Goal: Task Accomplishment & Management: Complete application form

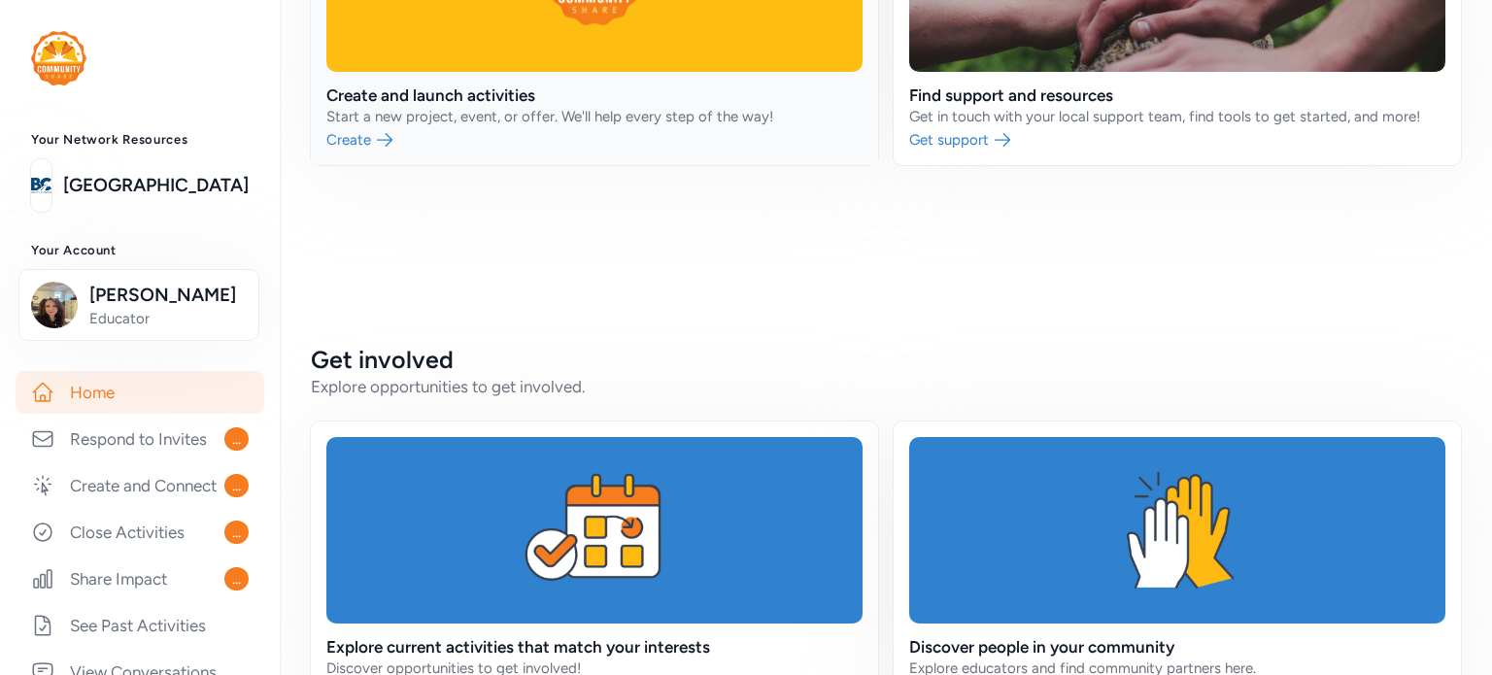
scroll to position [291, 0]
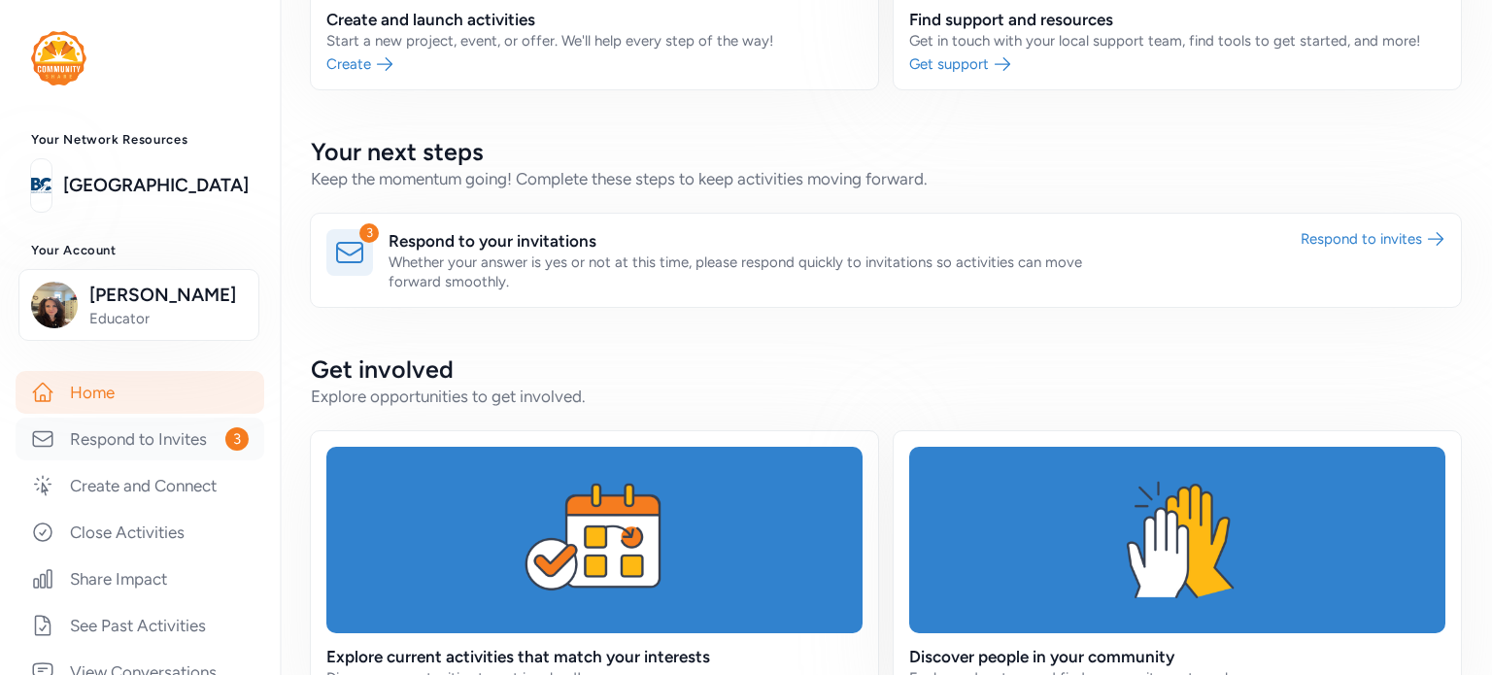
click at [166, 440] on link "Respond to Invites 3" at bounding box center [140, 439] width 249 height 43
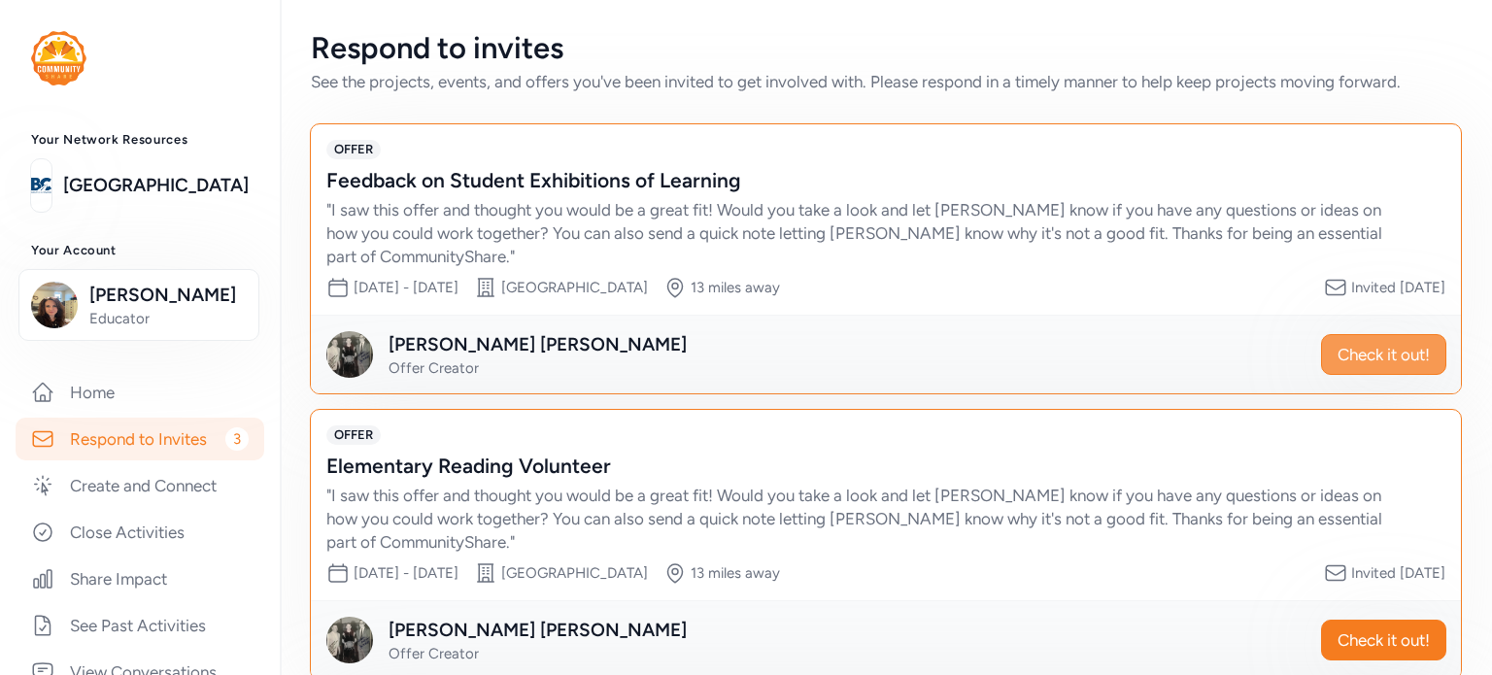
click at [1342, 351] on span "Check it out!" at bounding box center [1384, 354] width 92 height 23
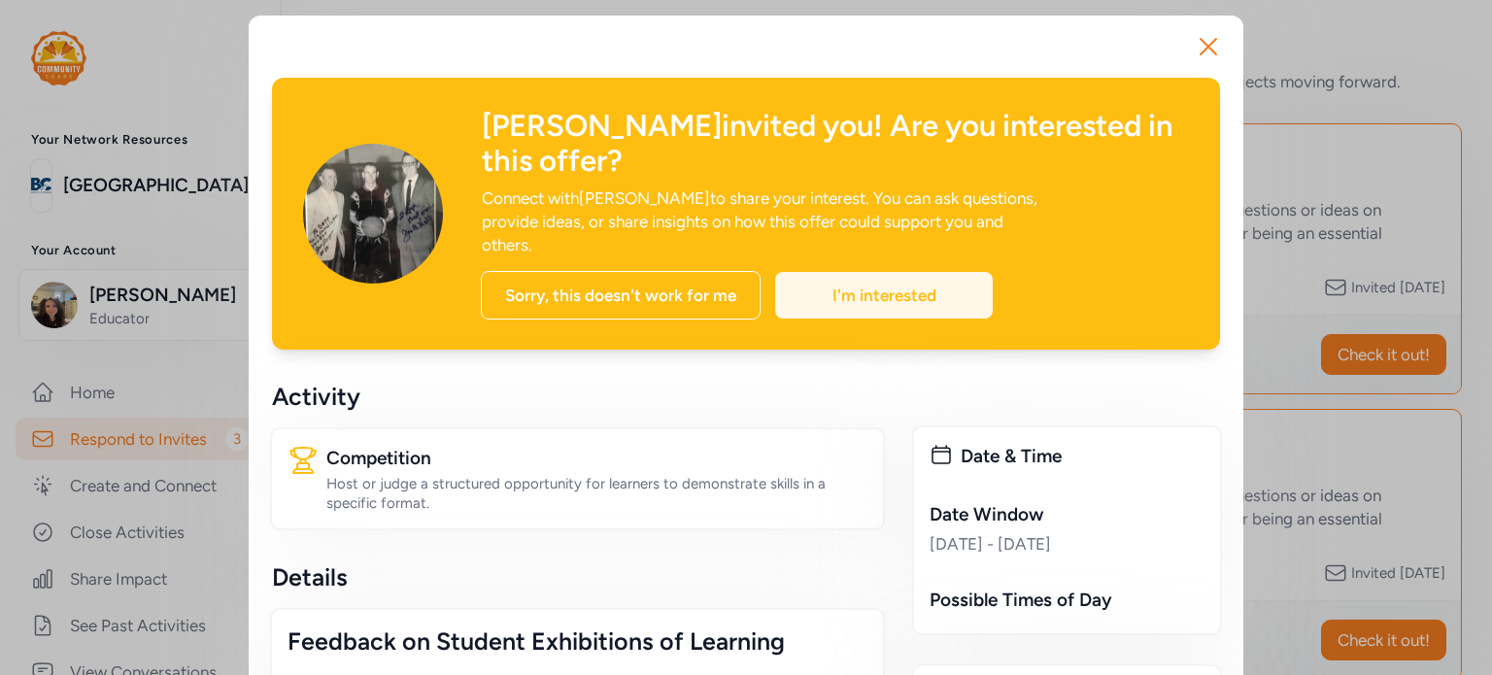
click at [841, 272] on div "I'm interested" at bounding box center [884, 295] width 218 height 47
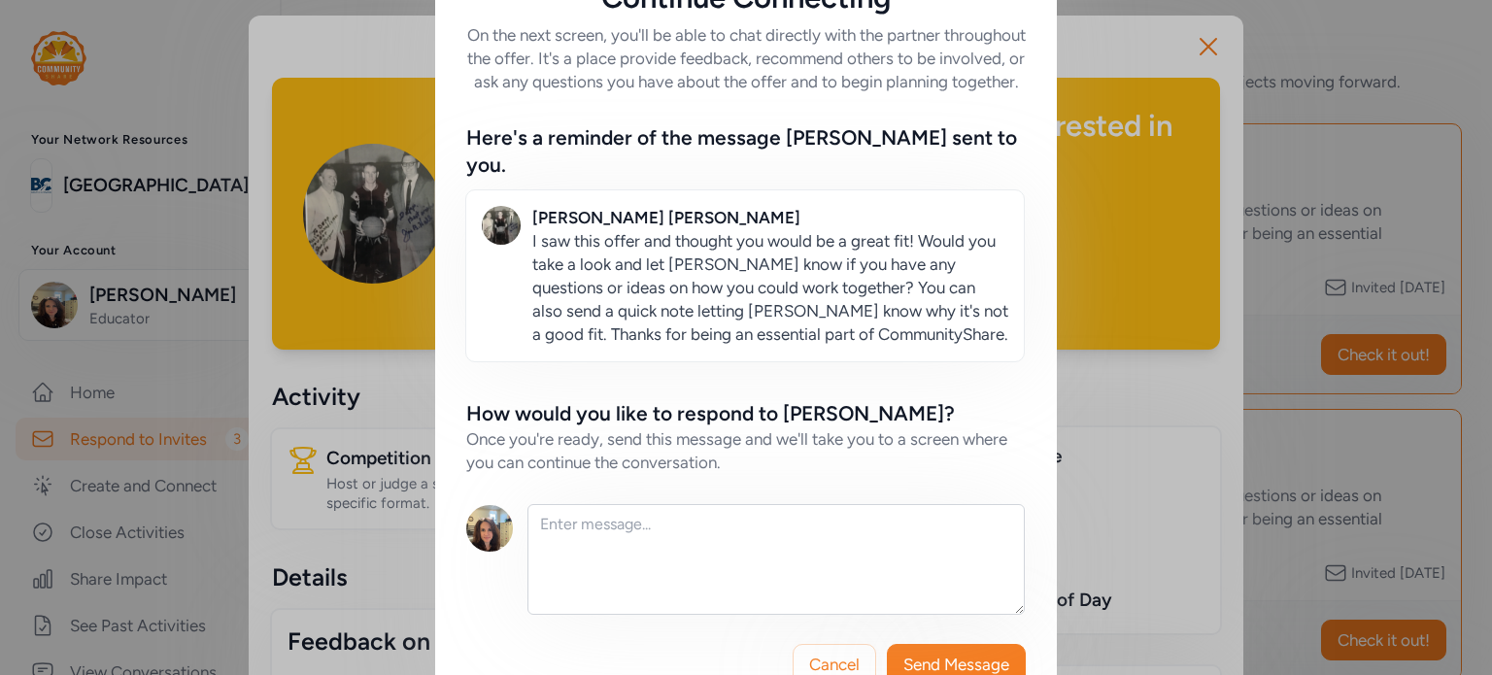
scroll to position [117, 0]
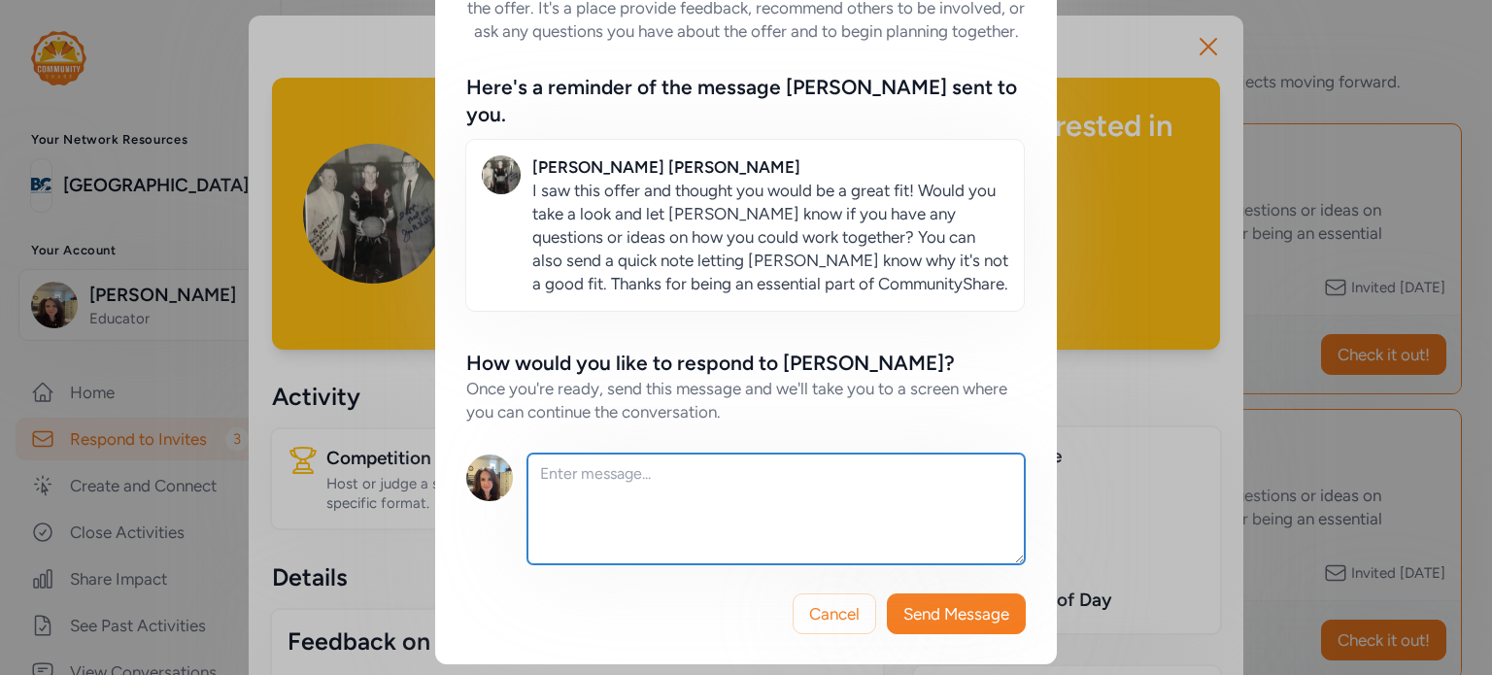
click at [615, 469] on textarea at bounding box center [775, 509] width 497 height 111
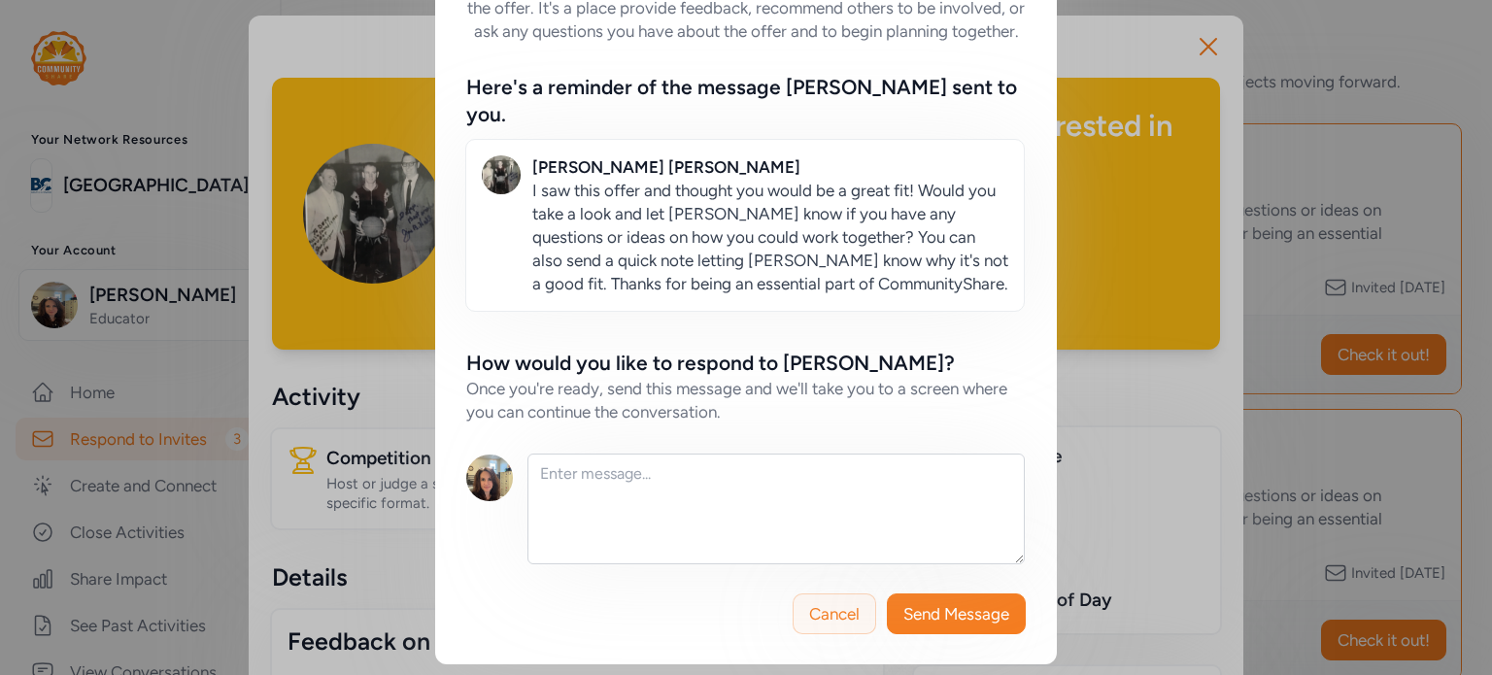
click at [843, 617] on span "Cancel" at bounding box center [834, 613] width 51 height 23
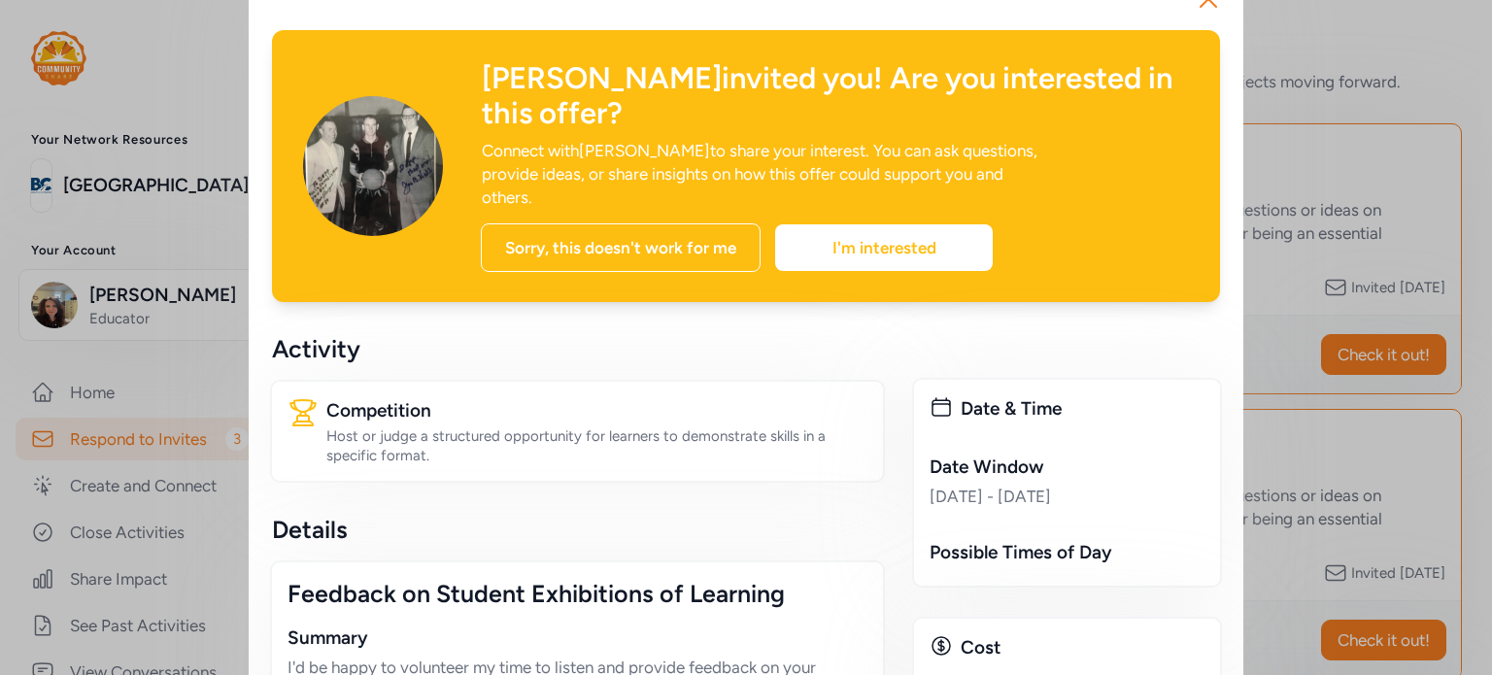
scroll to position [39, 0]
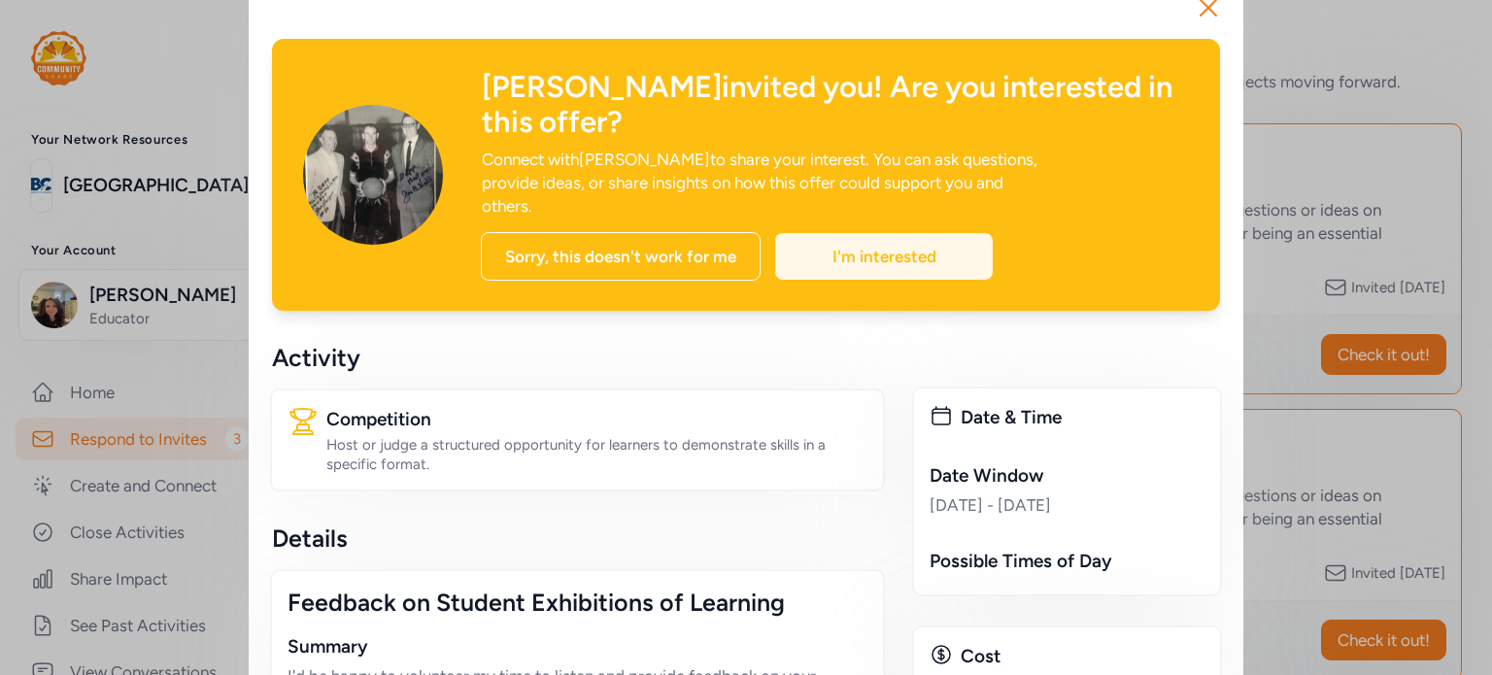
click at [803, 233] on div "I'm interested" at bounding box center [884, 256] width 218 height 47
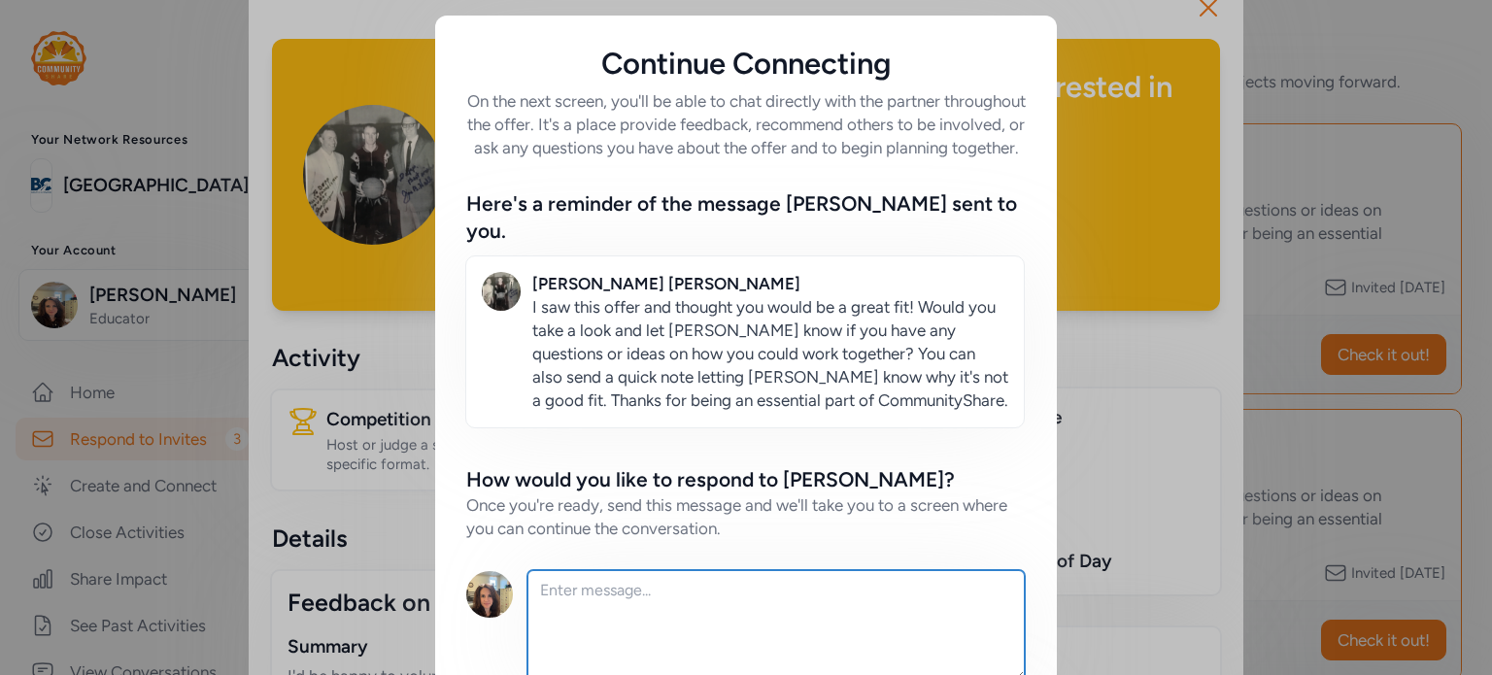
click at [595, 588] on textarea at bounding box center [775, 625] width 497 height 111
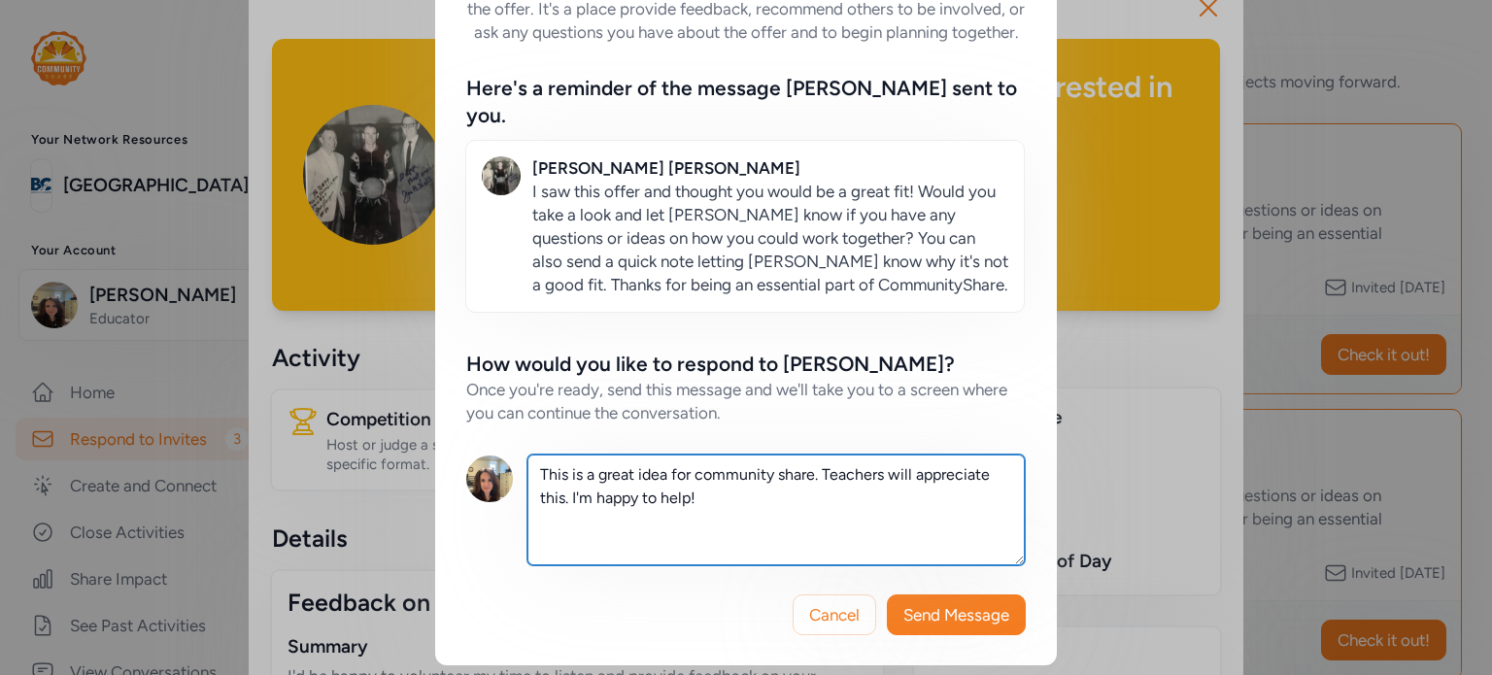
scroll to position [117, 0]
type textarea "This is a great idea for community share. Teachers will appreciate this. I'm ha…"
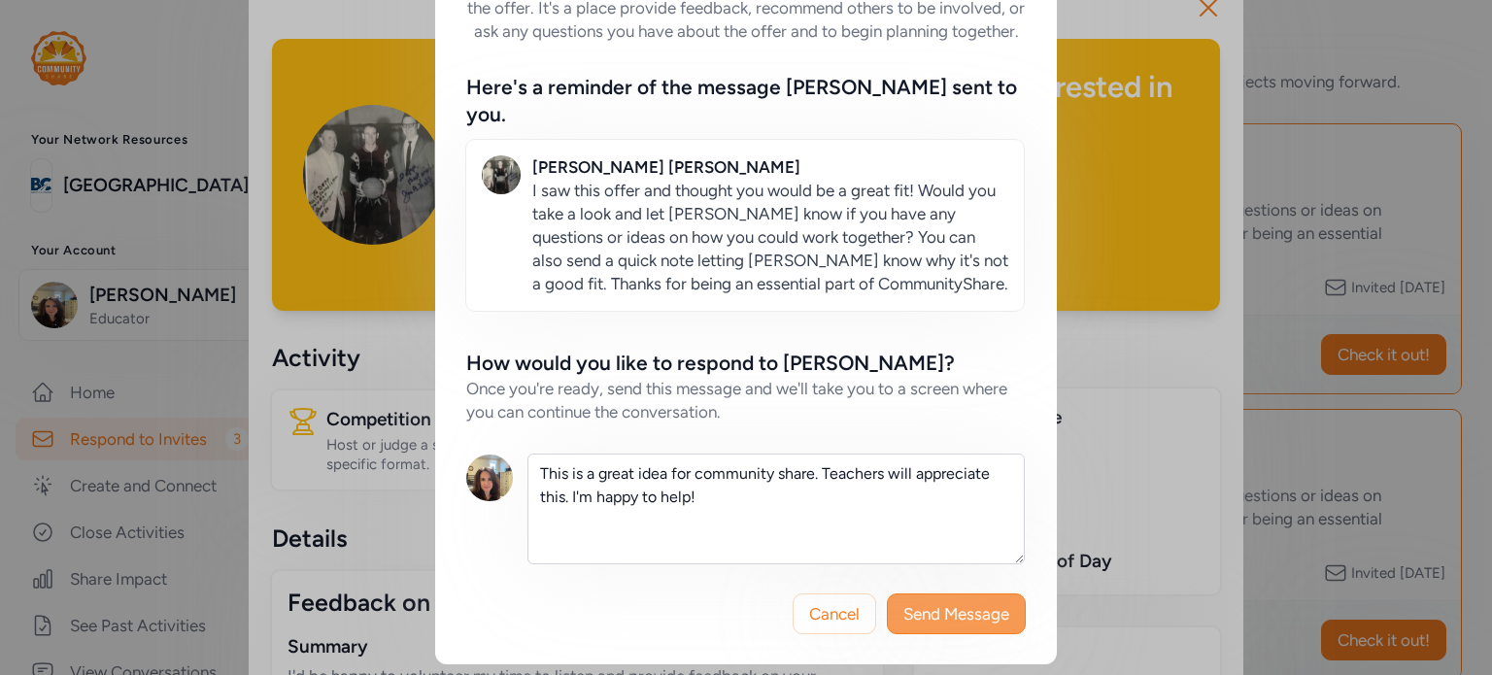
click at [920, 622] on button "Send Message" at bounding box center [956, 614] width 139 height 41
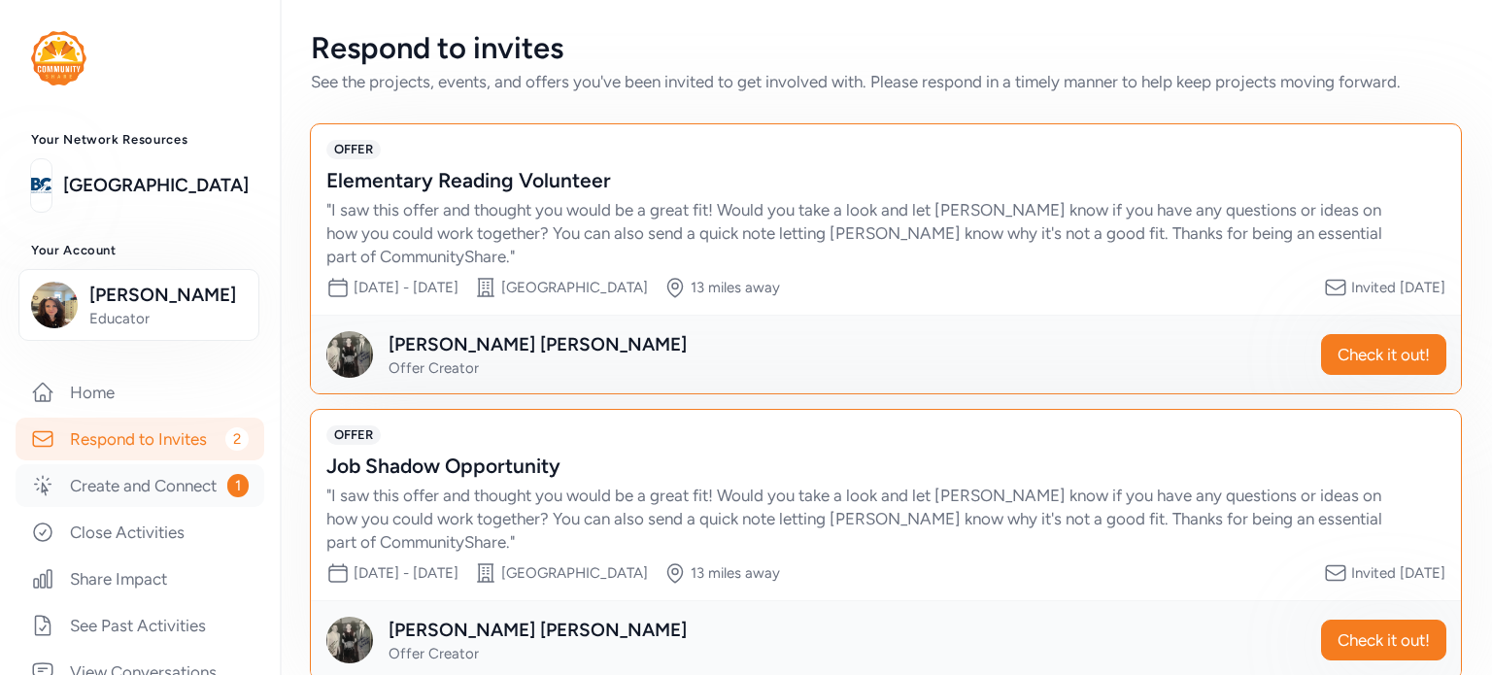
click at [113, 506] on link "Create and Connect 1" at bounding box center [140, 485] width 249 height 43
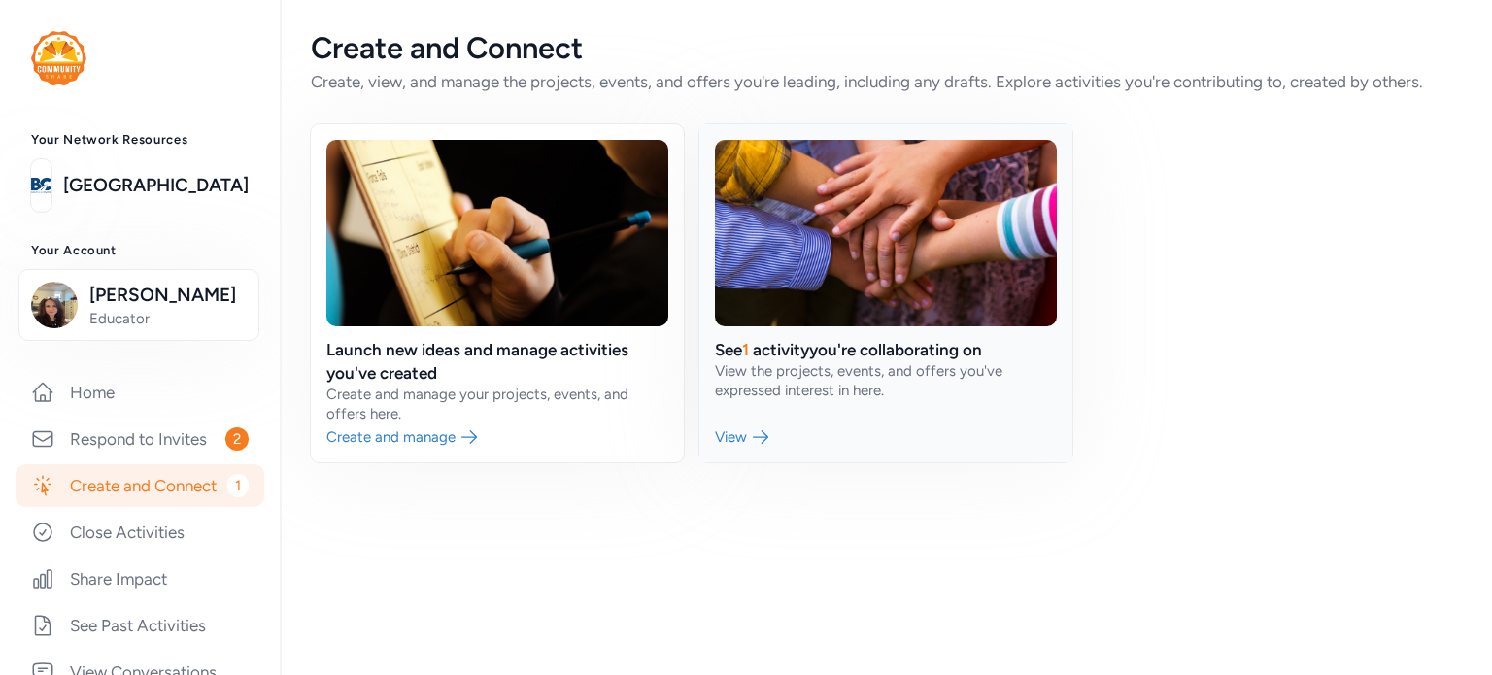
click at [747, 434] on link at bounding box center [885, 293] width 373 height 338
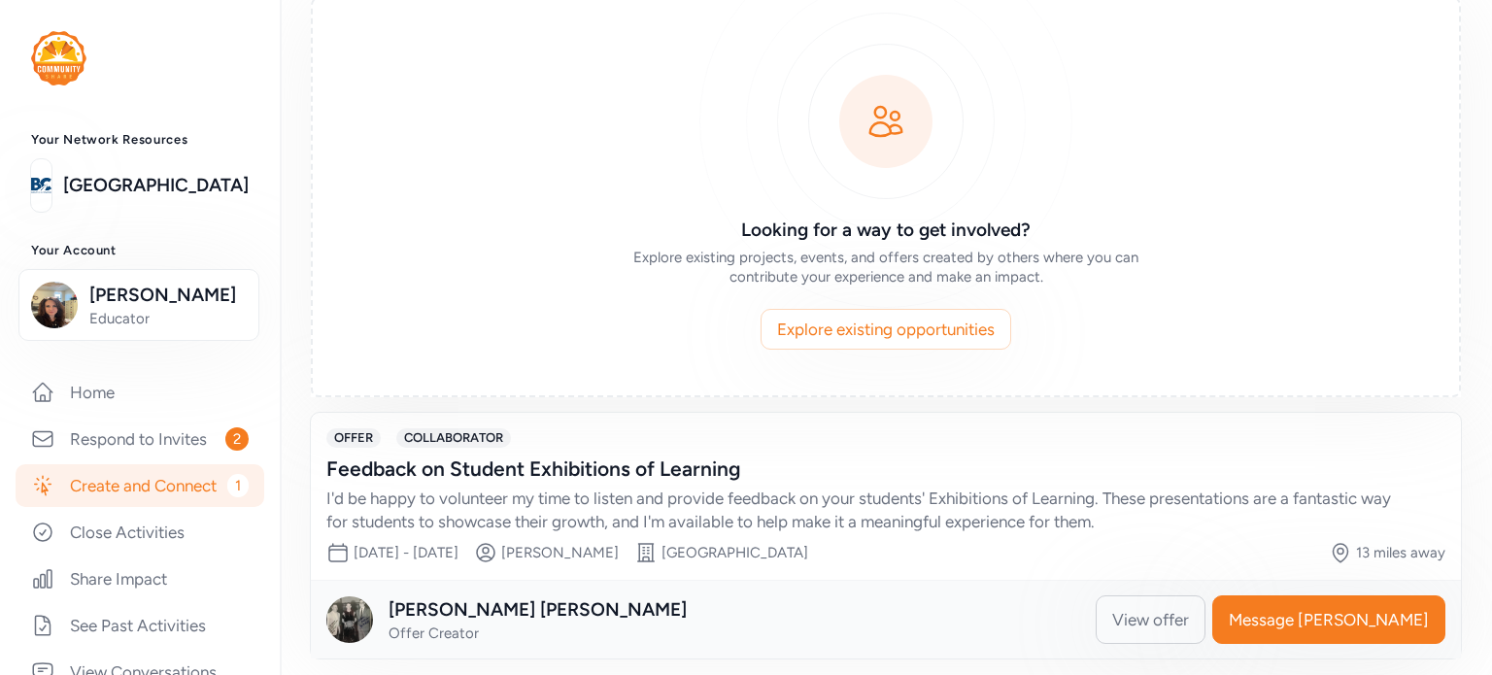
scroll to position [140, 0]
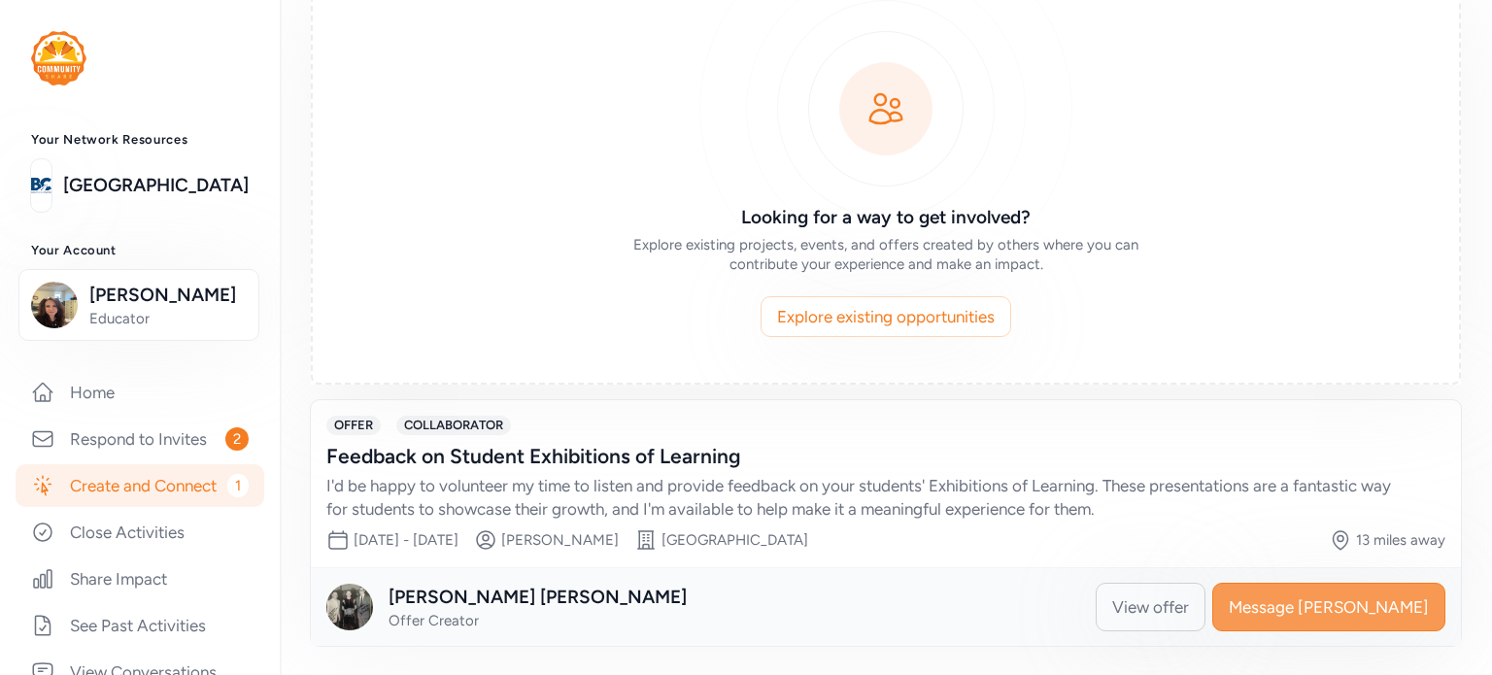
click at [1353, 599] on span "Message [PERSON_NAME]" at bounding box center [1329, 606] width 200 height 23
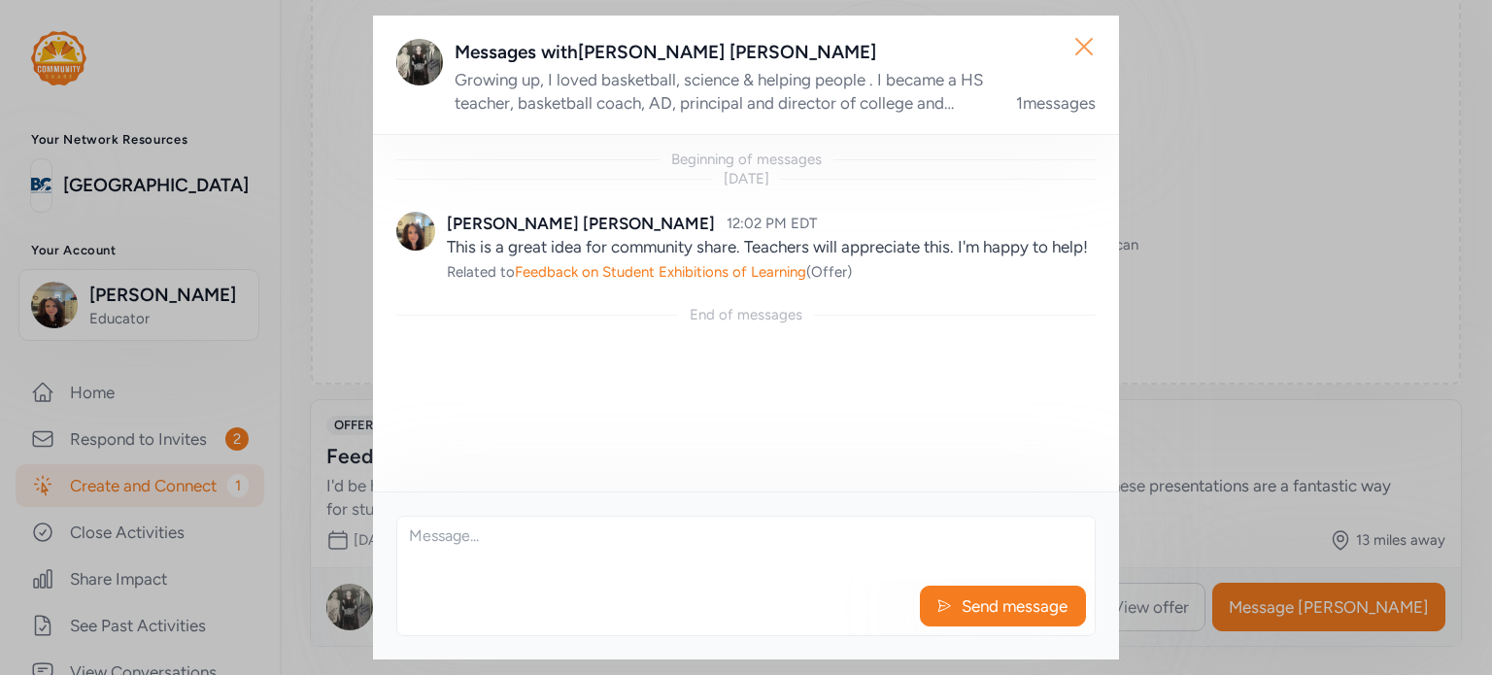
click at [1085, 49] on icon "button" at bounding box center [1084, 47] width 16 height 16
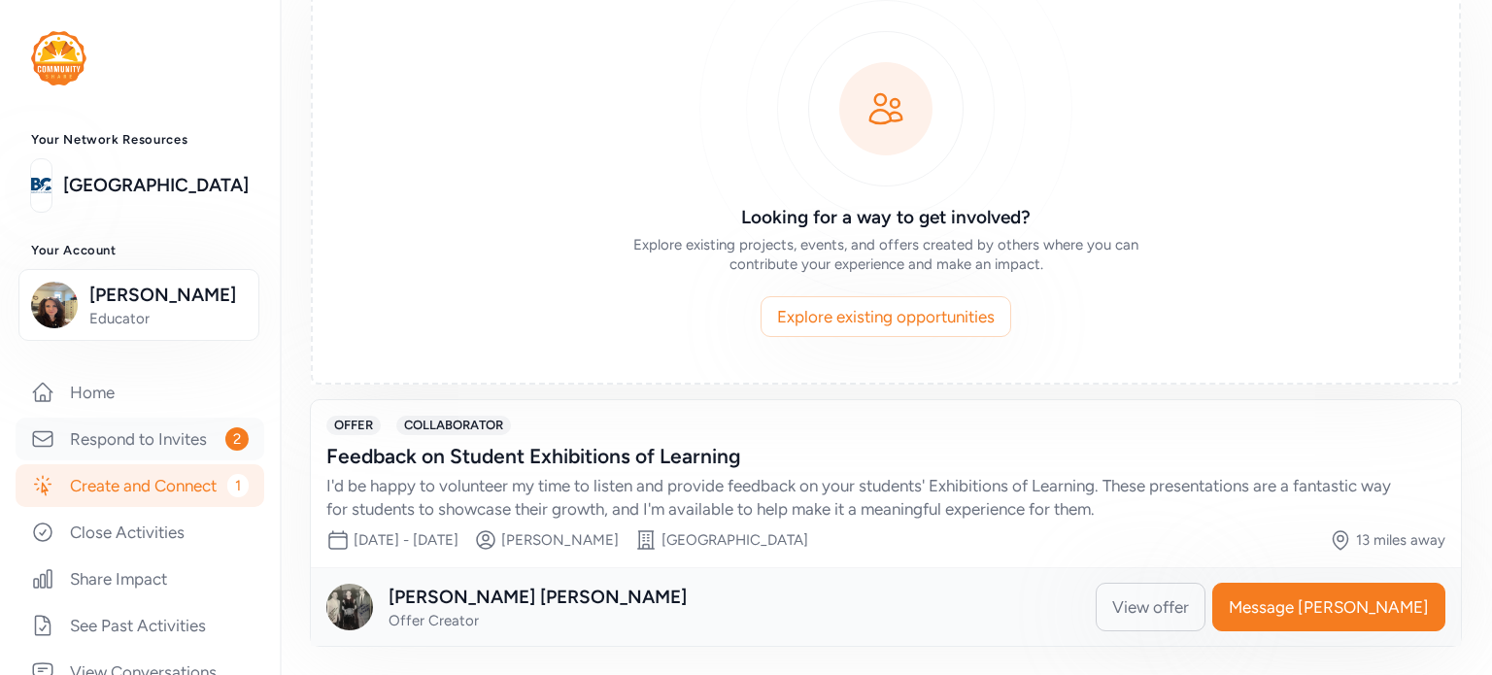
click at [145, 426] on link "Respond to Invites 2" at bounding box center [140, 439] width 249 height 43
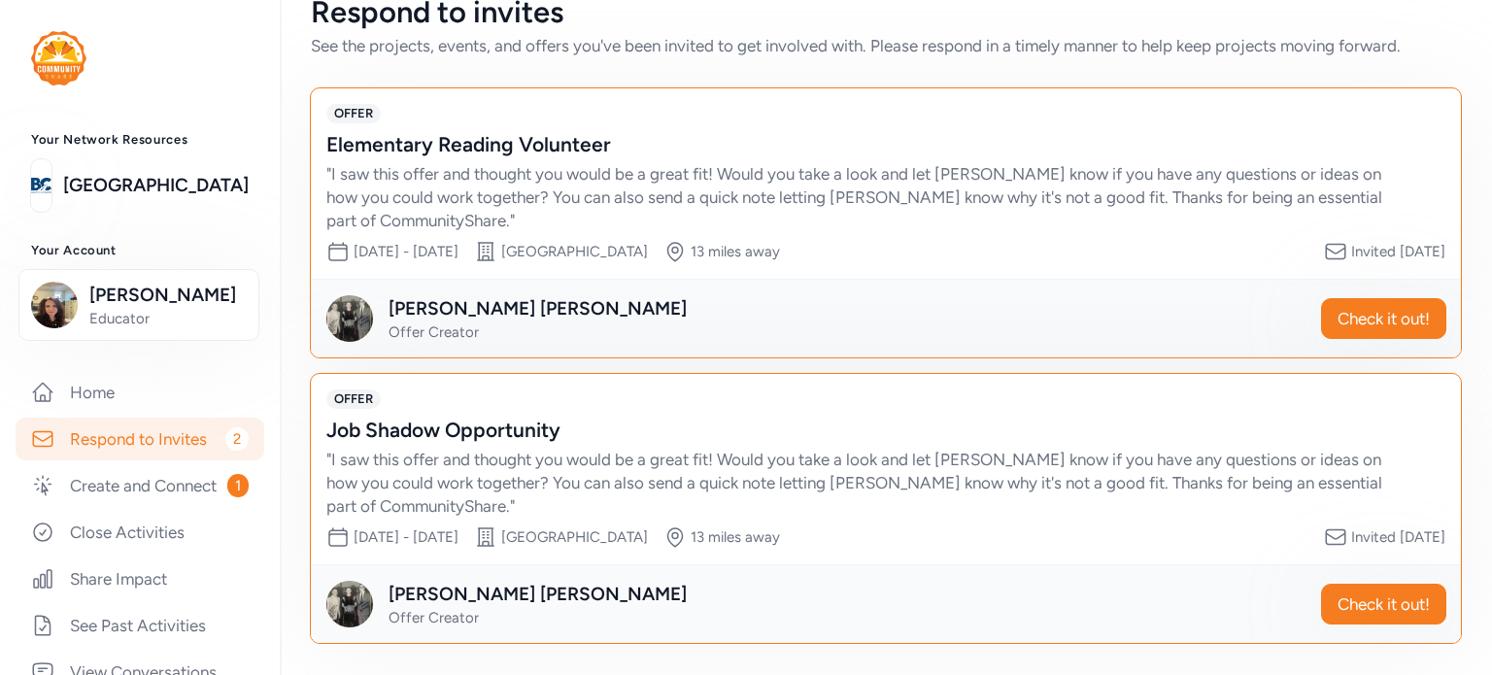
scroll to position [35, 0]
click at [147, 445] on link "Respond to Invites 2" at bounding box center [140, 439] width 249 height 43
click at [1370, 325] on span "Check it out!" at bounding box center [1384, 319] width 92 height 23
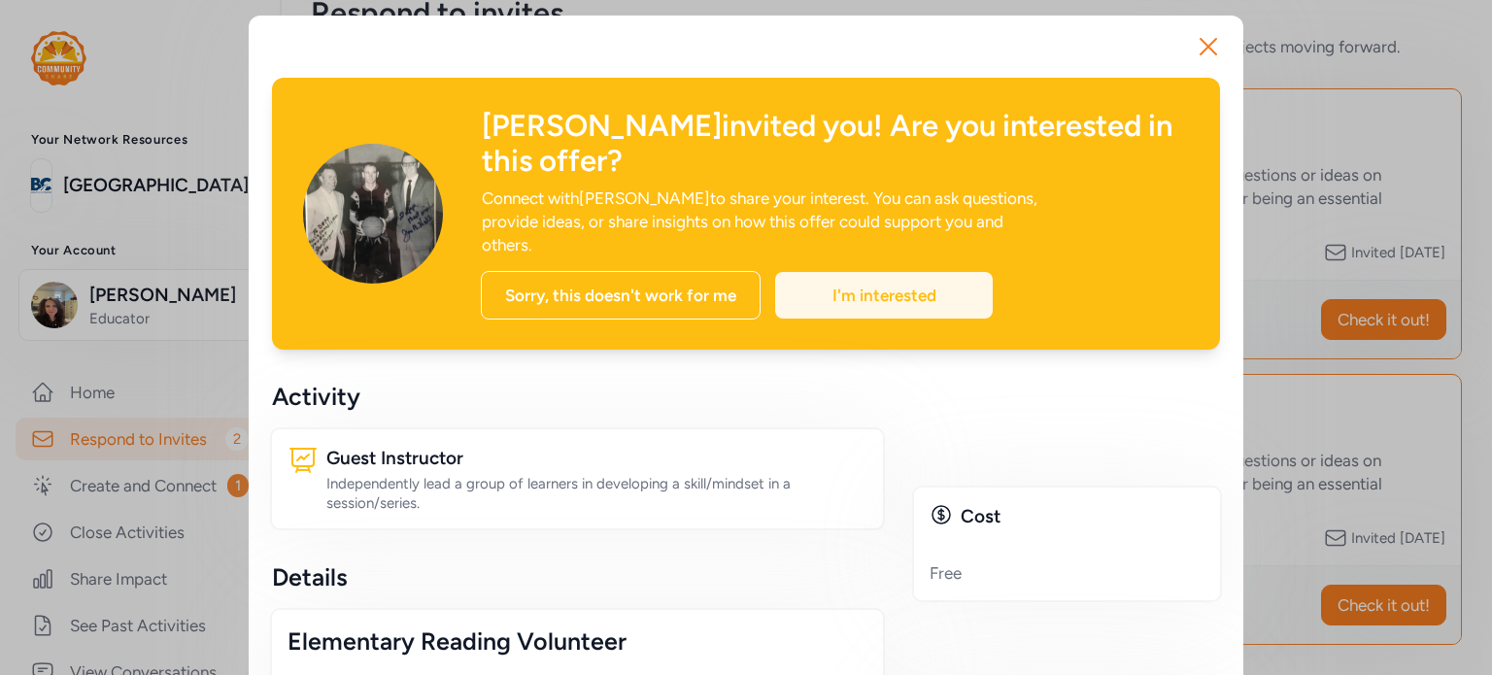
click at [887, 272] on div "I'm interested" at bounding box center [884, 295] width 218 height 47
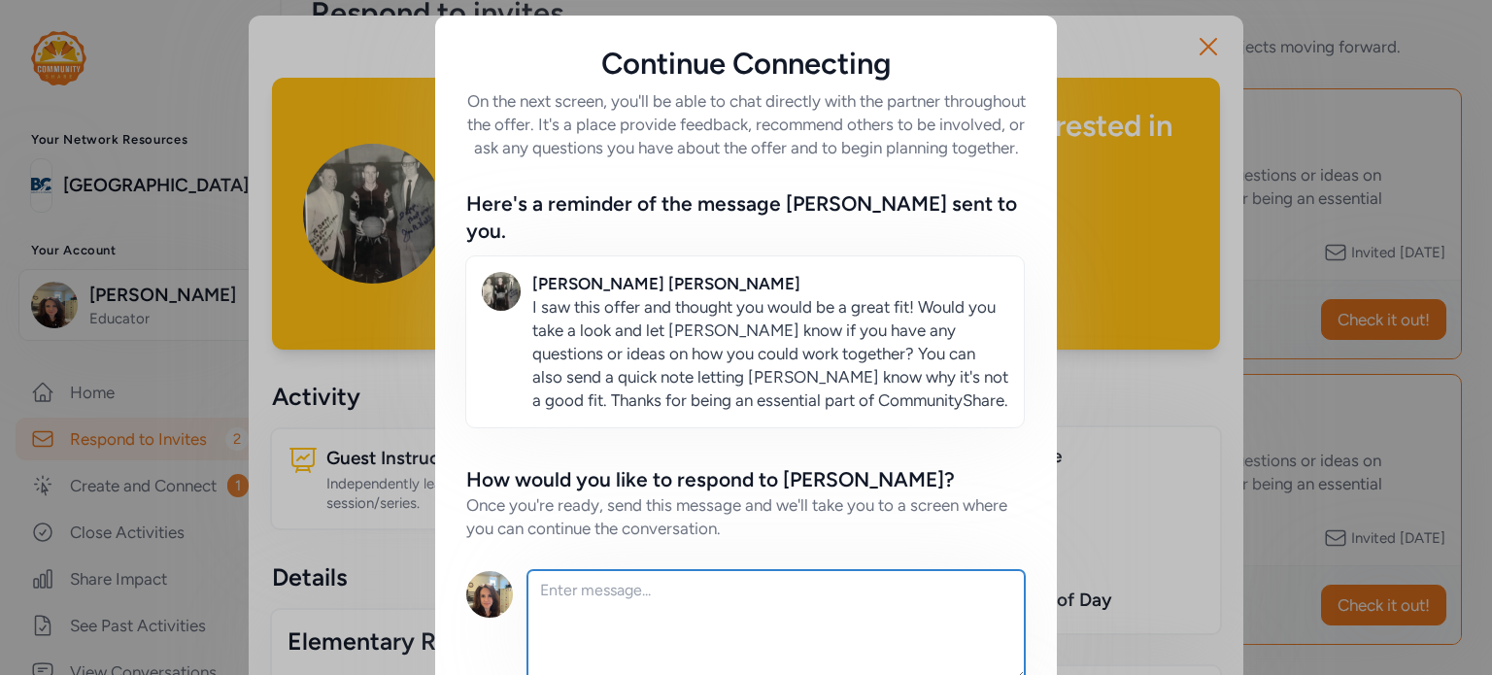
click at [624, 593] on textarea at bounding box center [775, 625] width 497 height 111
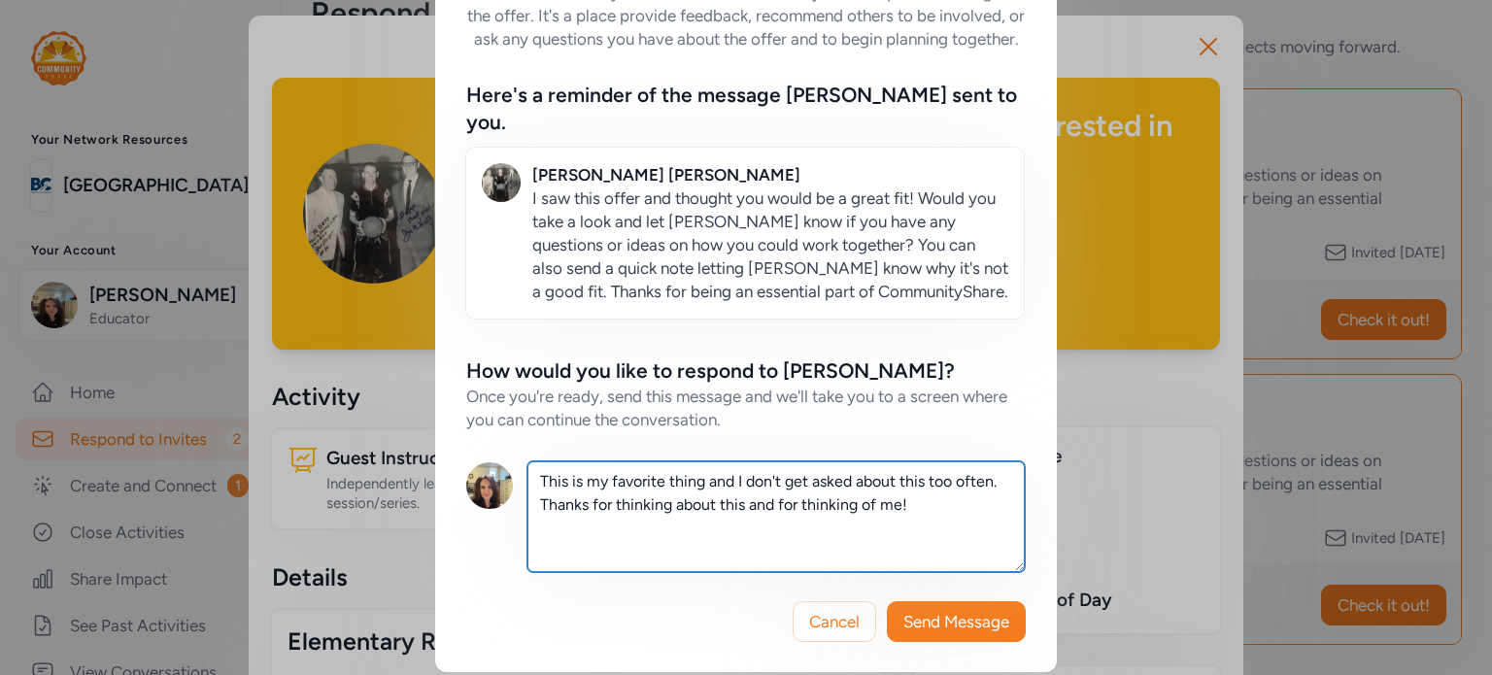
scroll to position [117, 0]
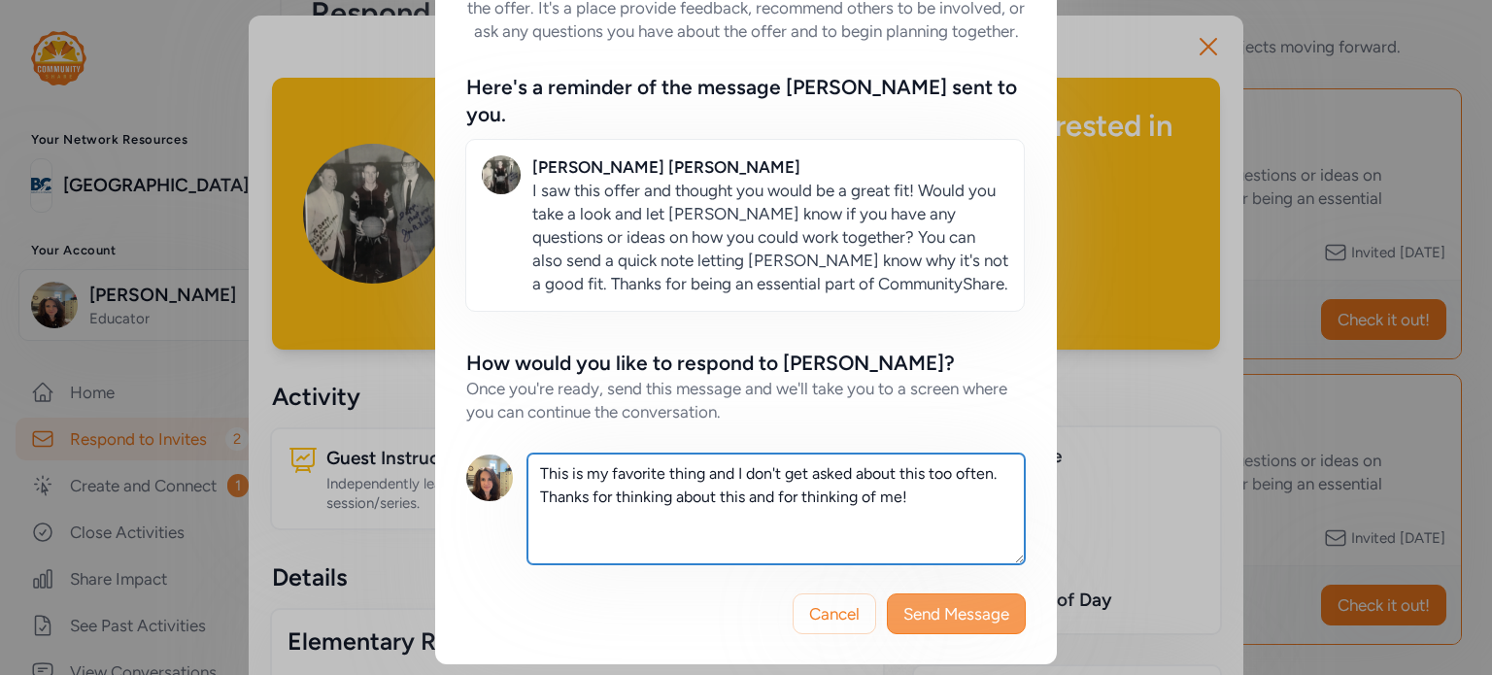
type textarea "This is my favorite thing and I don't get asked about this too often. Thanks fo…"
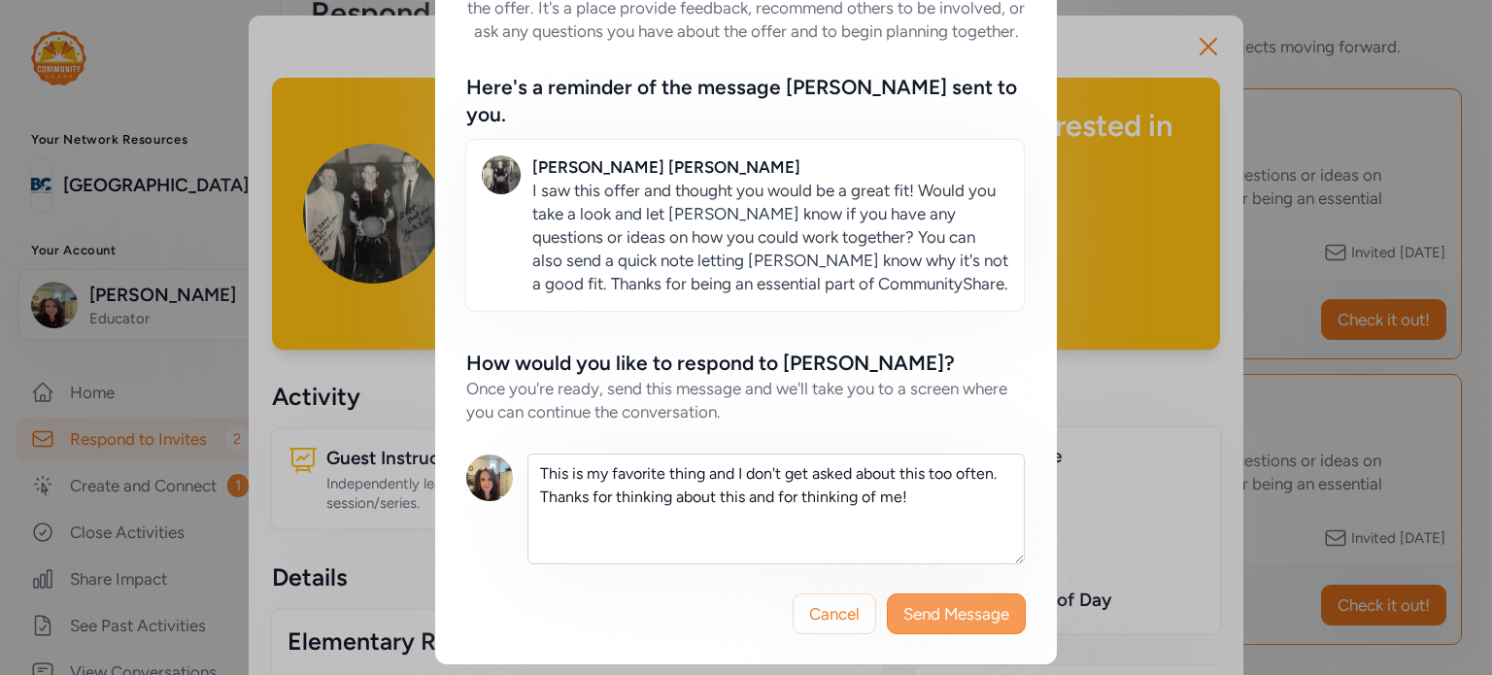
click at [963, 617] on span "Send Message" at bounding box center [956, 613] width 106 height 23
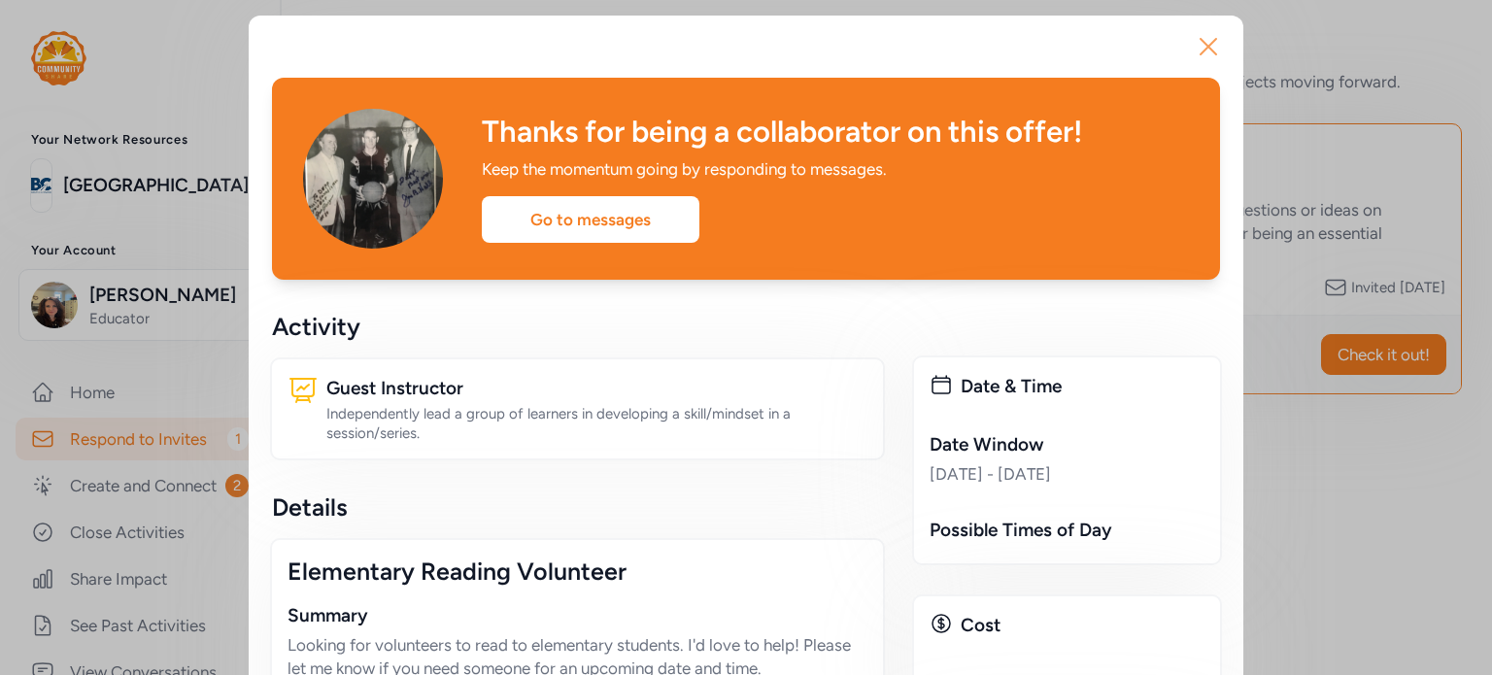
click at [1203, 44] on icon "button" at bounding box center [1209, 47] width 16 height 16
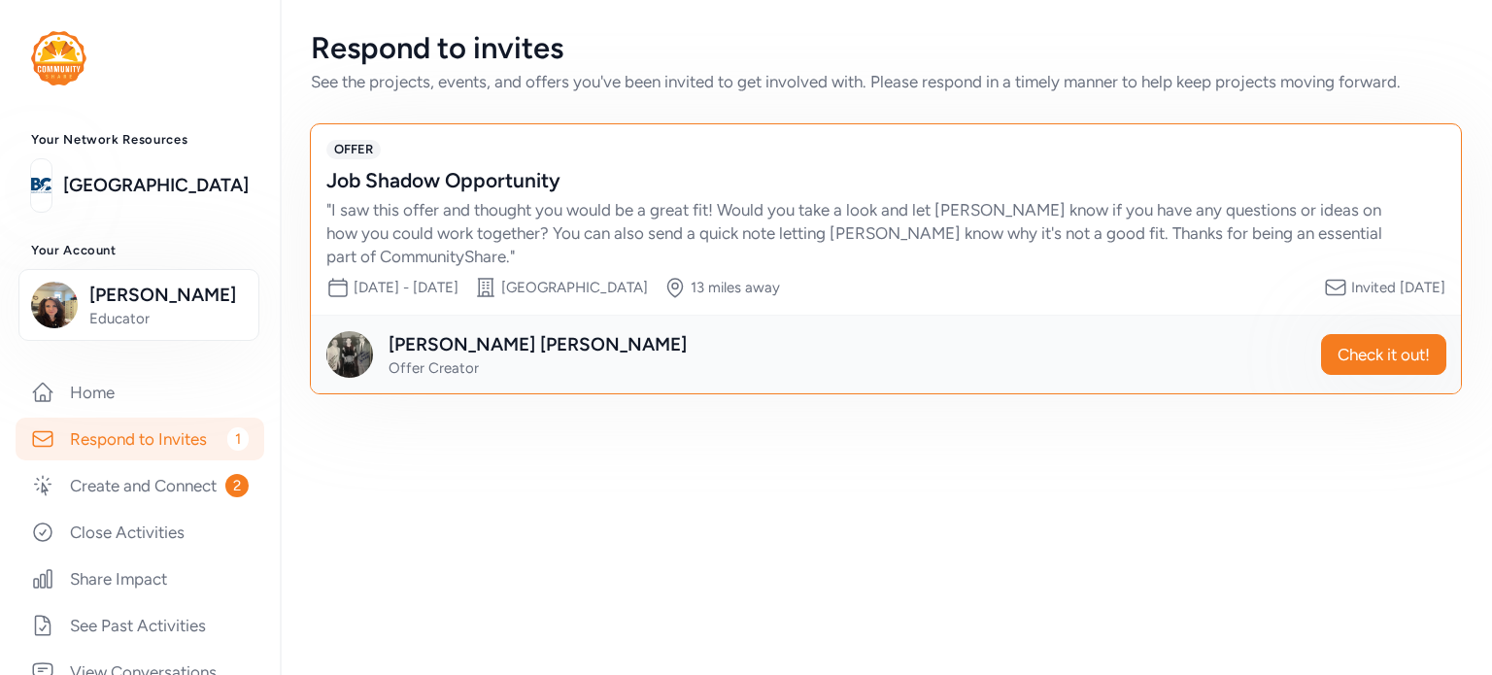
click at [167, 448] on link "Respond to Invites 1" at bounding box center [140, 439] width 249 height 43
click at [1351, 343] on span "Check it out!" at bounding box center [1384, 354] width 92 height 23
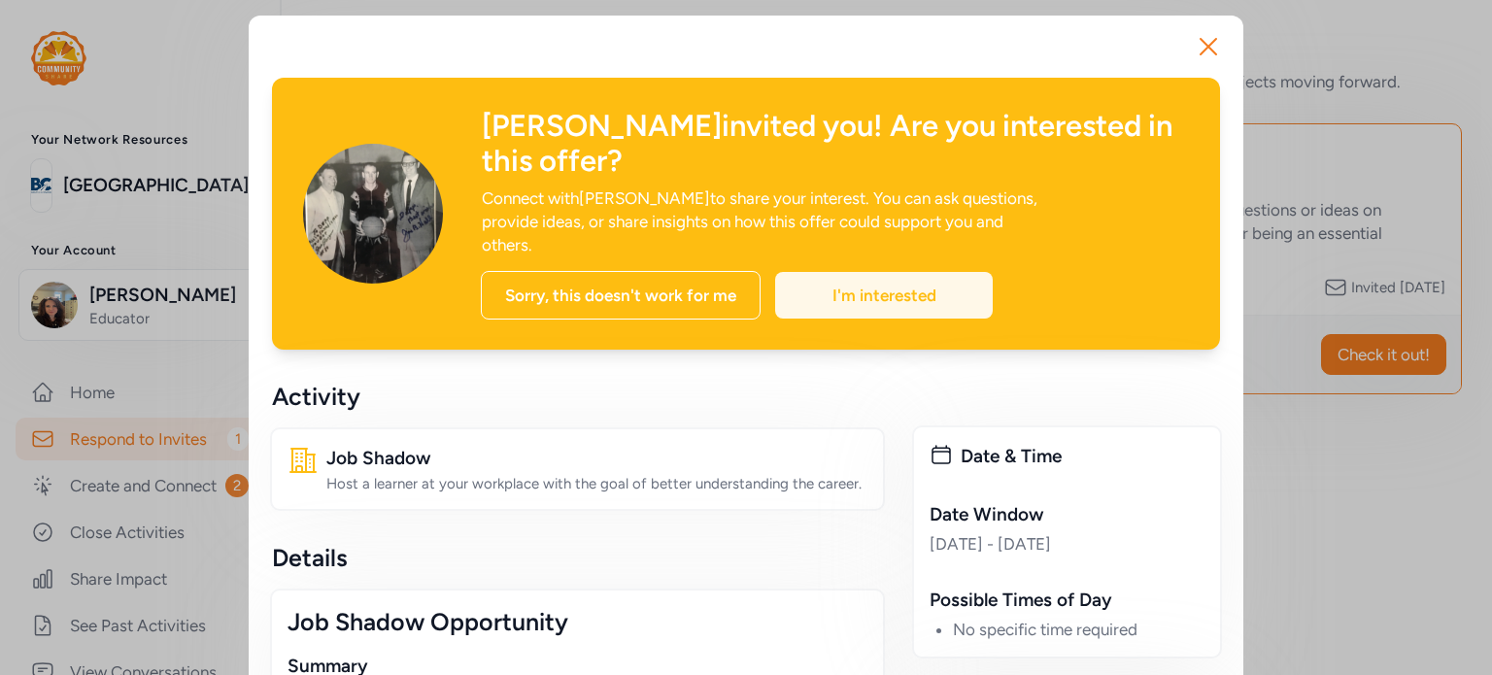
click at [831, 272] on div "I'm interested" at bounding box center [884, 295] width 218 height 47
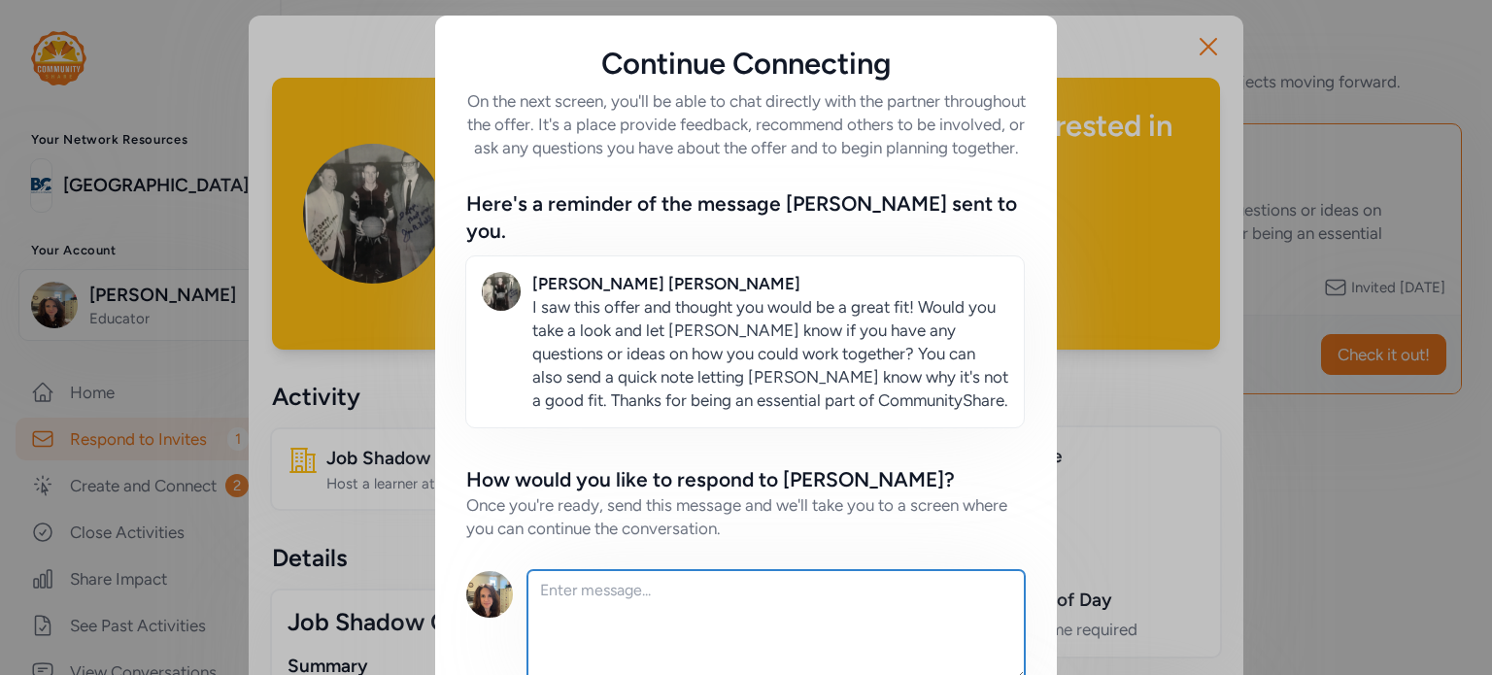
drag, startPoint x: 595, startPoint y: 582, endPoint x: 604, endPoint y: 579, distance: 10.1
click at [595, 582] on textarea at bounding box center [775, 625] width 497 height 111
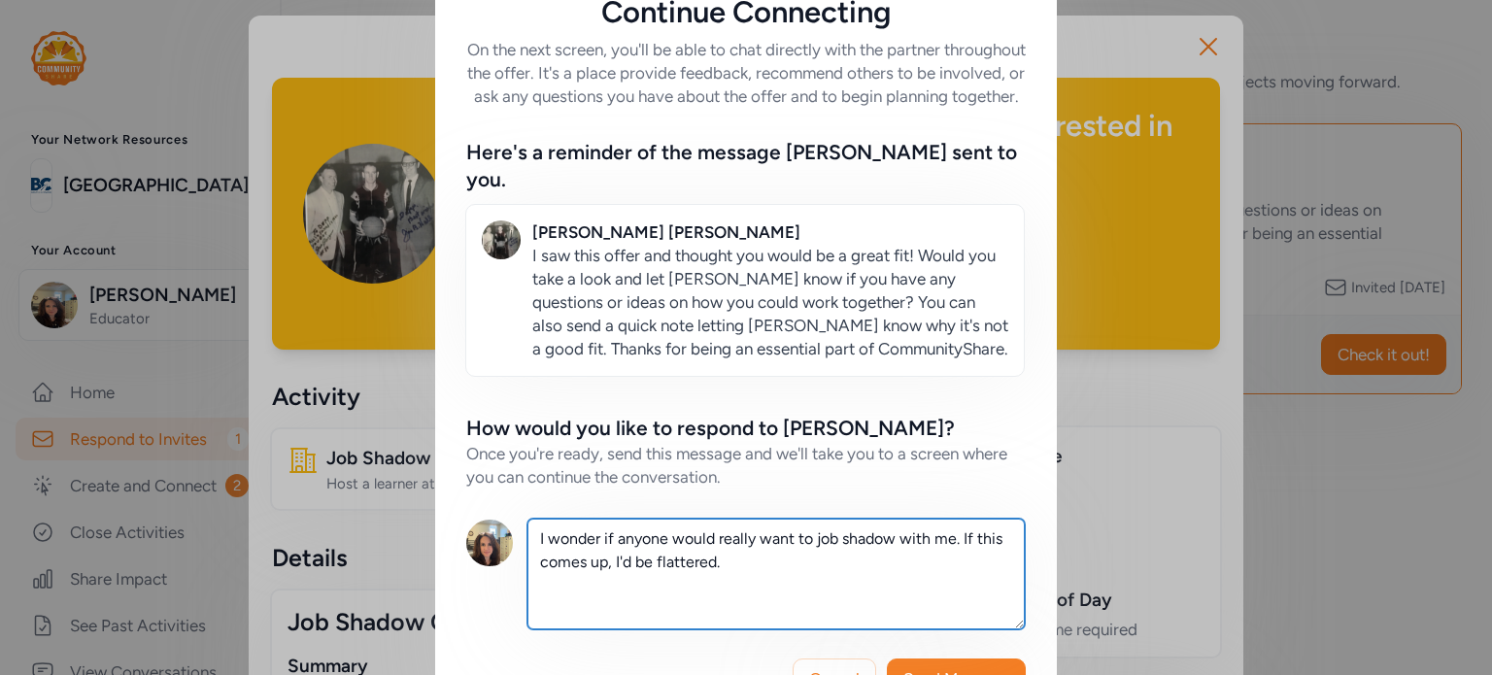
scroll to position [117, 0]
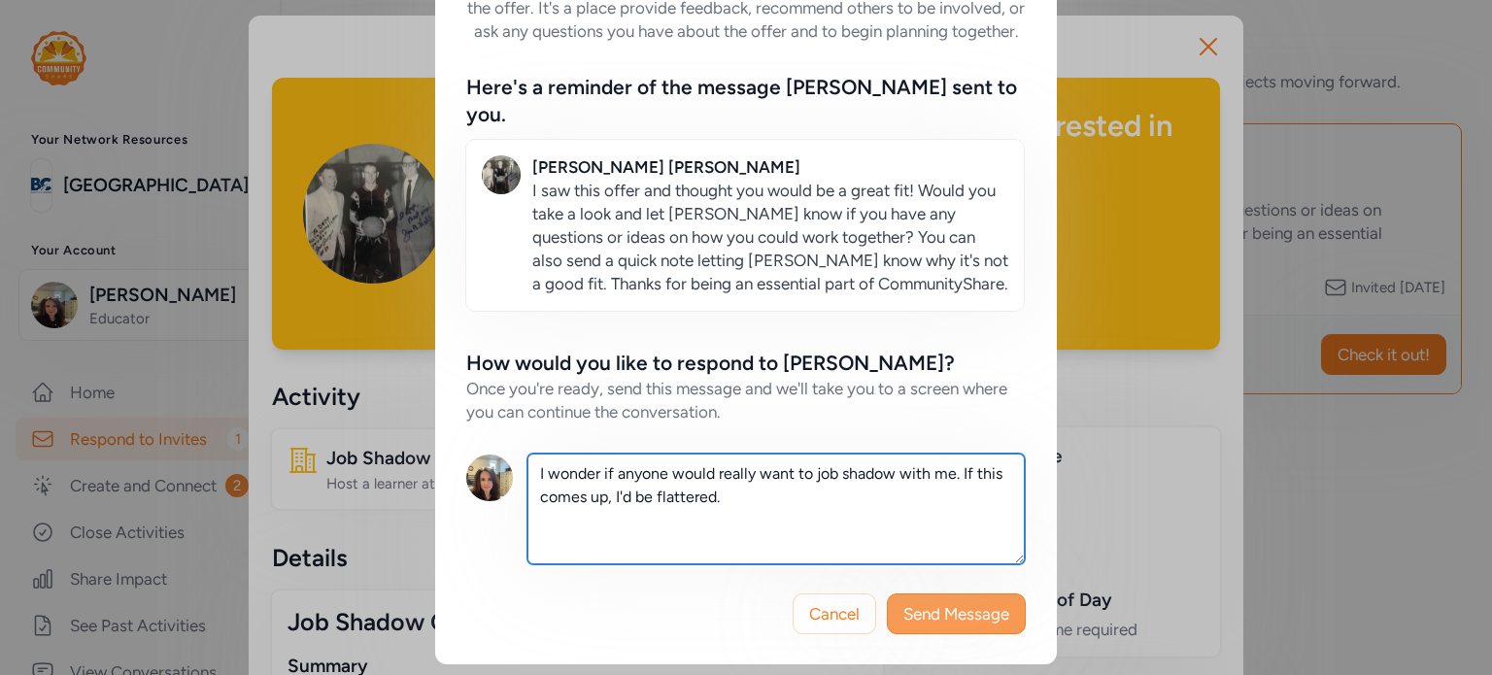
type textarea "I wonder if anyone would really want to job shadow with me. If this comes up, I…"
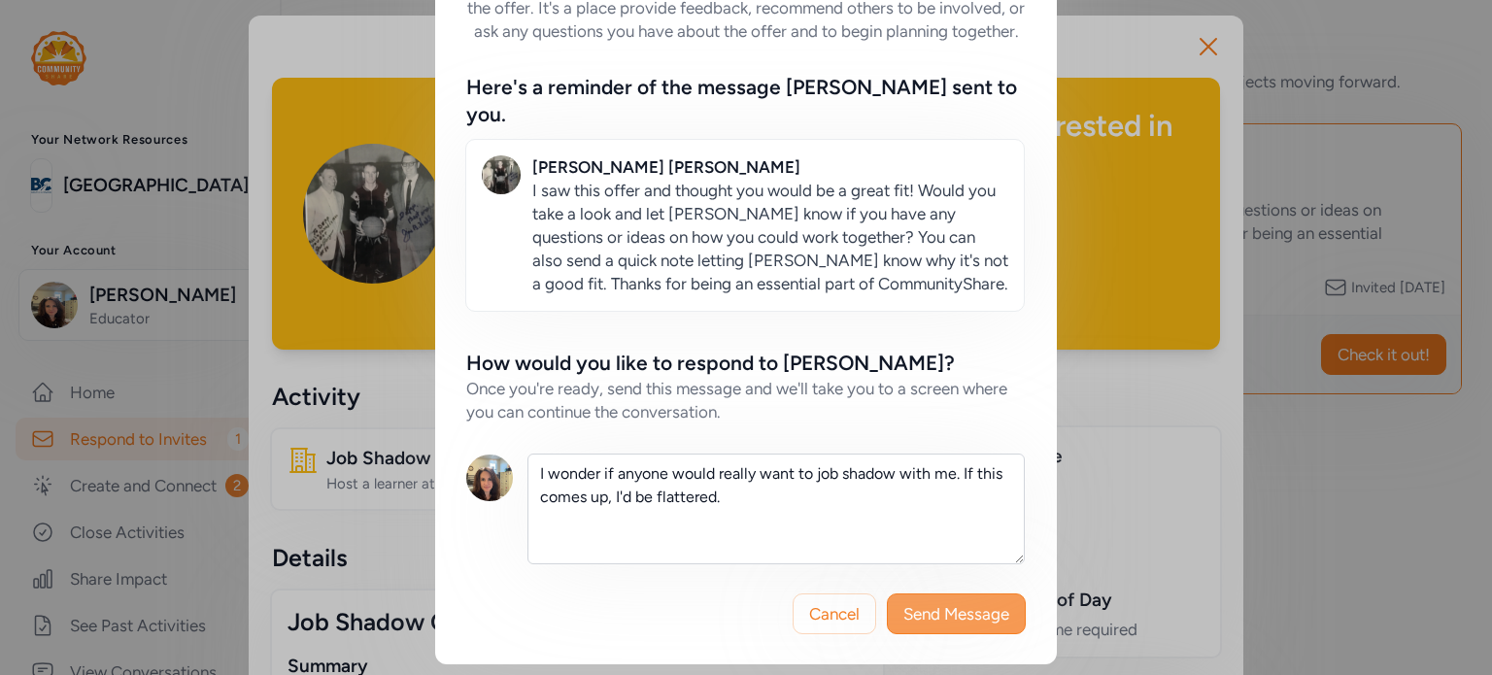
click at [958, 619] on span "Send Message" at bounding box center [956, 613] width 106 height 23
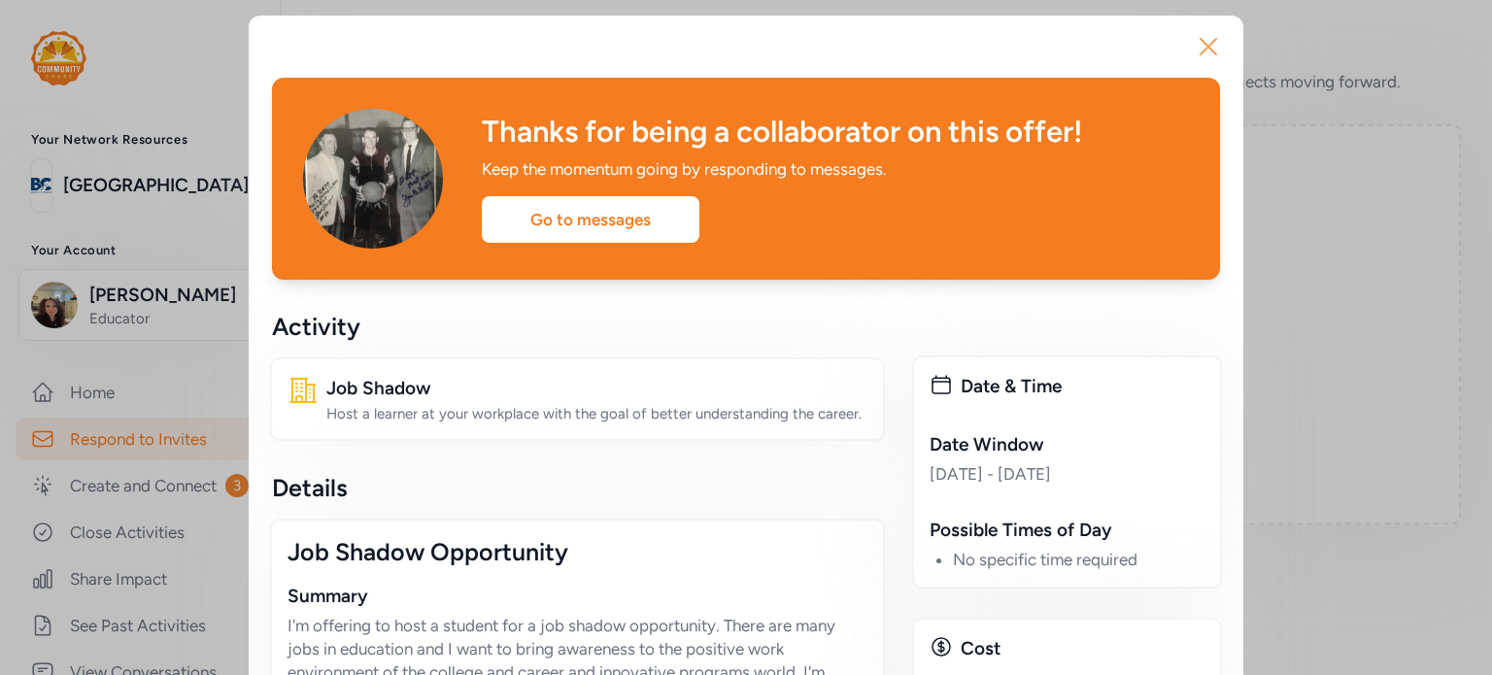
click at [1207, 53] on icon "button" at bounding box center [1209, 47] width 16 height 16
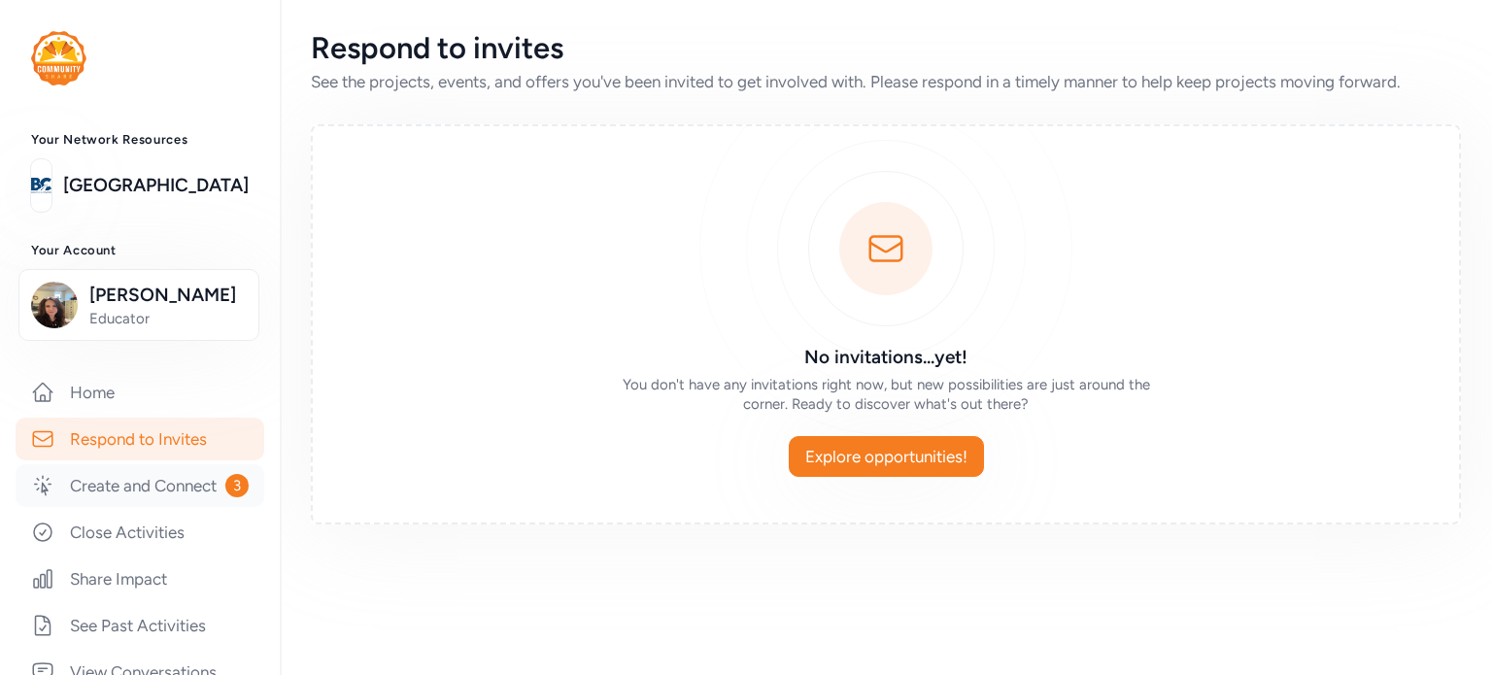
click at [142, 507] on link "Create and Connect 3" at bounding box center [140, 485] width 249 height 43
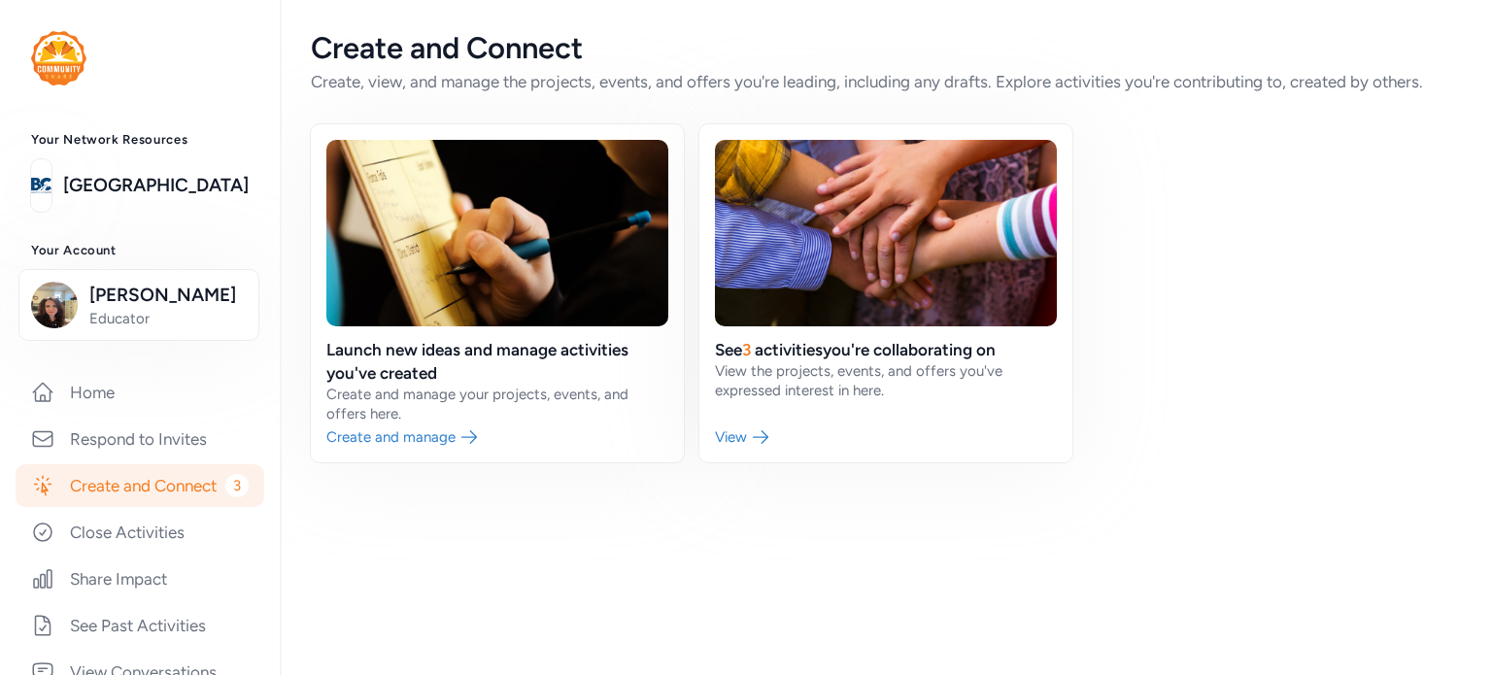
click at [530, 531] on div "Create and Connect Create, view, and manage the projects, events, and offers yo…" at bounding box center [886, 337] width 1212 height 675
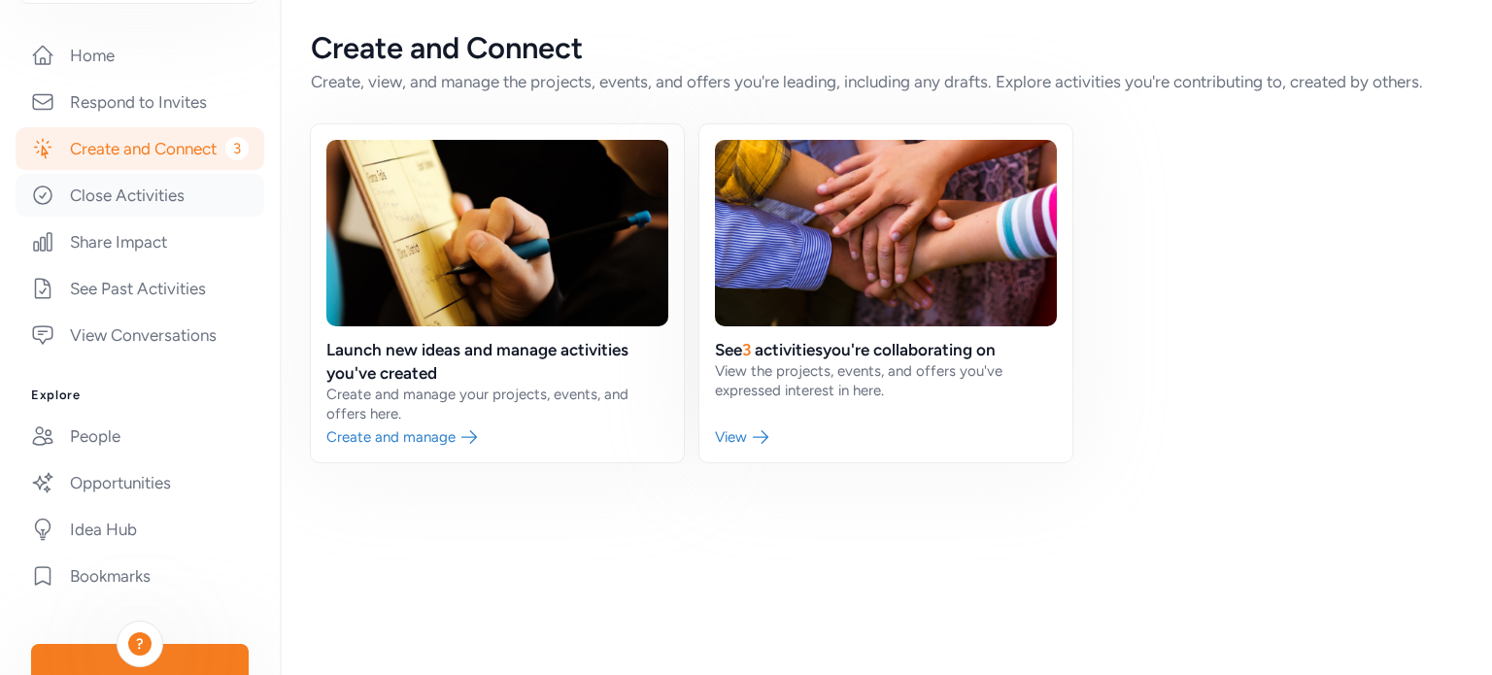
scroll to position [389, 0]
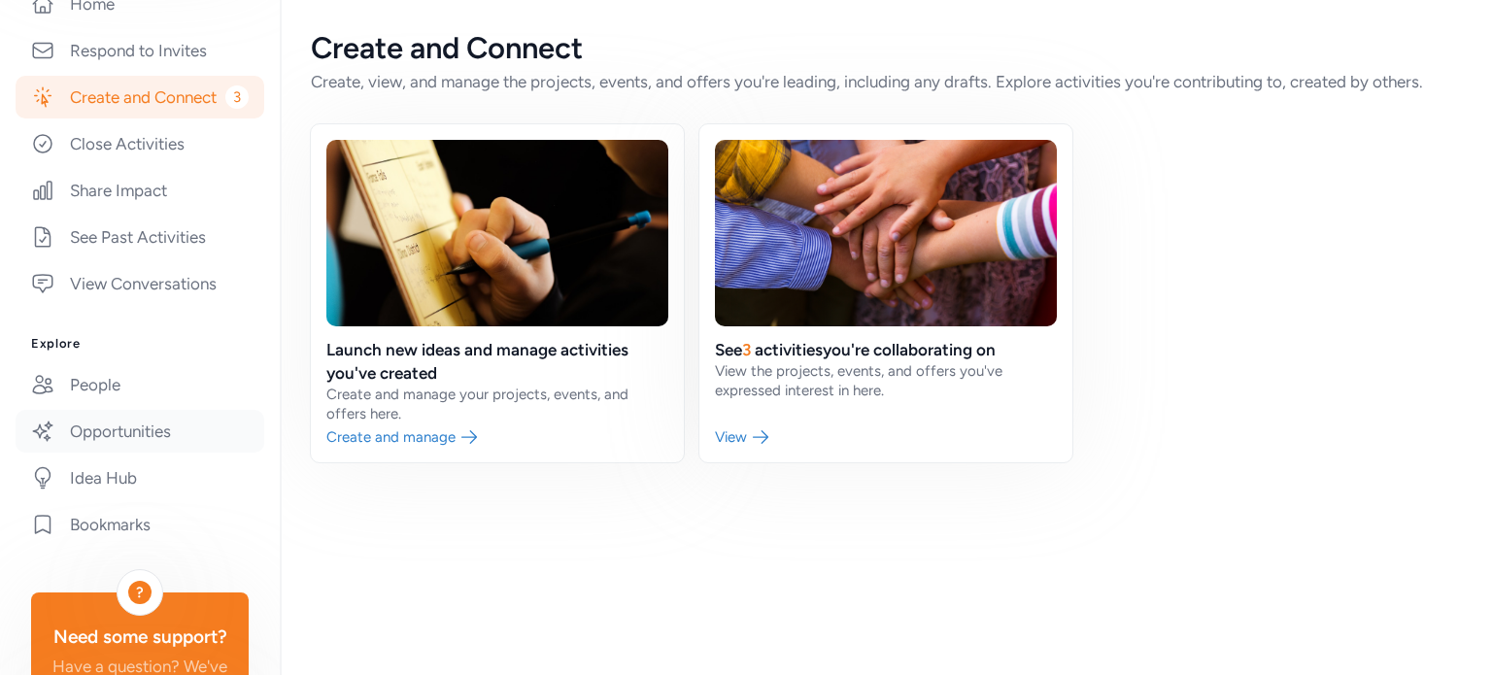
click at [122, 453] on link "Opportunities" at bounding box center [140, 431] width 249 height 43
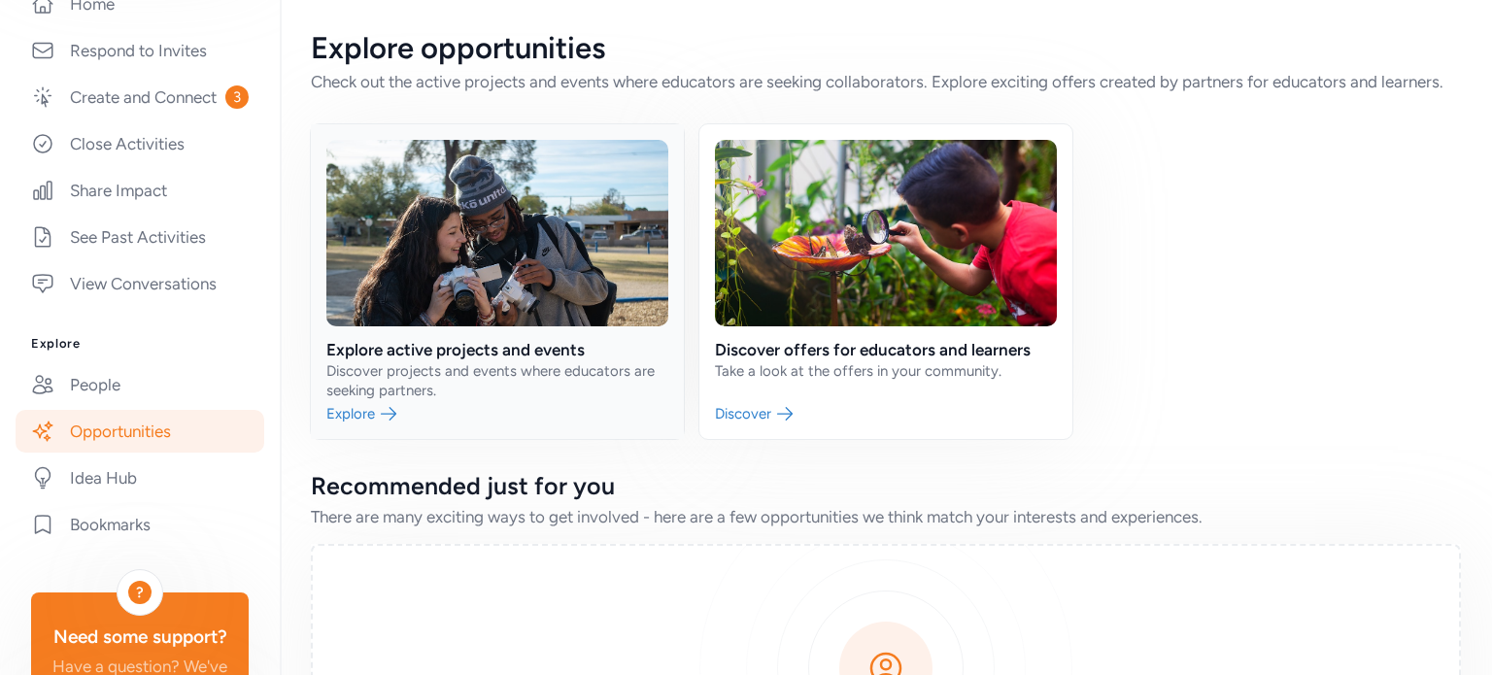
click at [367, 434] on link at bounding box center [497, 281] width 373 height 315
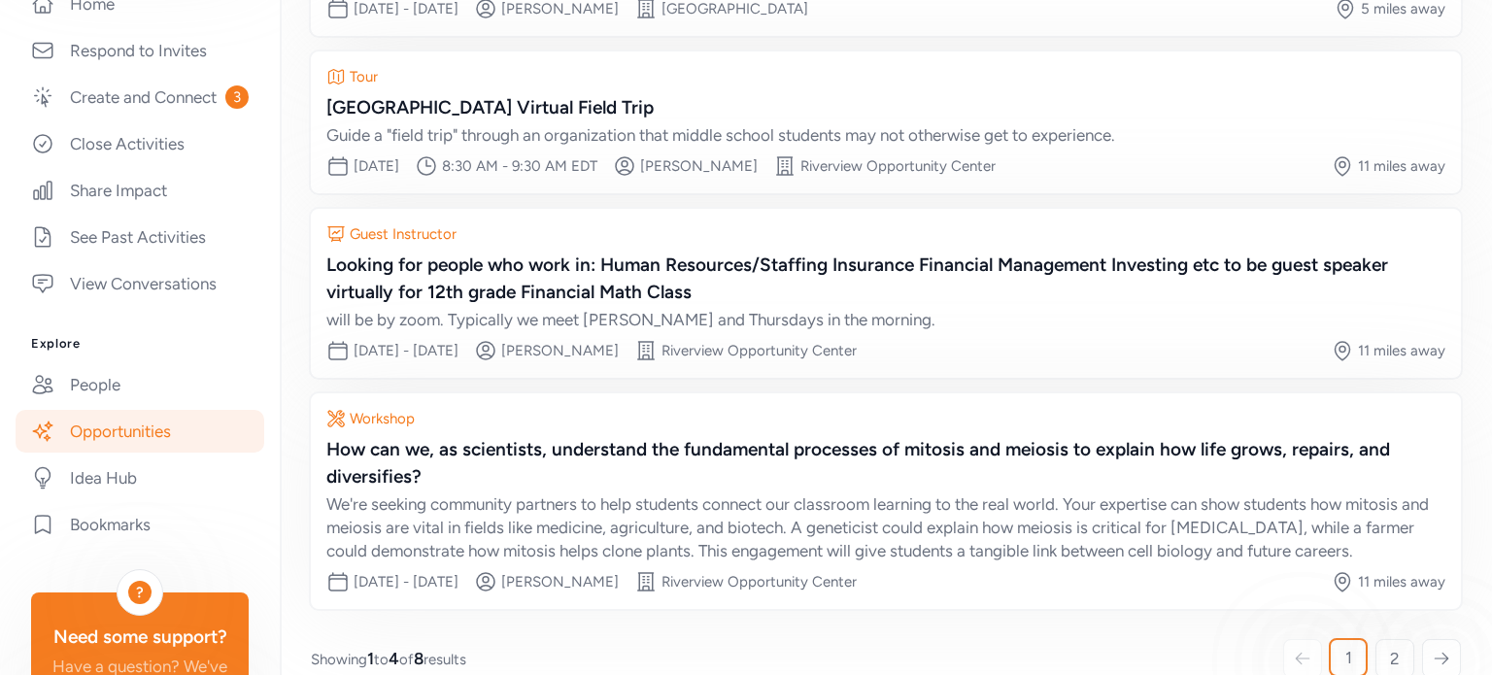
scroll to position [375, 0]
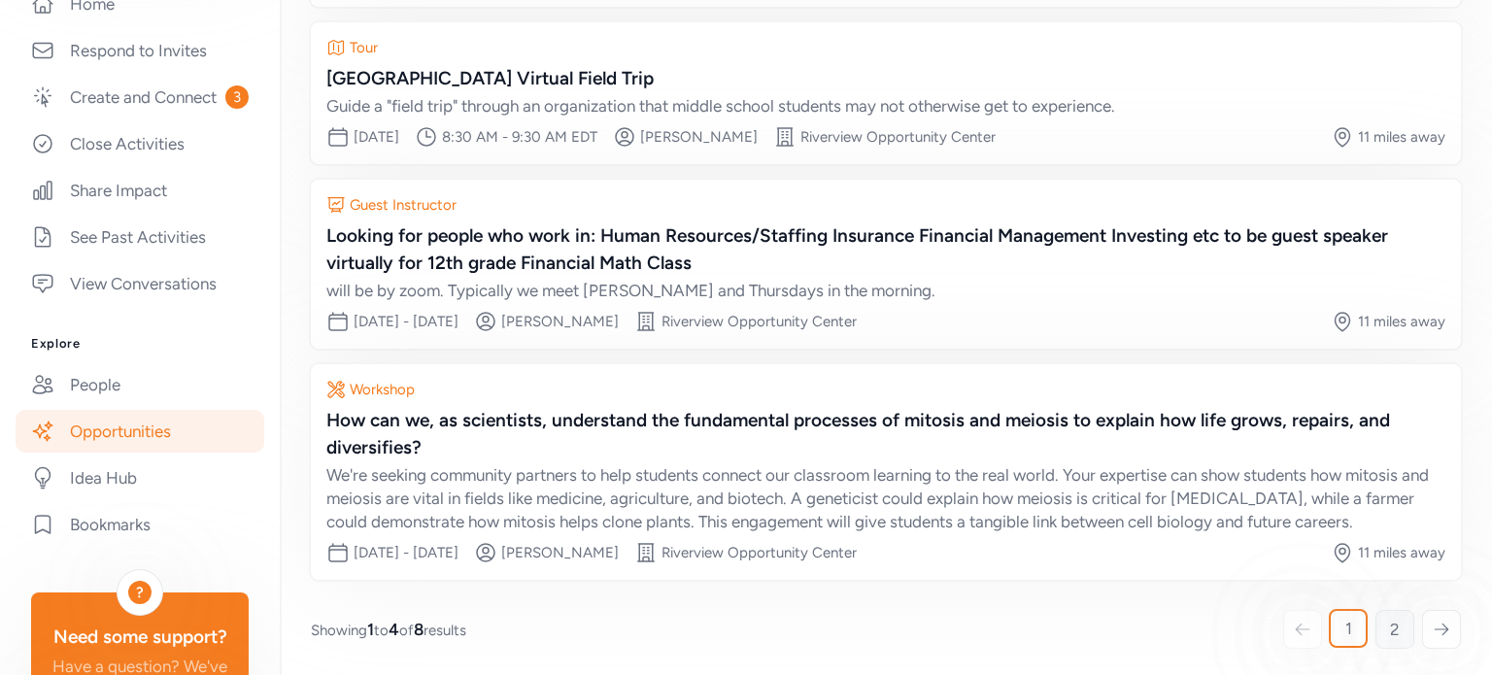
click at [1390, 625] on span "2" at bounding box center [1395, 629] width 10 height 23
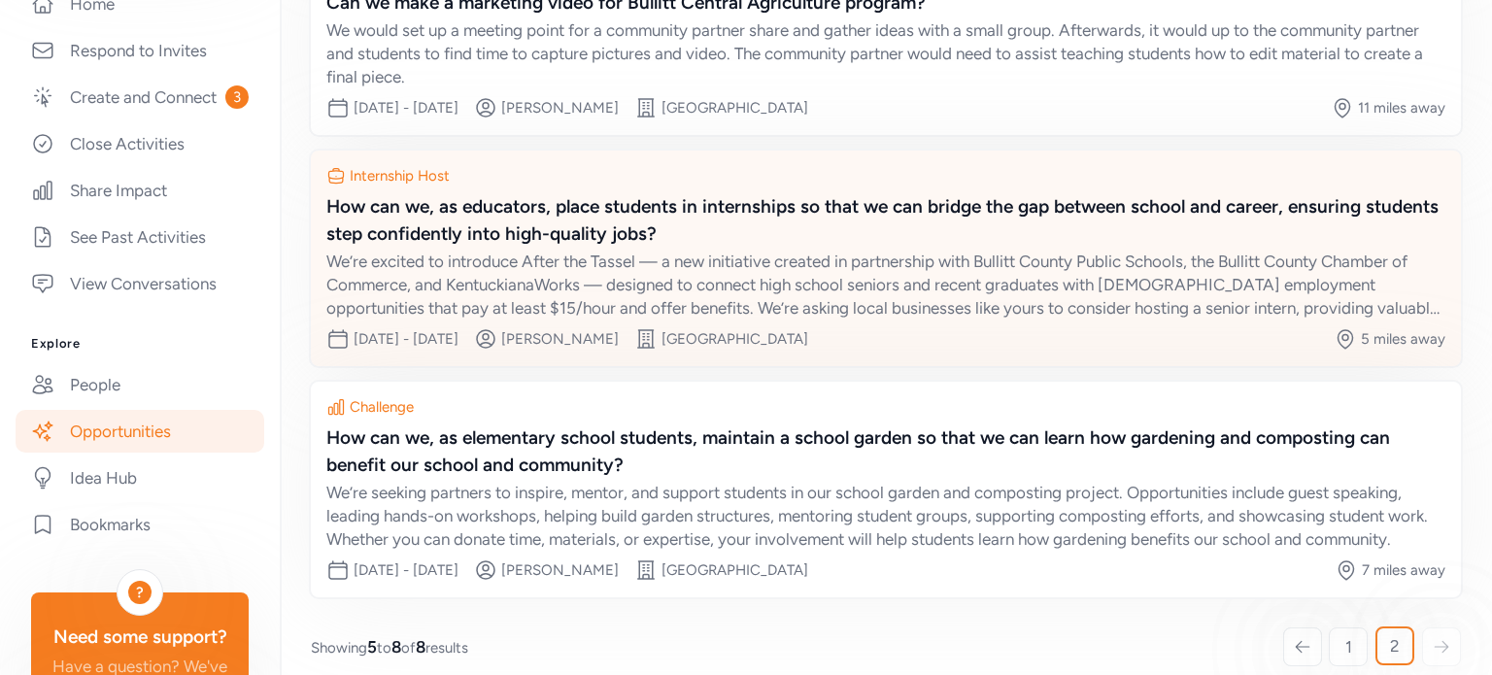
scroll to position [519, 0]
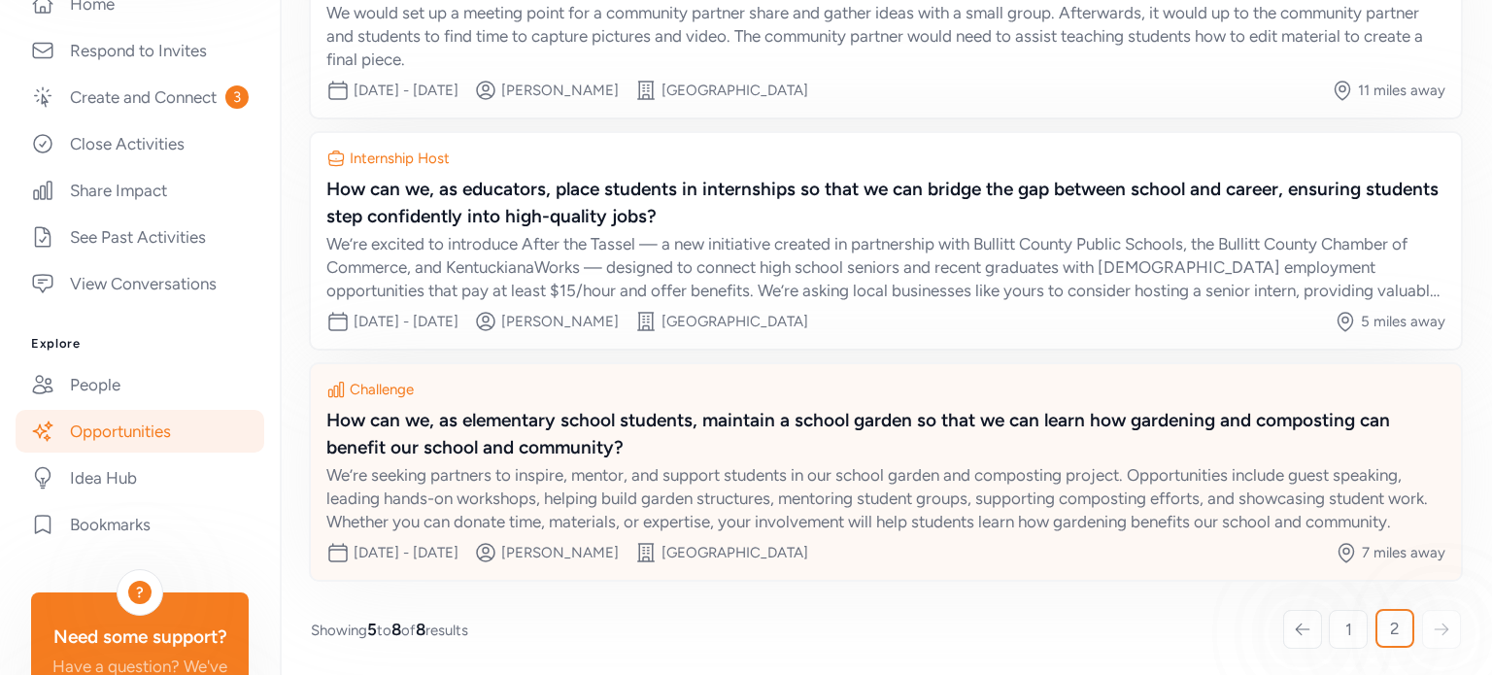
click at [1379, 559] on div "7 miles away" at bounding box center [1390, 552] width 111 height 23
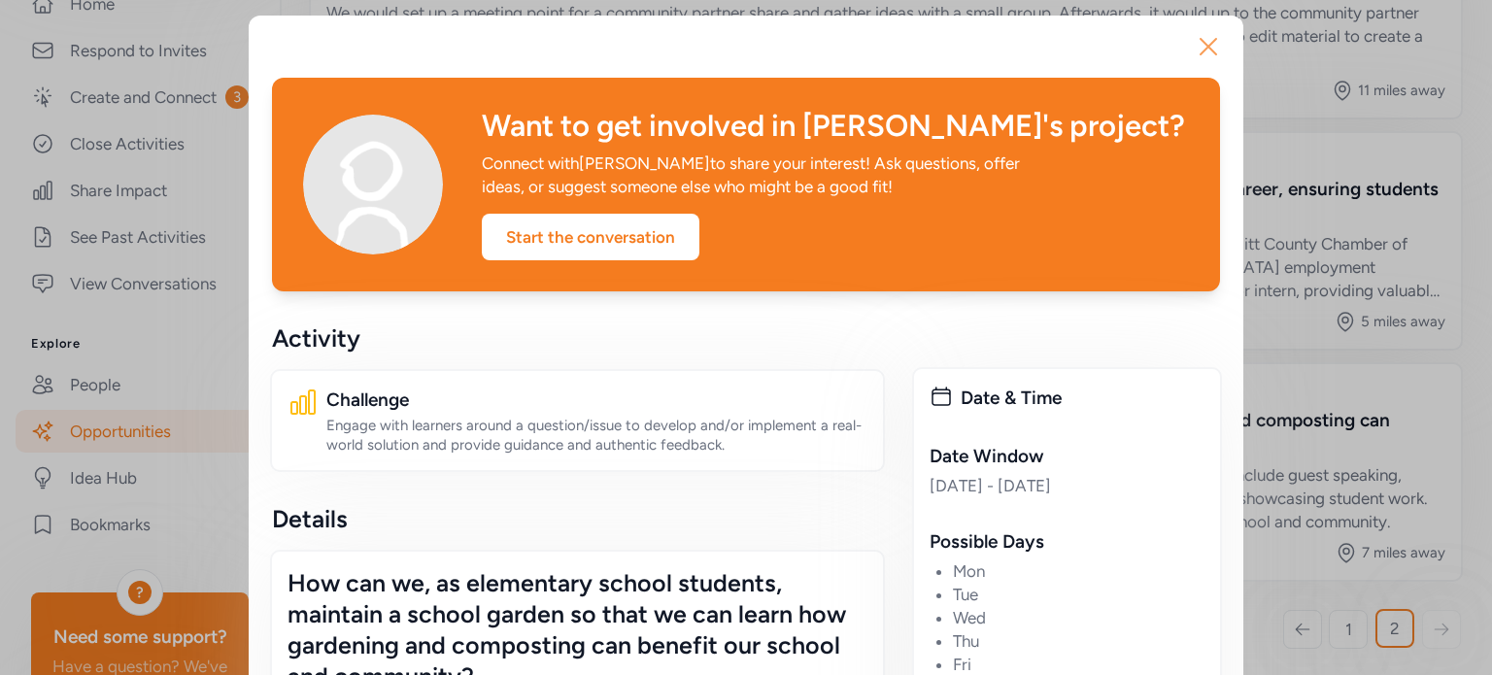
click at [1206, 44] on icon "button" at bounding box center [1208, 46] width 31 height 31
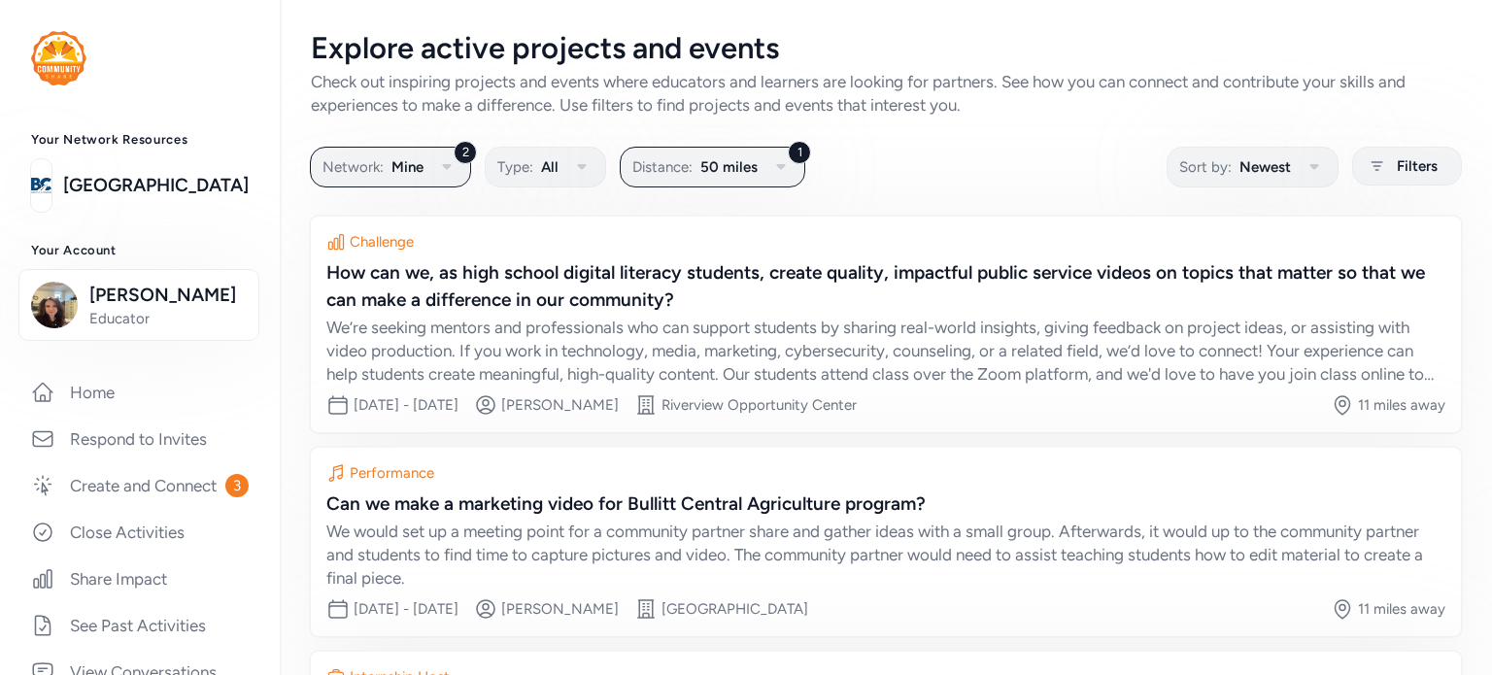
click at [82, 71] on img at bounding box center [58, 58] width 55 height 54
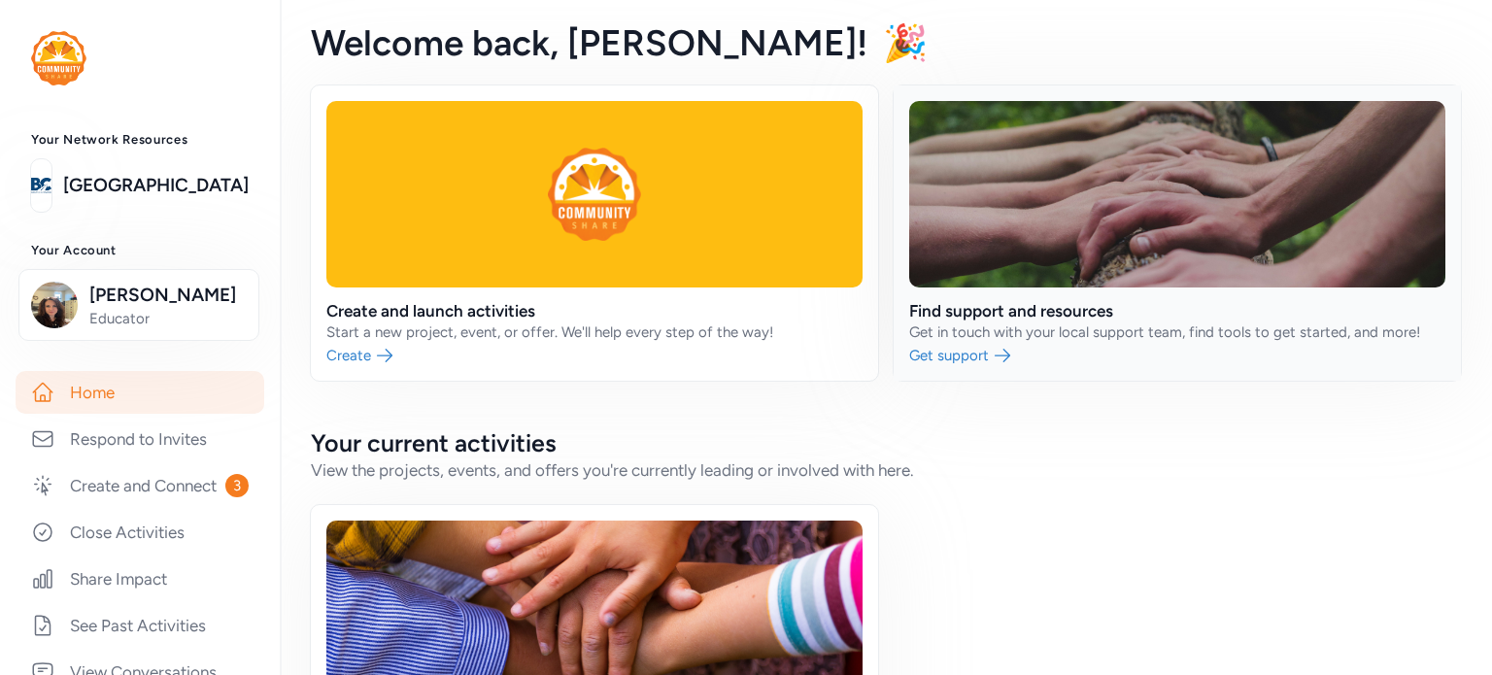
click at [945, 356] on link at bounding box center [1177, 232] width 567 height 295
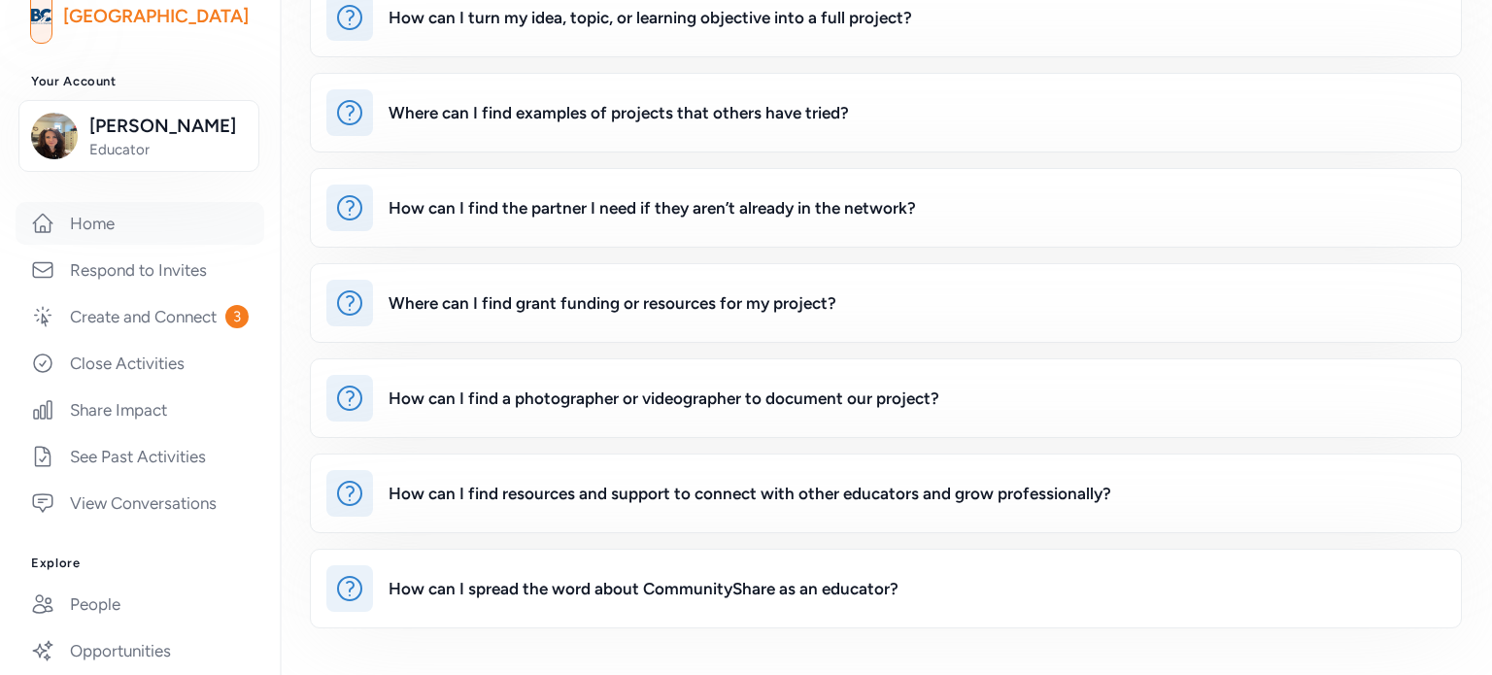
scroll to position [389, 0]
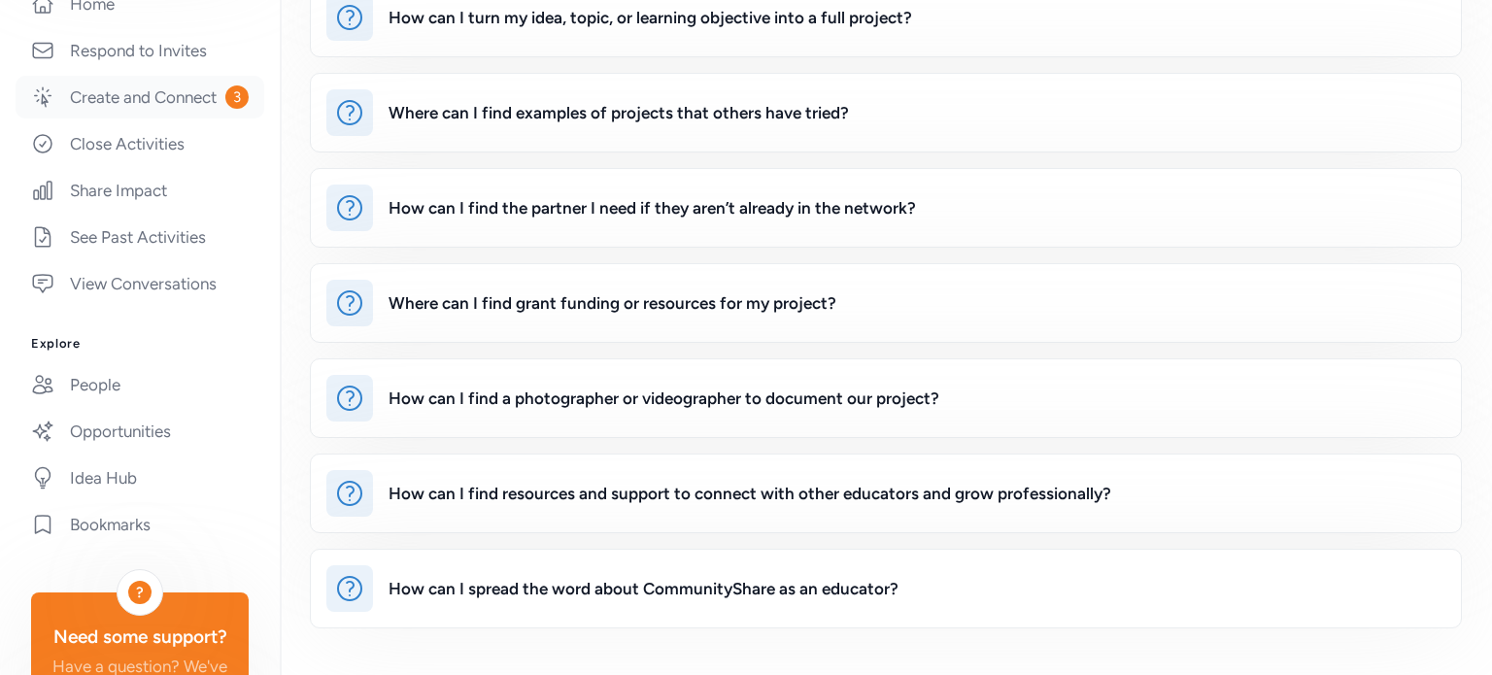
click at [169, 109] on link "Create and Connect 3" at bounding box center [140, 97] width 249 height 43
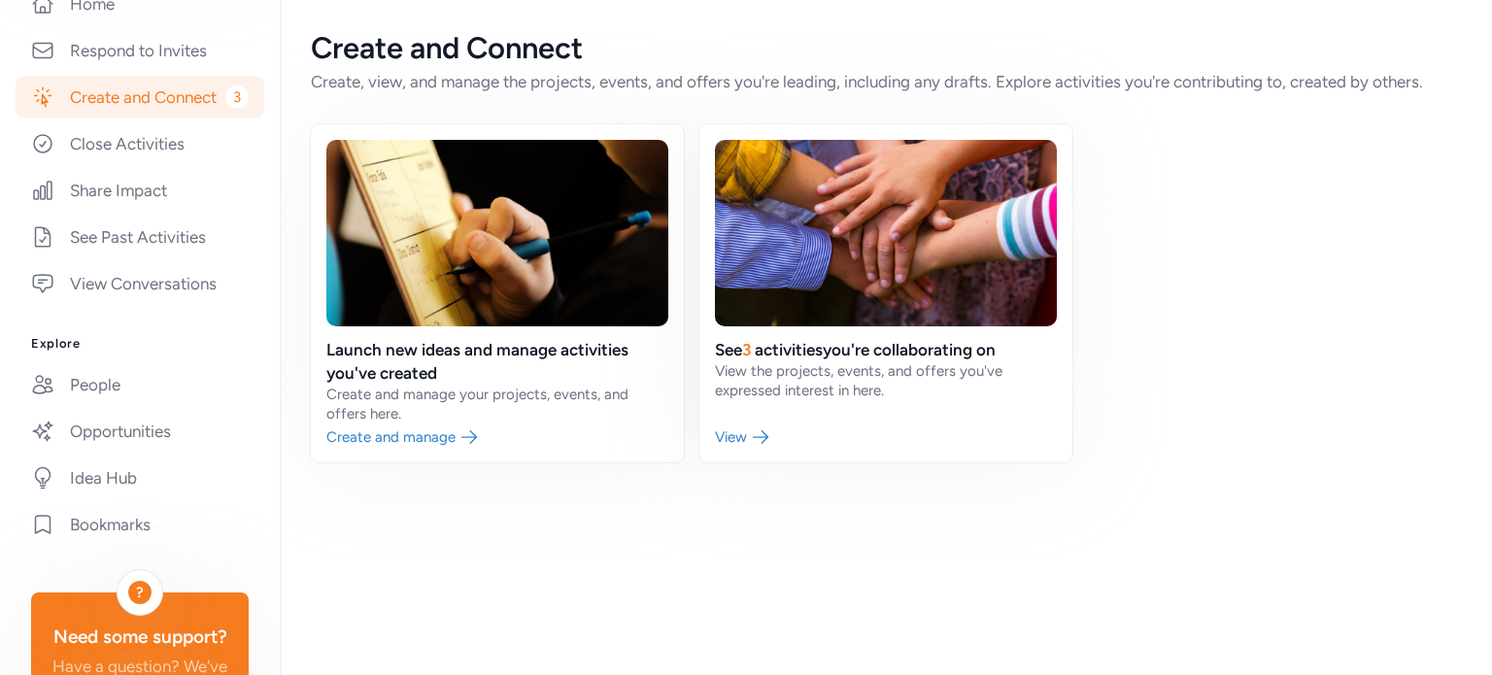
click at [78, 108] on link "Create and Connect 3" at bounding box center [140, 97] width 249 height 43
click at [382, 437] on link at bounding box center [497, 293] width 373 height 338
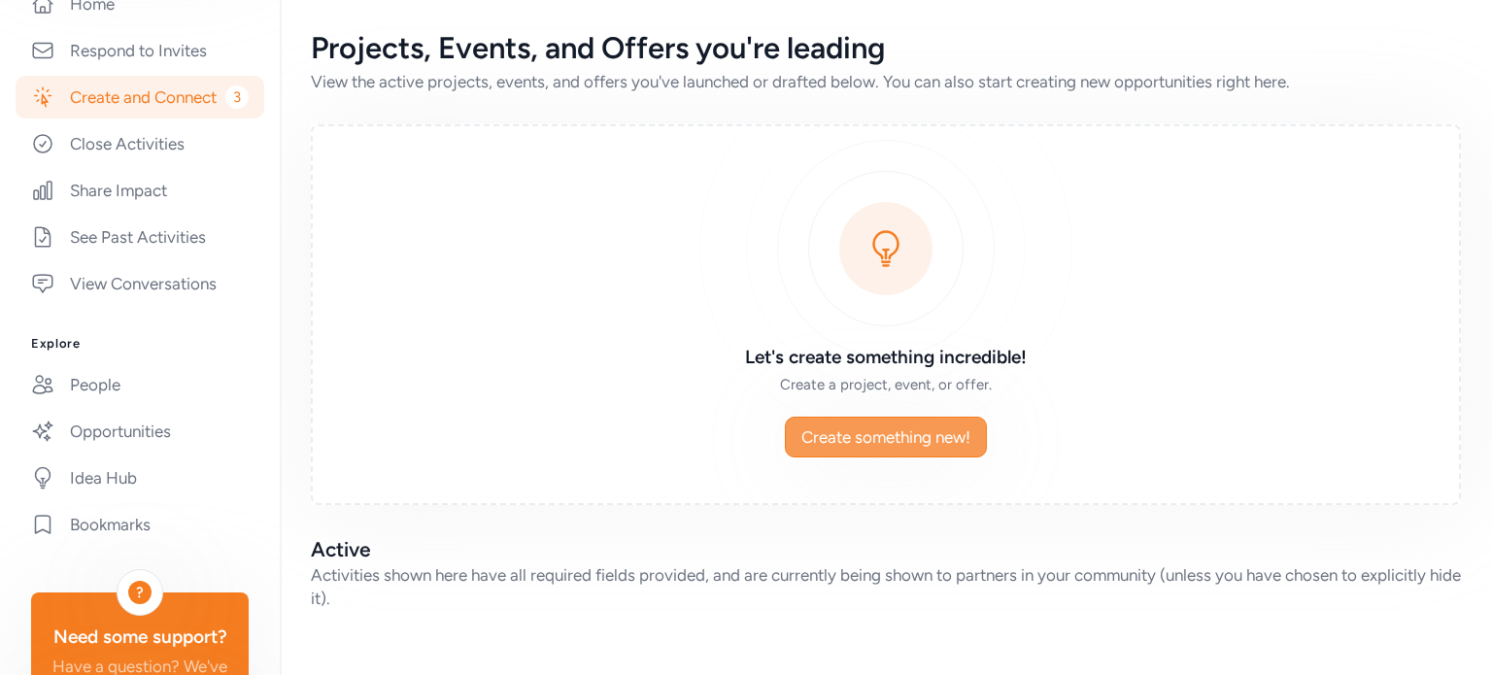
click at [941, 433] on span "Create something new!" at bounding box center [885, 436] width 169 height 23
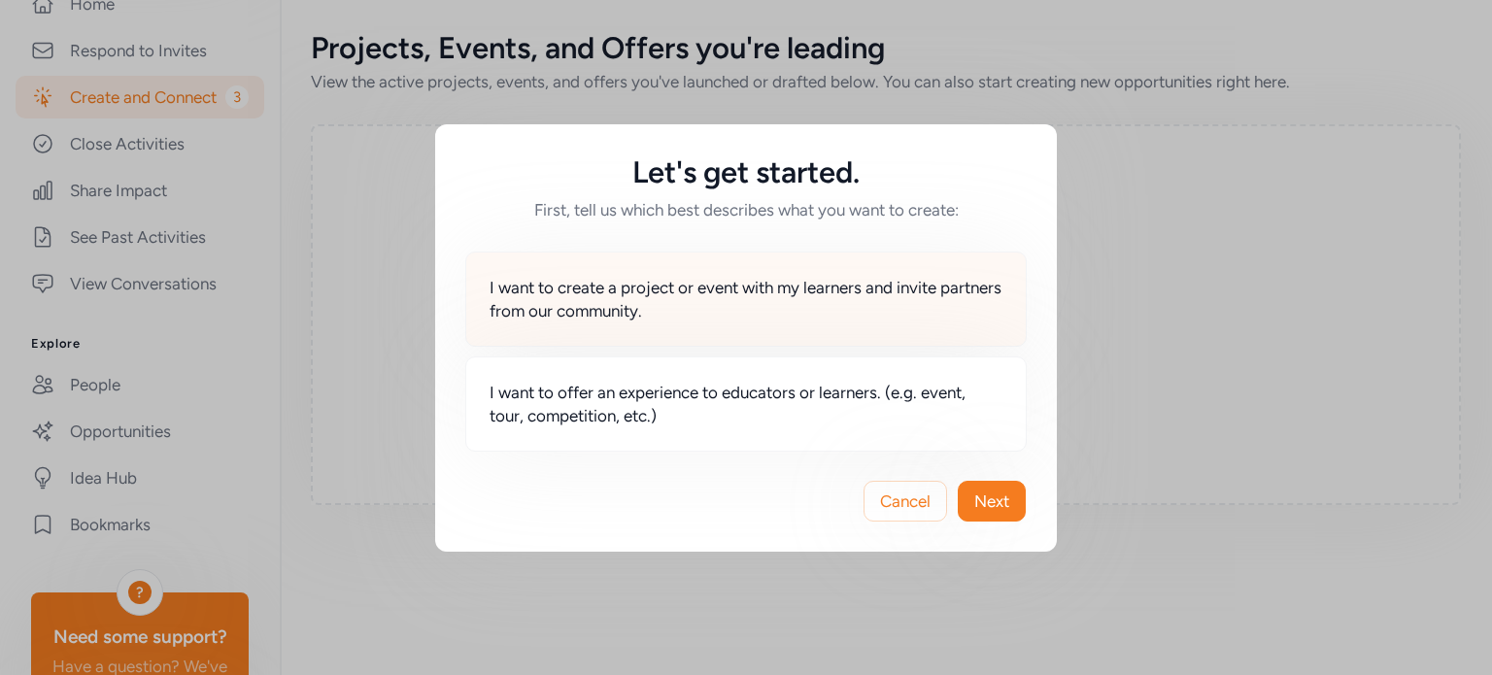
click at [700, 310] on span "I want to create a project or event with my learners and invite partners from o…" at bounding box center [746, 299] width 513 height 47
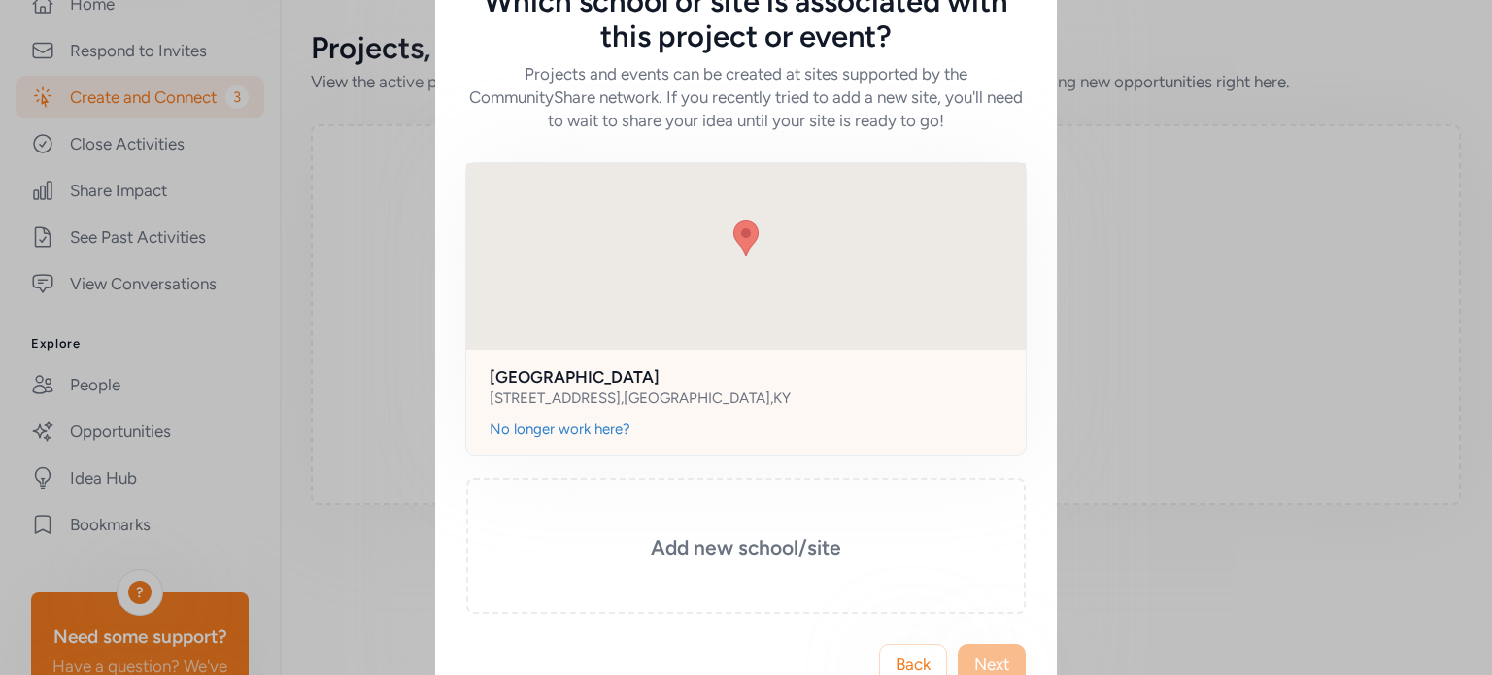
scroll to position [116, 0]
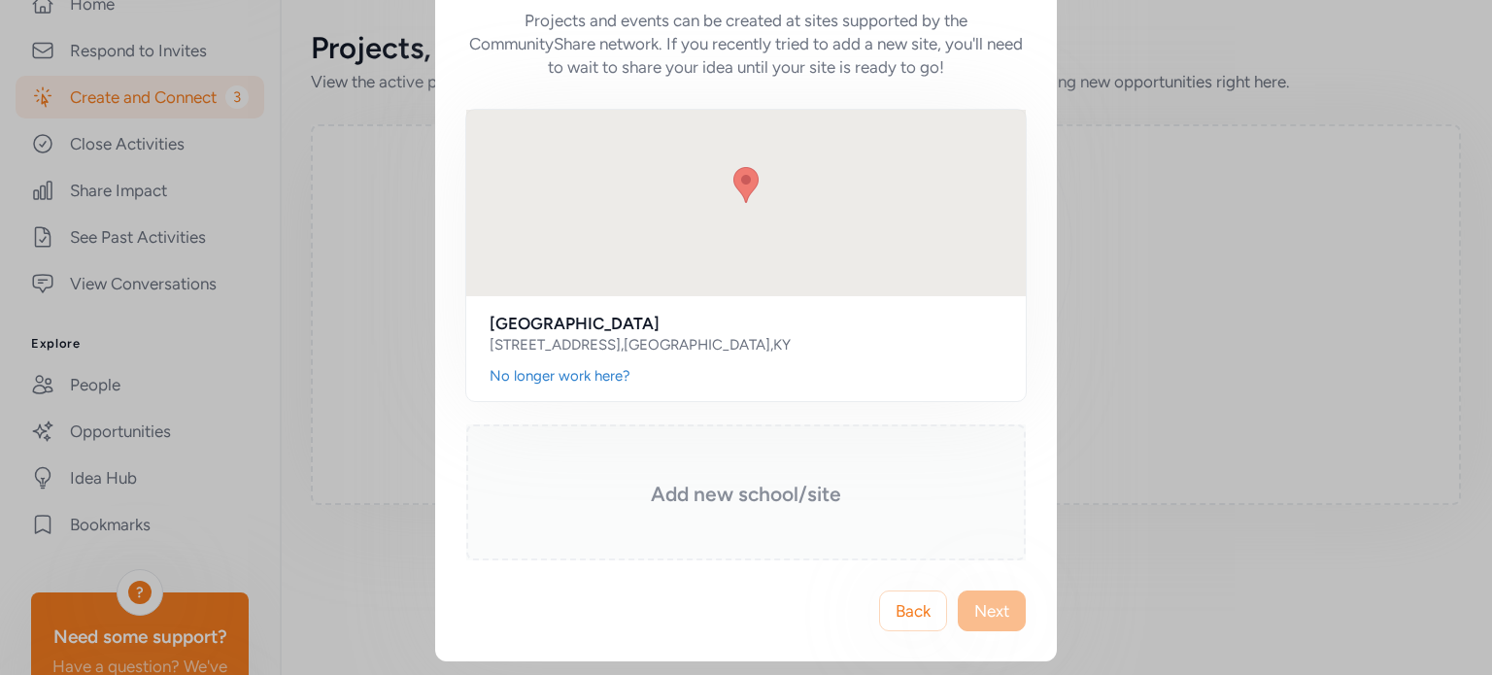
click at [750, 488] on h3 "Add new school/site" at bounding box center [746, 494] width 462 height 27
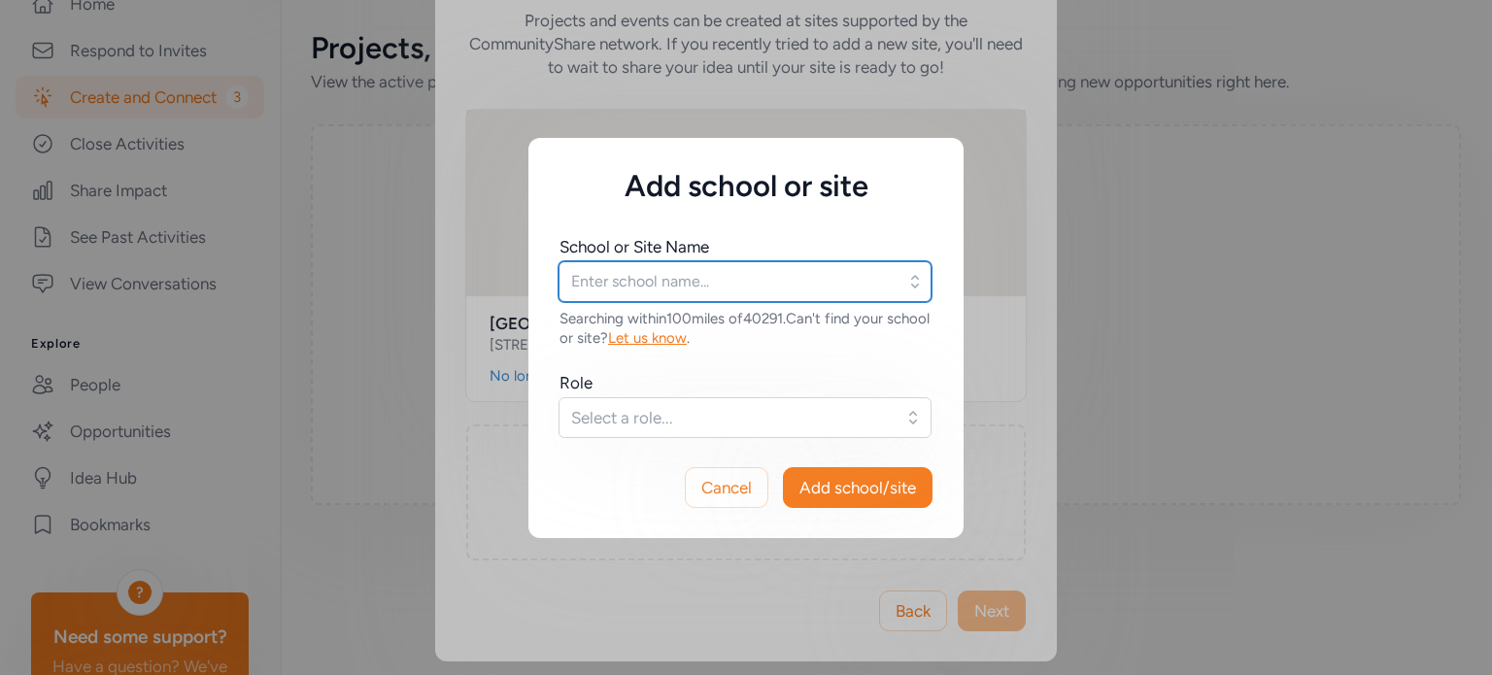
click at [622, 279] on input "text" at bounding box center [745, 281] width 373 height 41
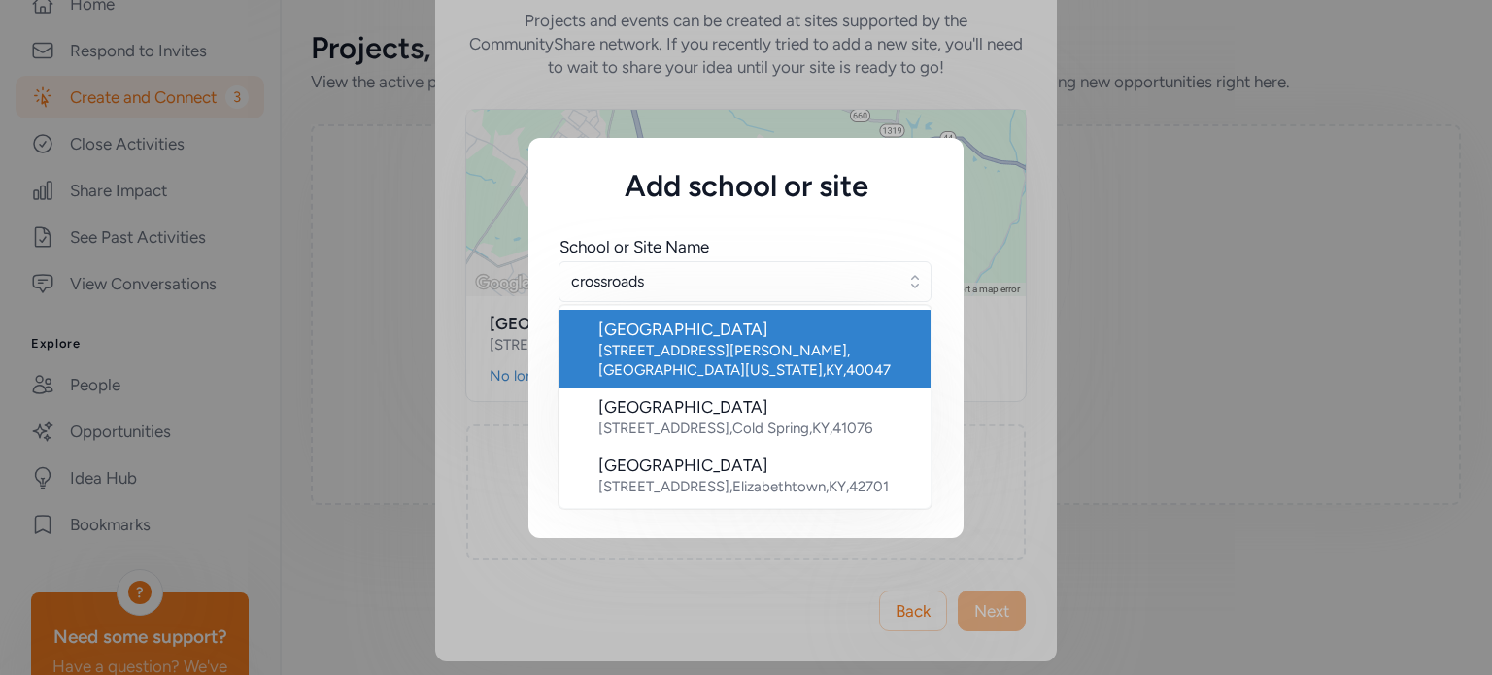
click at [646, 352] on div "[STREET_ADDRESS][PERSON_NAME][US_STATE]" at bounding box center [756, 360] width 317 height 39
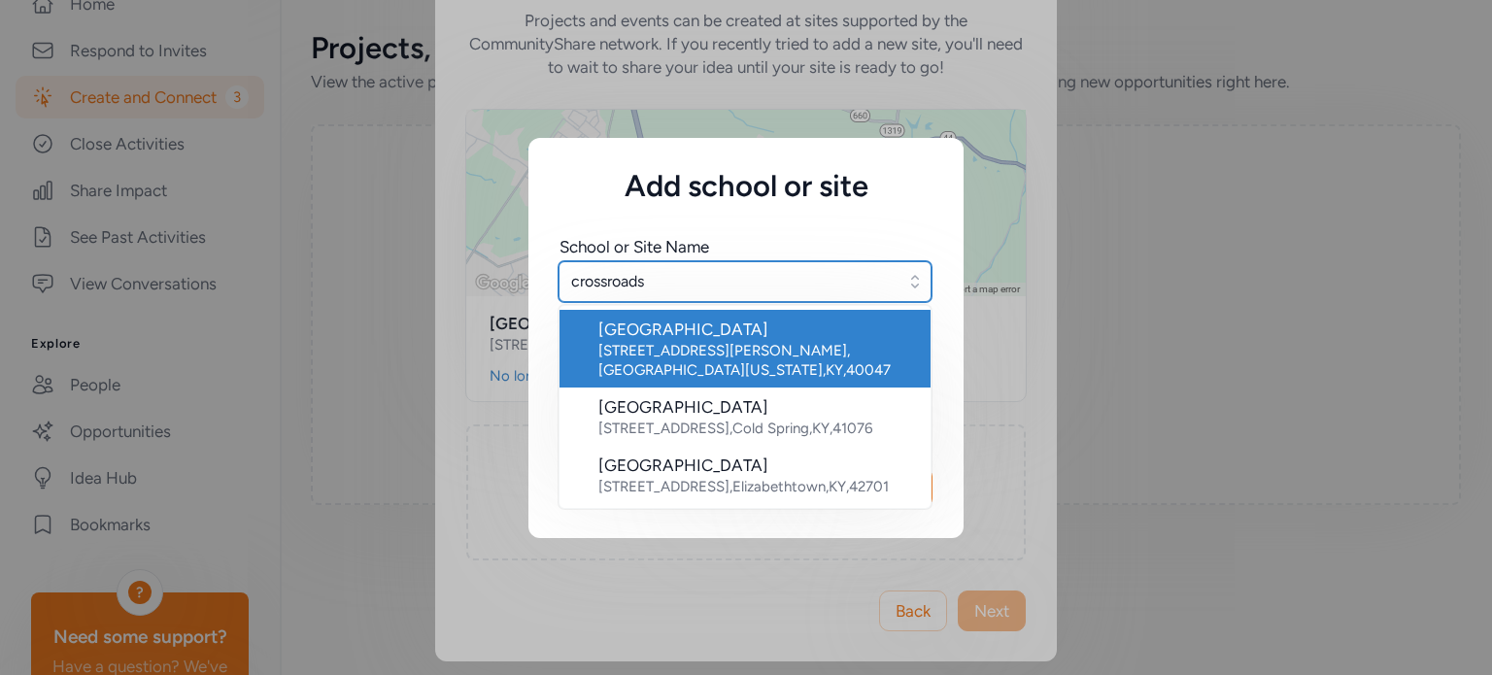
type input "[GEOGRAPHIC_DATA]"
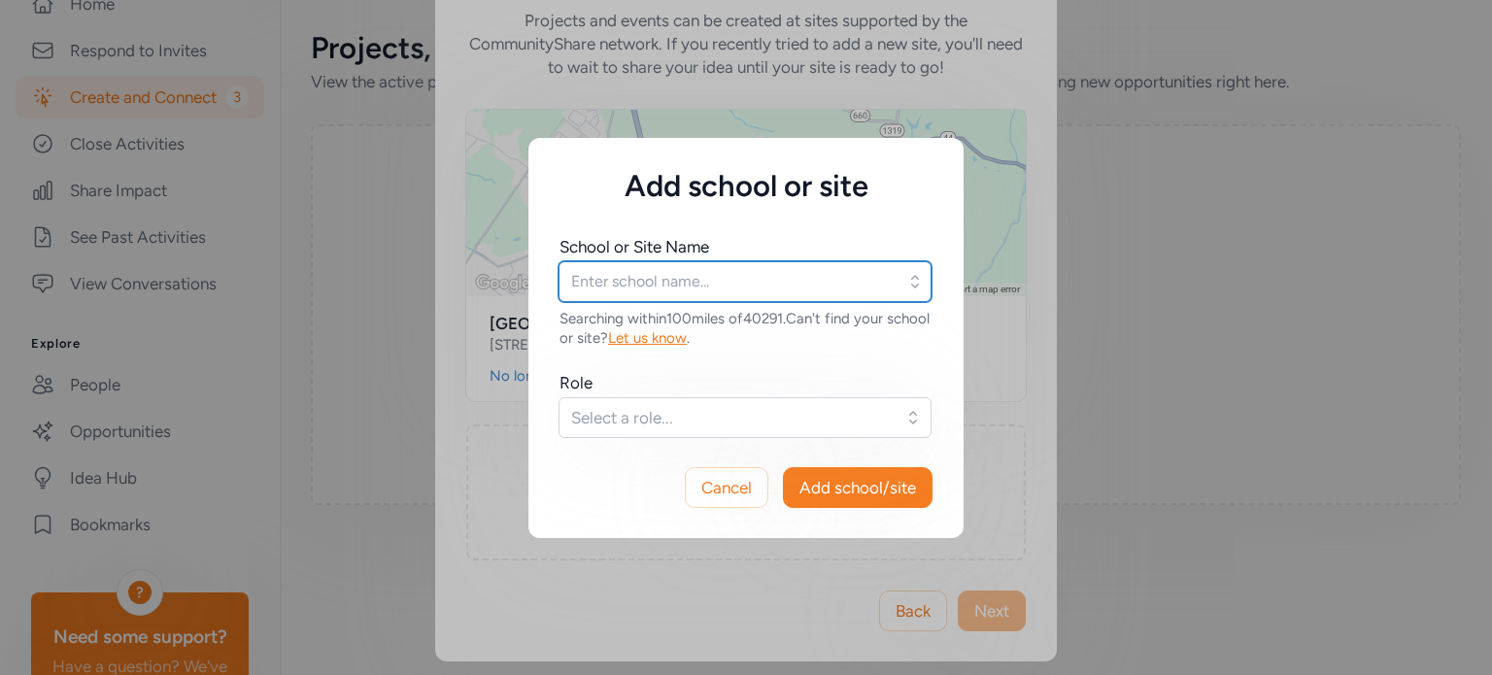
type input "[GEOGRAPHIC_DATA]"
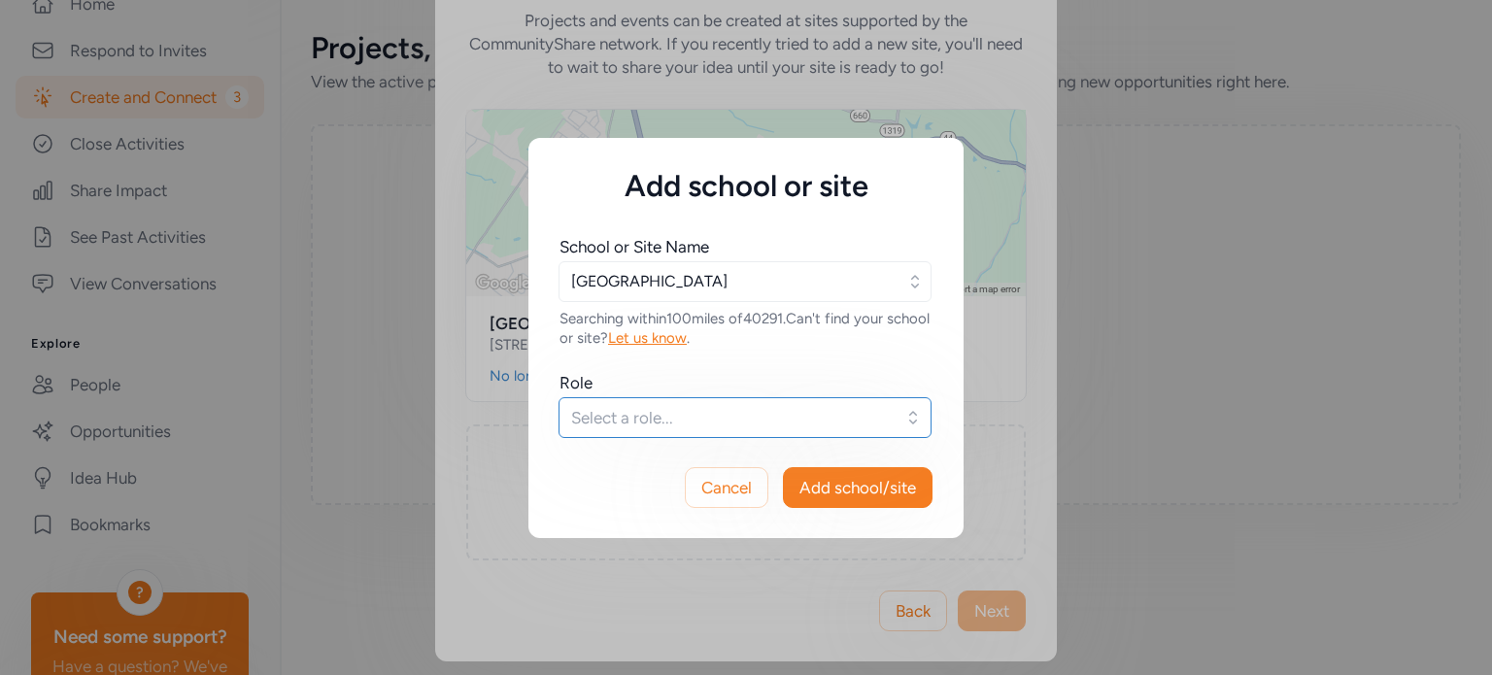
click at [765, 427] on span "Select a role..." at bounding box center [731, 417] width 321 height 23
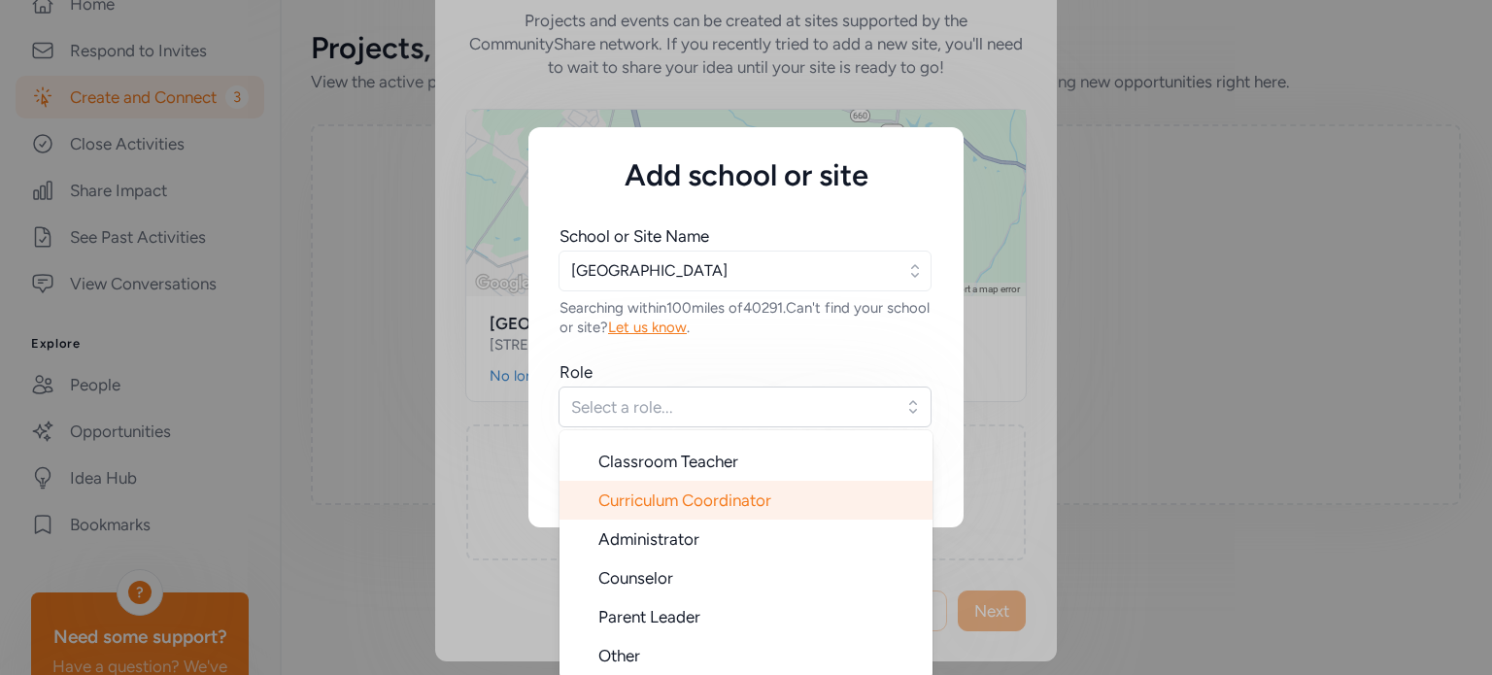
scroll to position [14, 0]
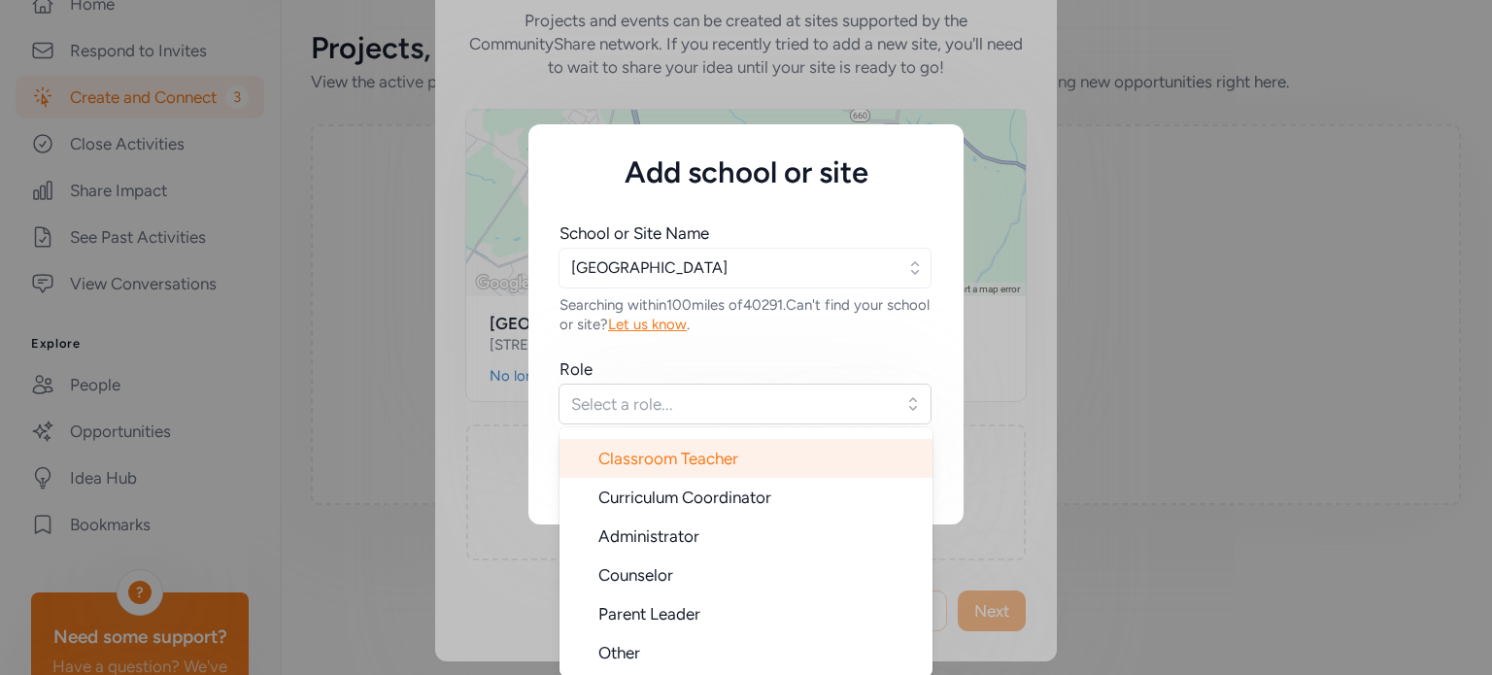
click at [652, 460] on span "Classroom Teacher" at bounding box center [668, 458] width 140 height 19
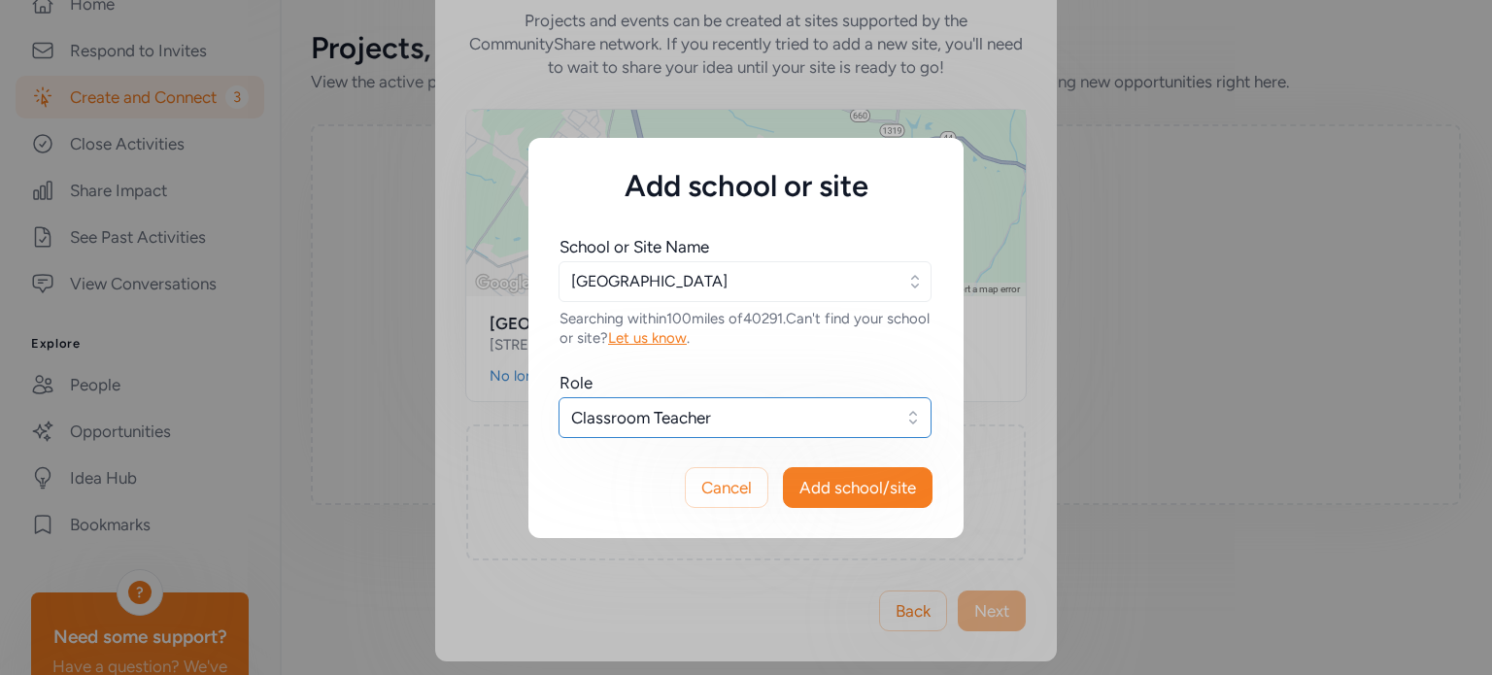
scroll to position [0, 0]
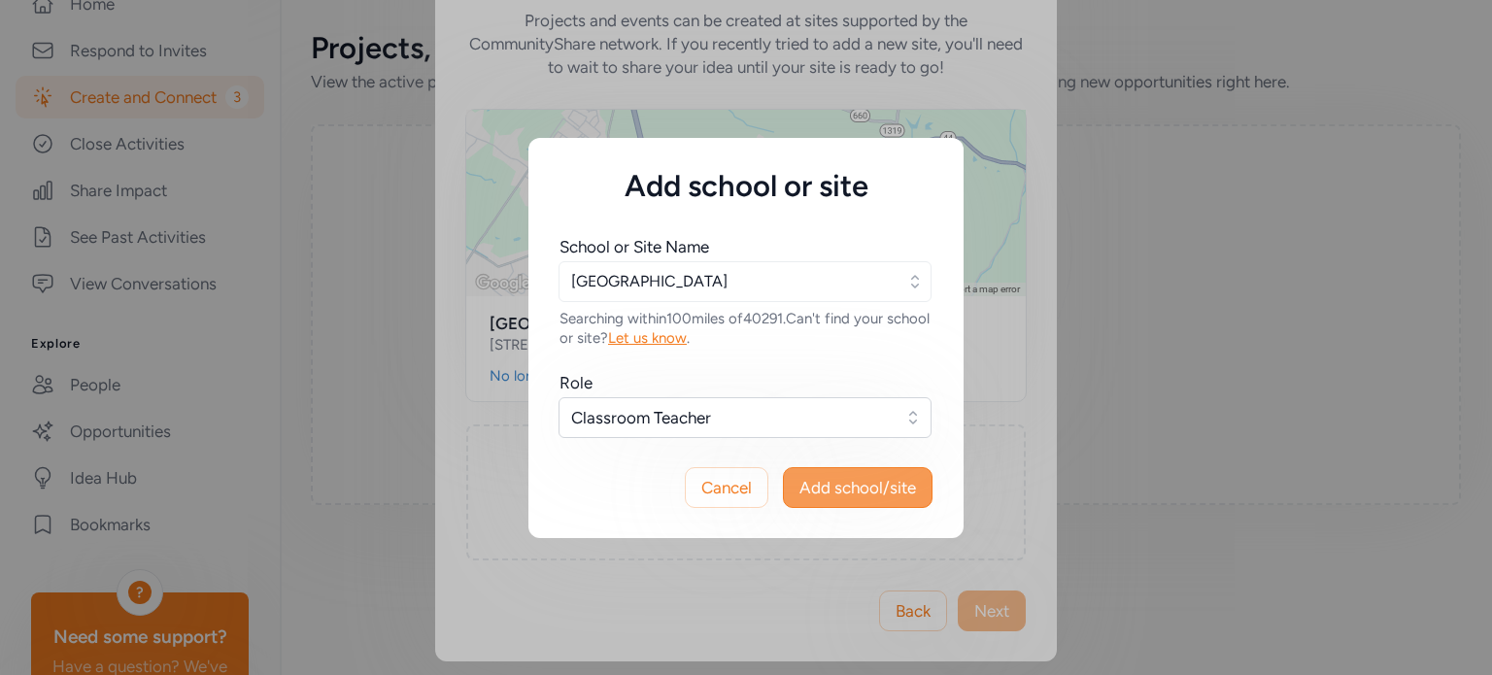
click at [893, 484] on span "Add school/site" at bounding box center [857, 487] width 117 height 23
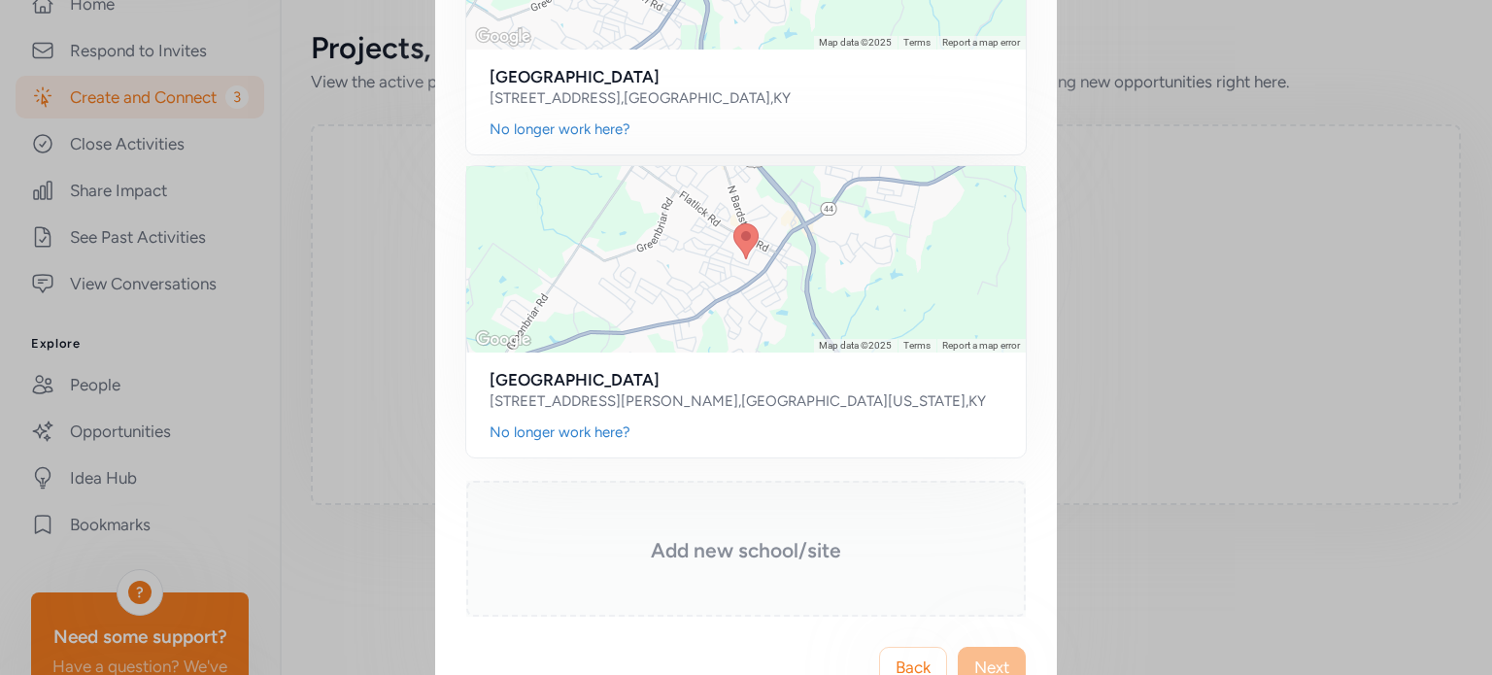
scroll to position [419, 0]
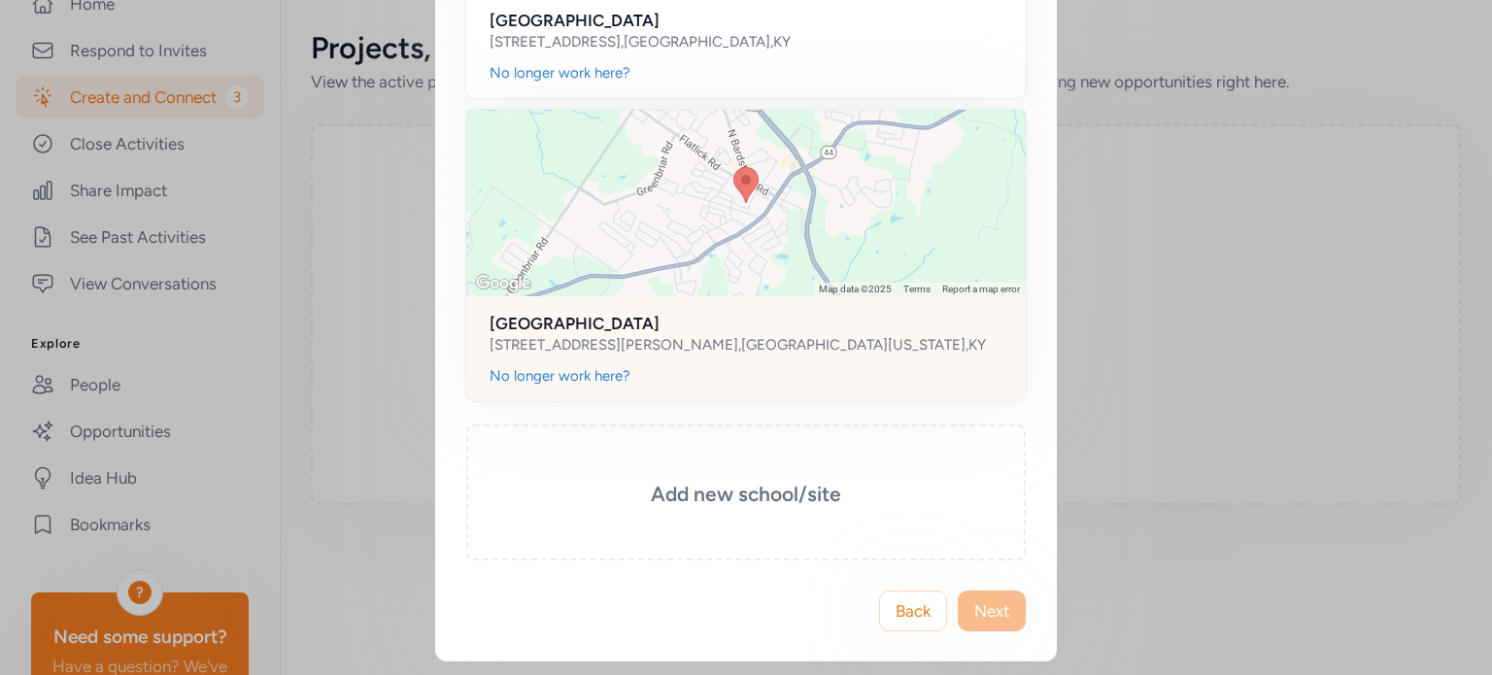
click at [787, 247] on div at bounding box center [746, 203] width 560 height 187
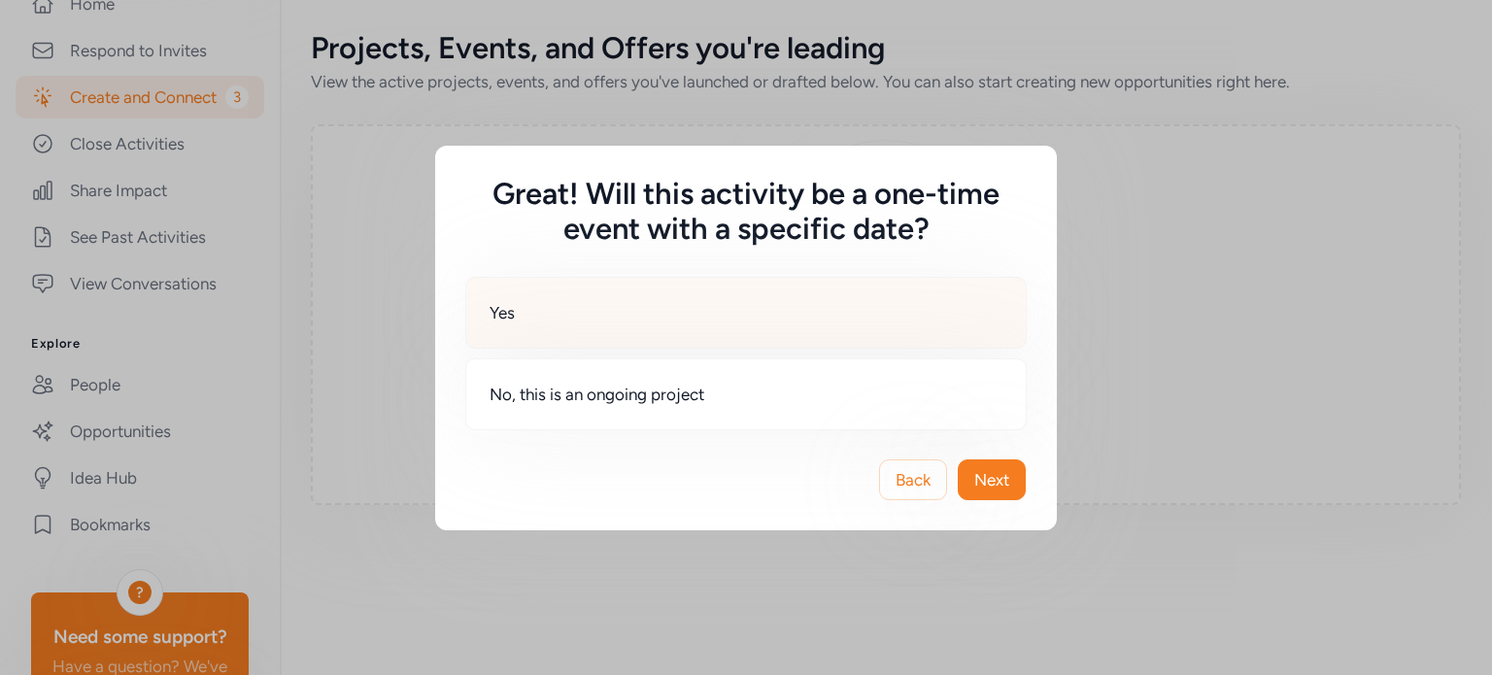
click at [622, 314] on div "Yes" at bounding box center [745, 313] width 561 height 72
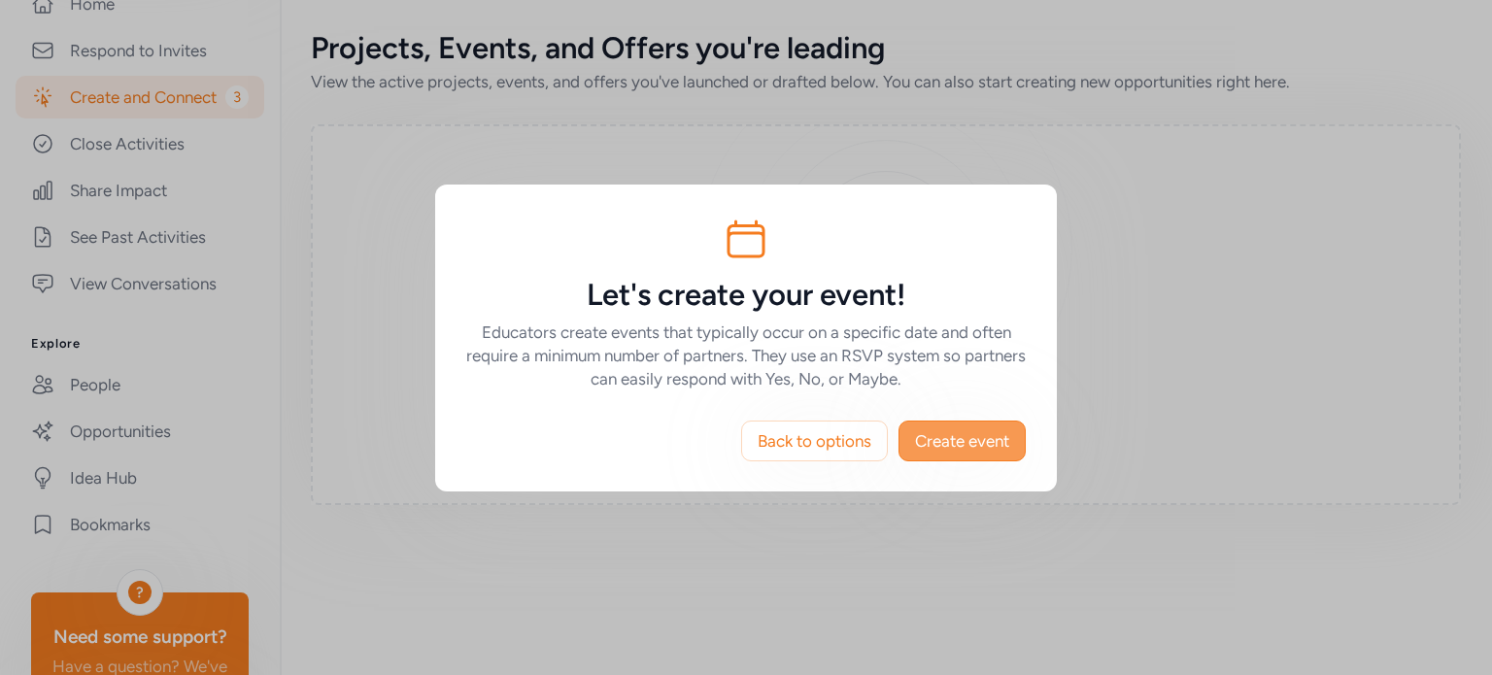
click at [941, 449] on span "Create event" at bounding box center [962, 440] width 94 height 23
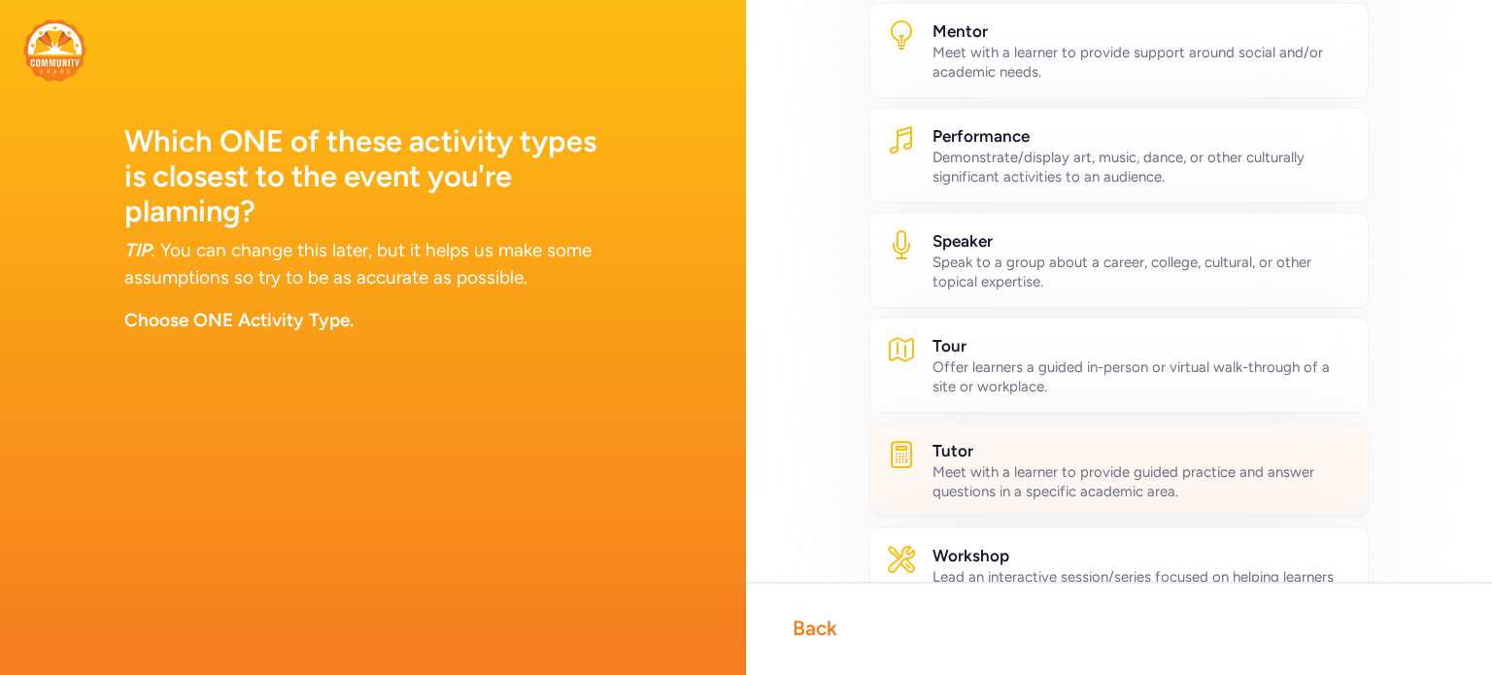
scroll to position [1106, 0]
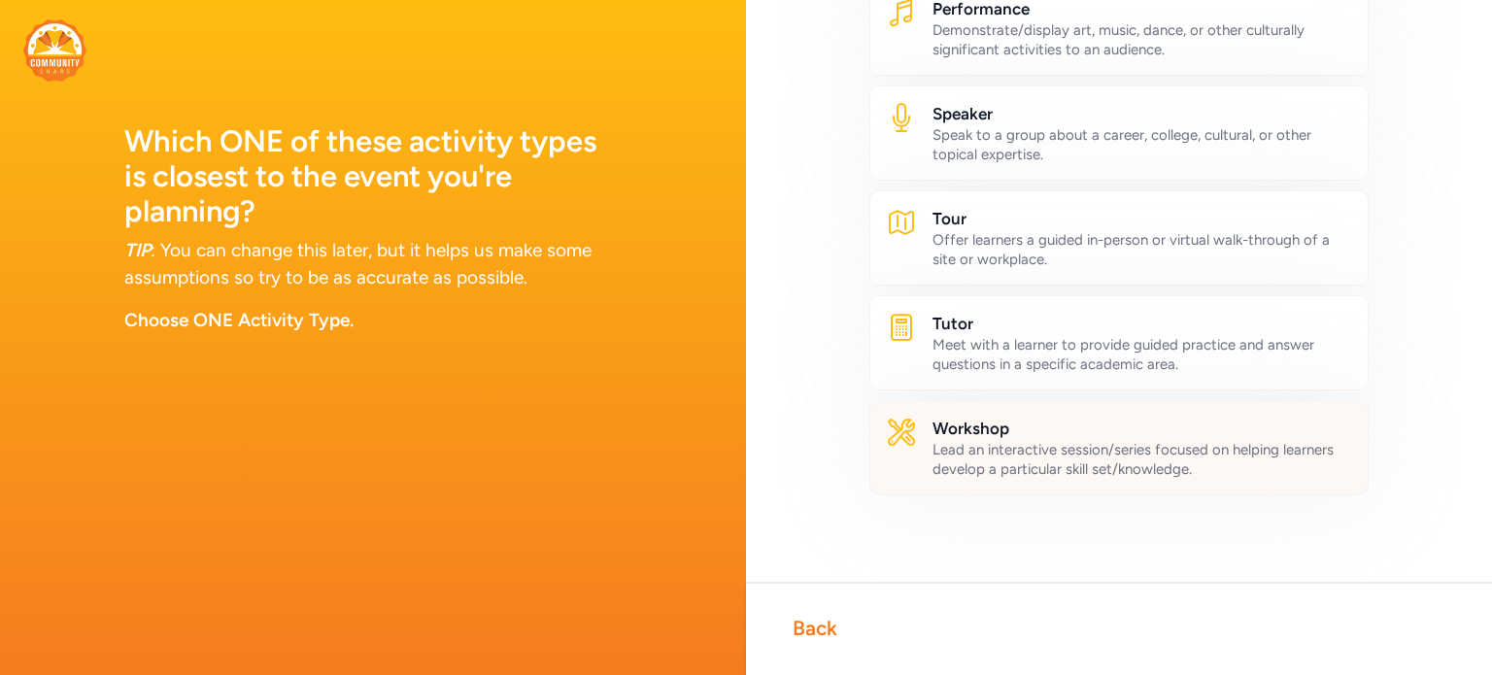
click at [965, 459] on div "Lead an interactive session/series focused on helping learners develop a partic…" at bounding box center [1143, 459] width 420 height 39
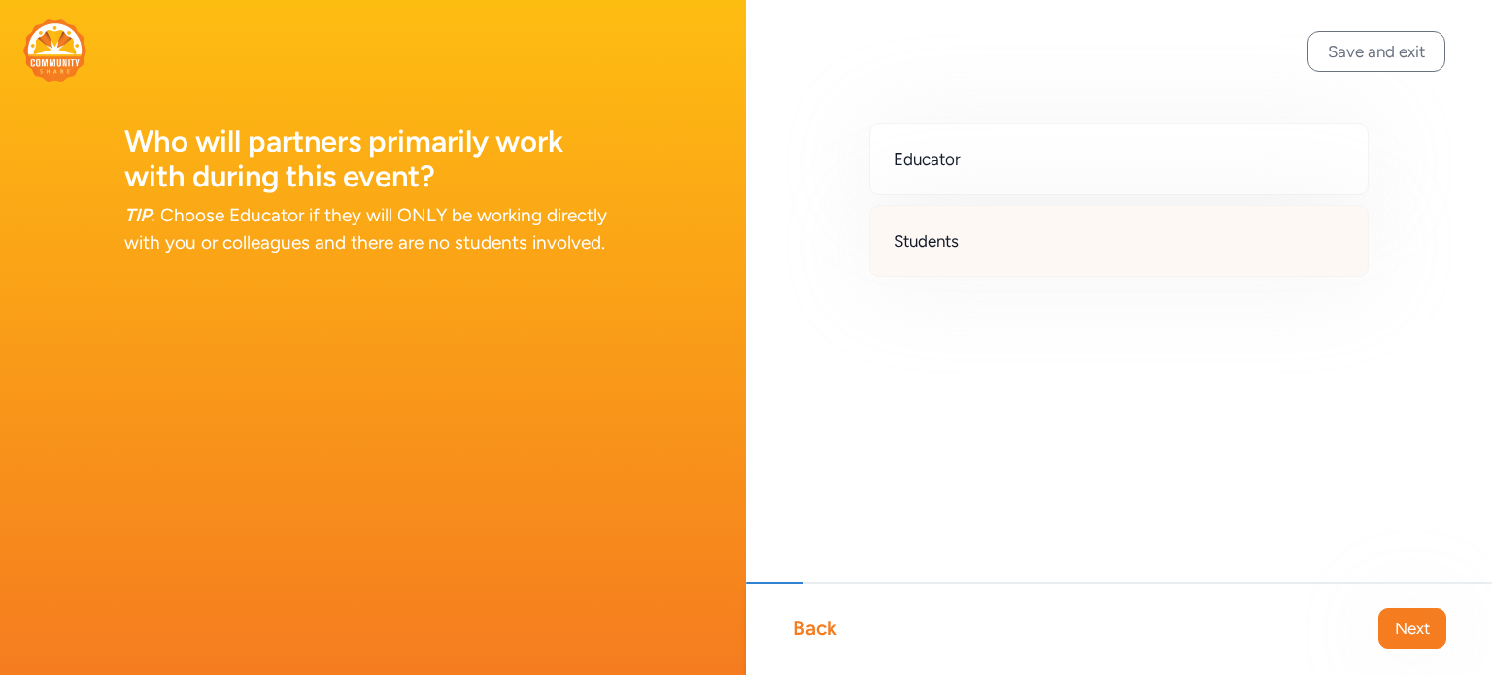
click at [956, 249] on span "Students" at bounding box center [926, 240] width 65 height 23
click at [1425, 620] on span "Next" at bounding box center [1412, 628] width 35 height 23
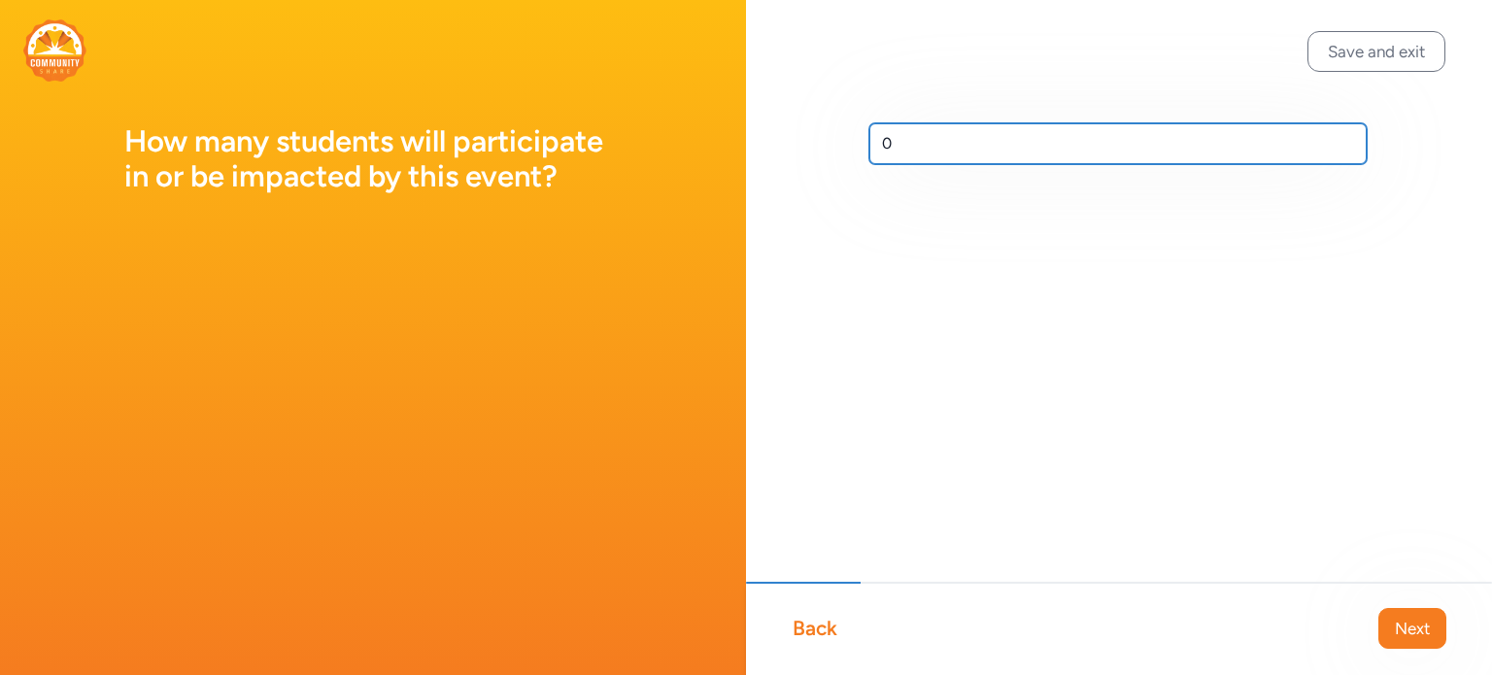
drag, startPoint x: 938, startPoint y: 142, endPoint x: 841, endPoint y: 154, distance: 98.0
click at [835, 158] on div "0" at bounding box center [1119, 175] width 746 height 350
type input "80"
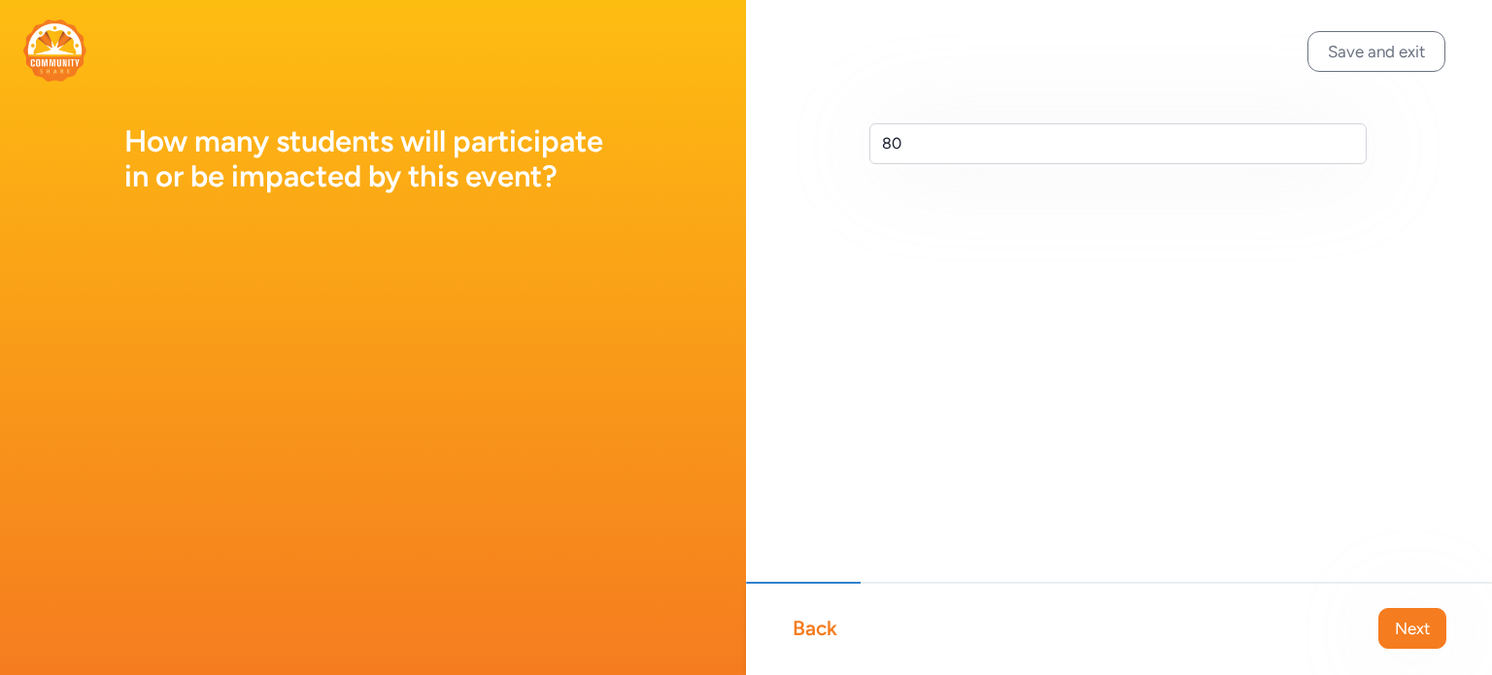
click at [1411, 632] on span "Next" at bounding box center [1412, 628] width 35 height 23
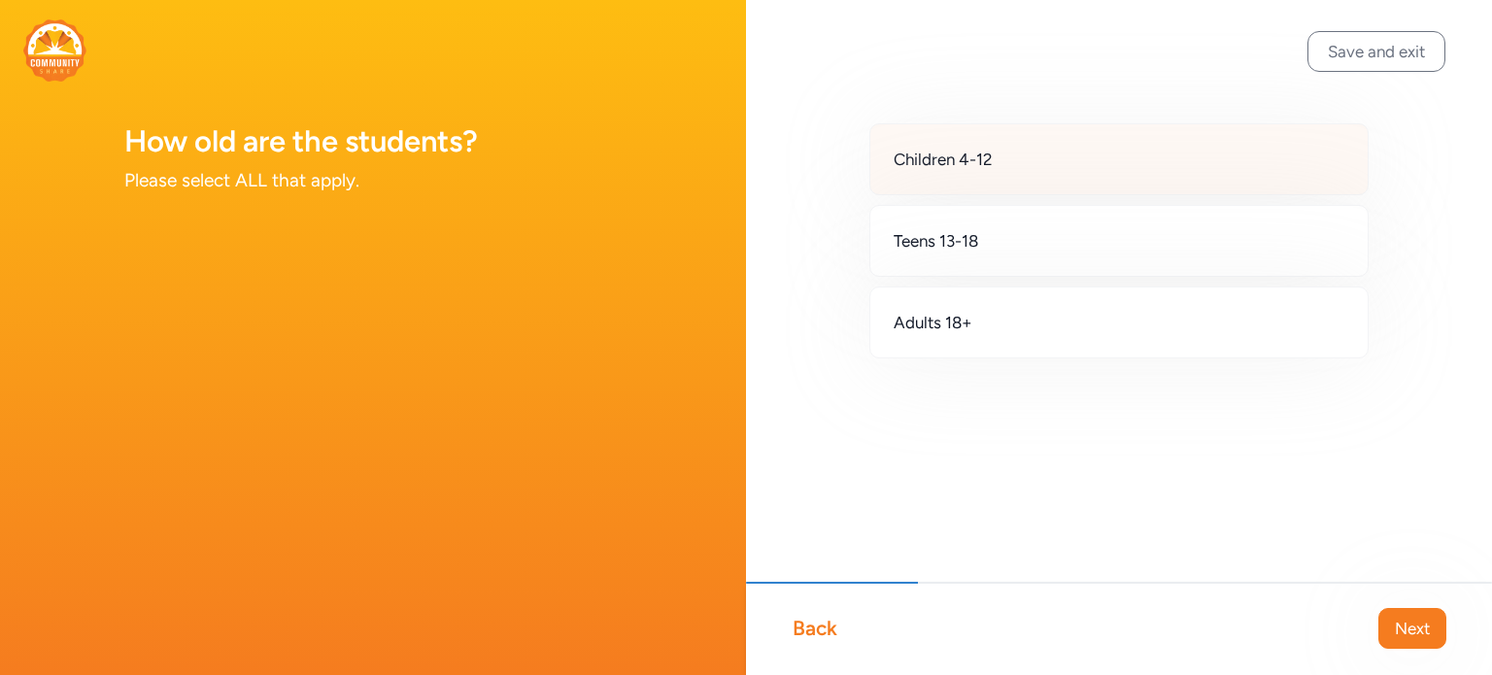
click at [1024, 147] on div "Children 4-12" at bounding box center [1118, 159] width 499 height 72
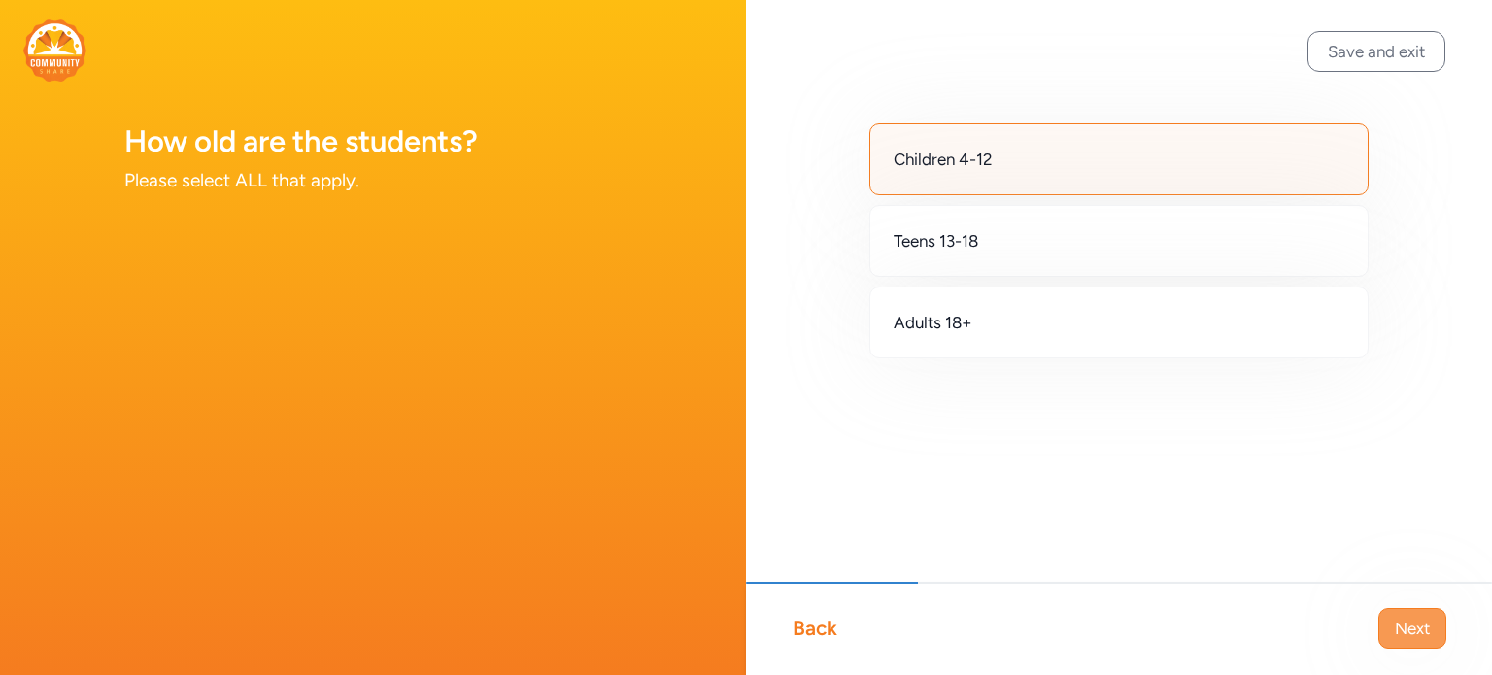
click at [1430, 621] on button "Next" at bounding box center [1412, 628] width 68 height 41
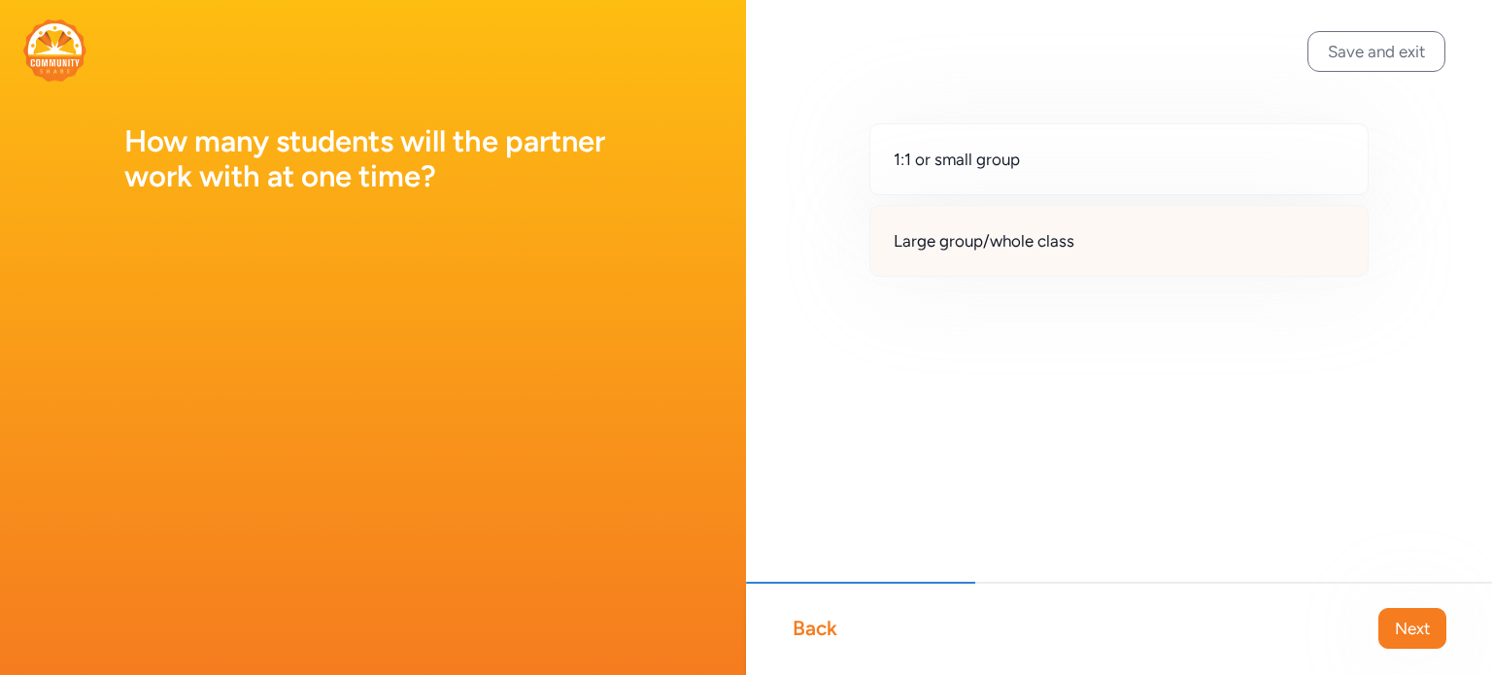
click at [1085, 247] on div "Large group/whole class" at bounding box center [1118, 241] width 499 height 72
click at [1399, 617] on span "Next" at bounding box center [1412, 628] width 35 height 23
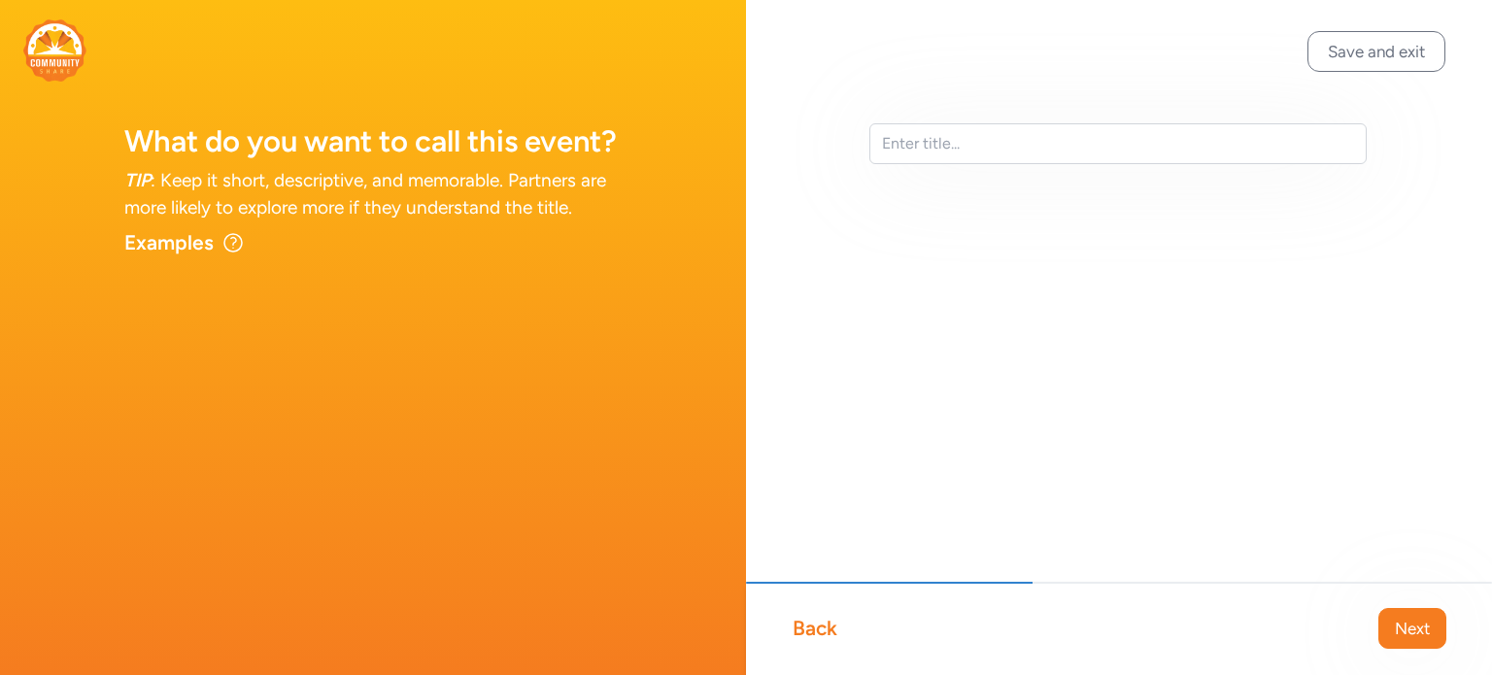
drag, startPoint x: 975, startPoint y: 105, endPoint x: 974, endPoint y: 117, distance: 11.7
click at [974, 108] on div at bounding box center [1119, 175] width 746 height 350
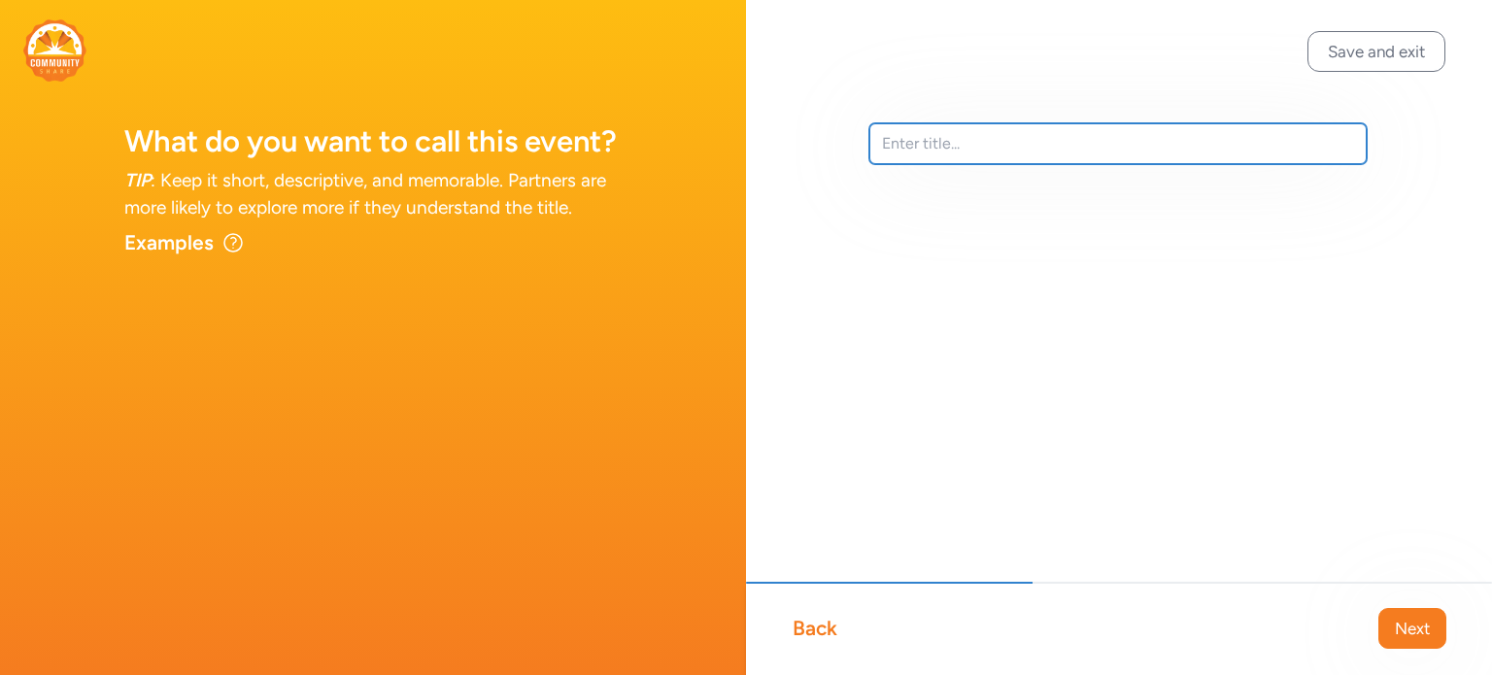
click at [974, 138] on input "text" at bounding box center [1117, 143] width 497 height 41
click at [974, 145] on input "text" at bounding box center [1117, 143] width 497 height 41
type input "Lilly Disection"
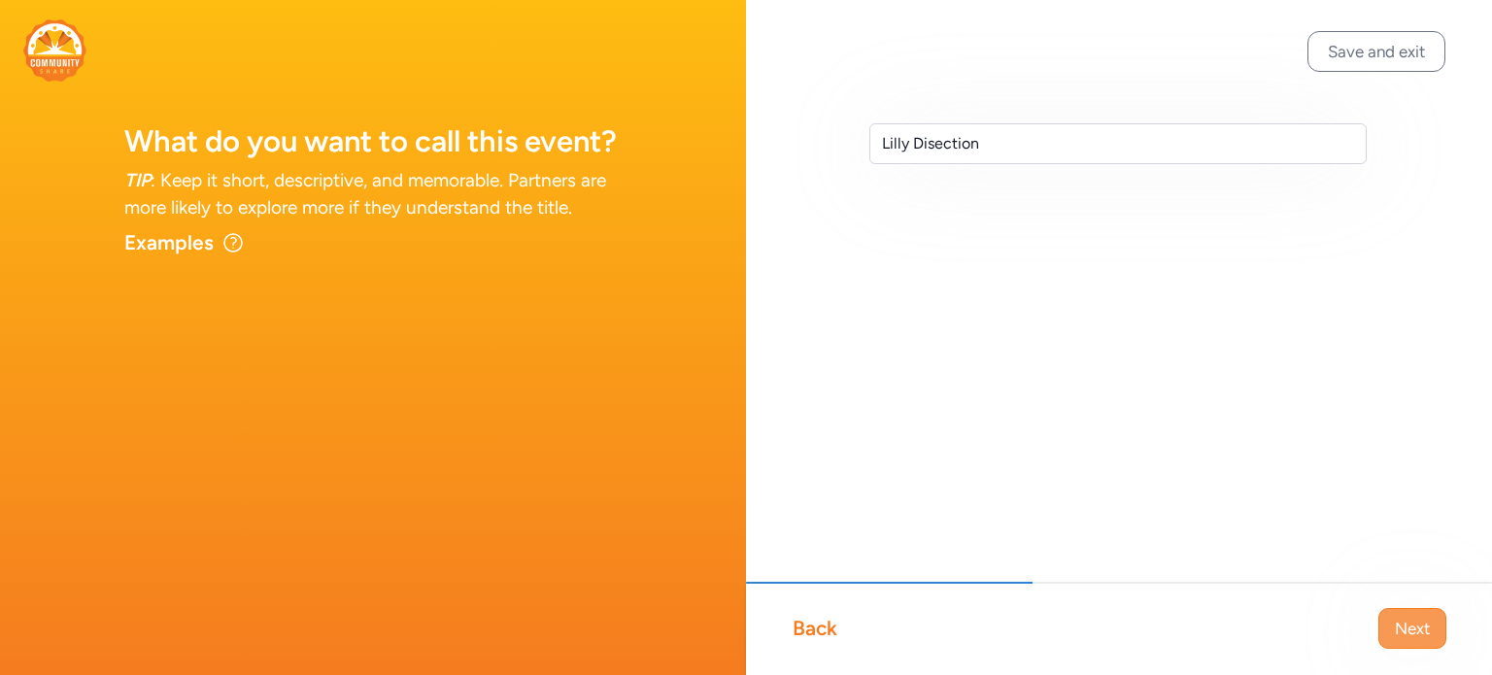
click at [1423, 643] on button "Next" at bounding box center [1412, 628] width 68 height 41
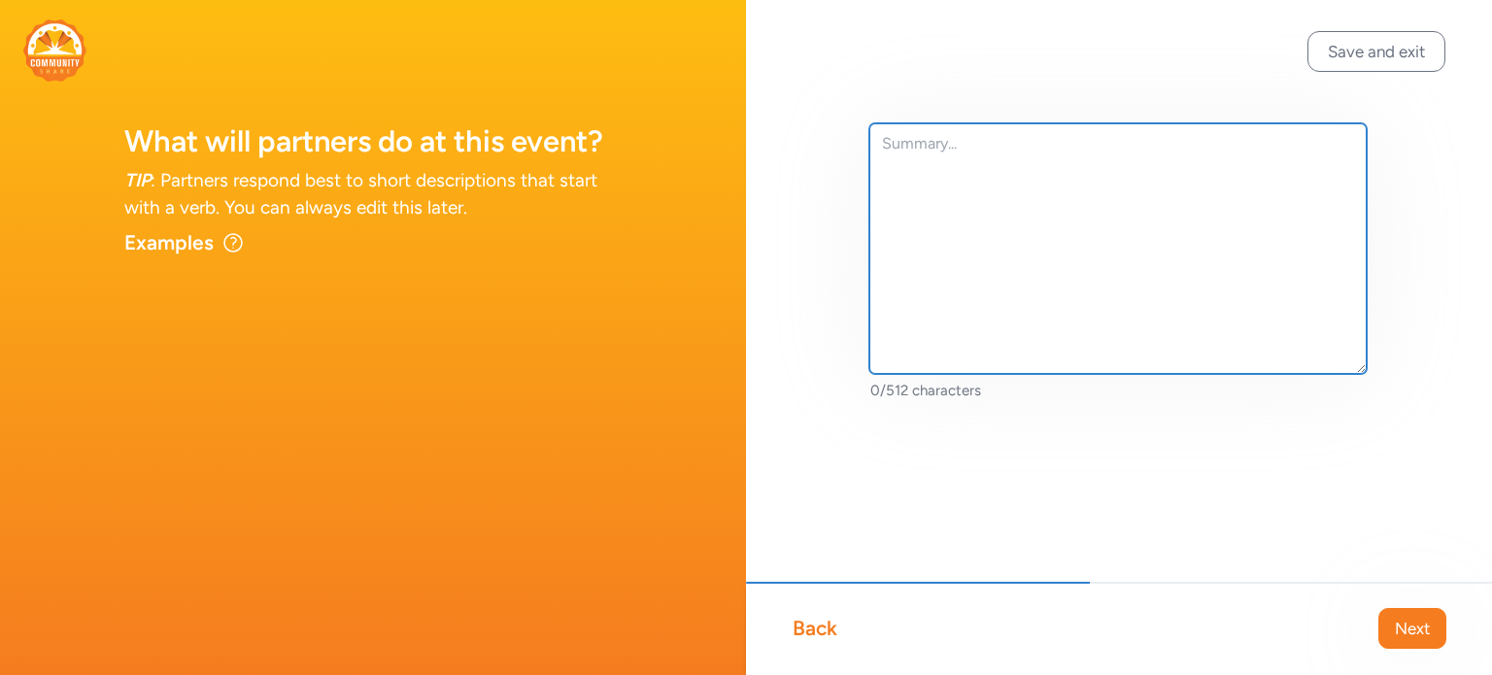
click at [1080, 228] on textarea at bounding box center [1117, 248] width 497 height 251
type textarea "I'm looking for a community partner to dont"
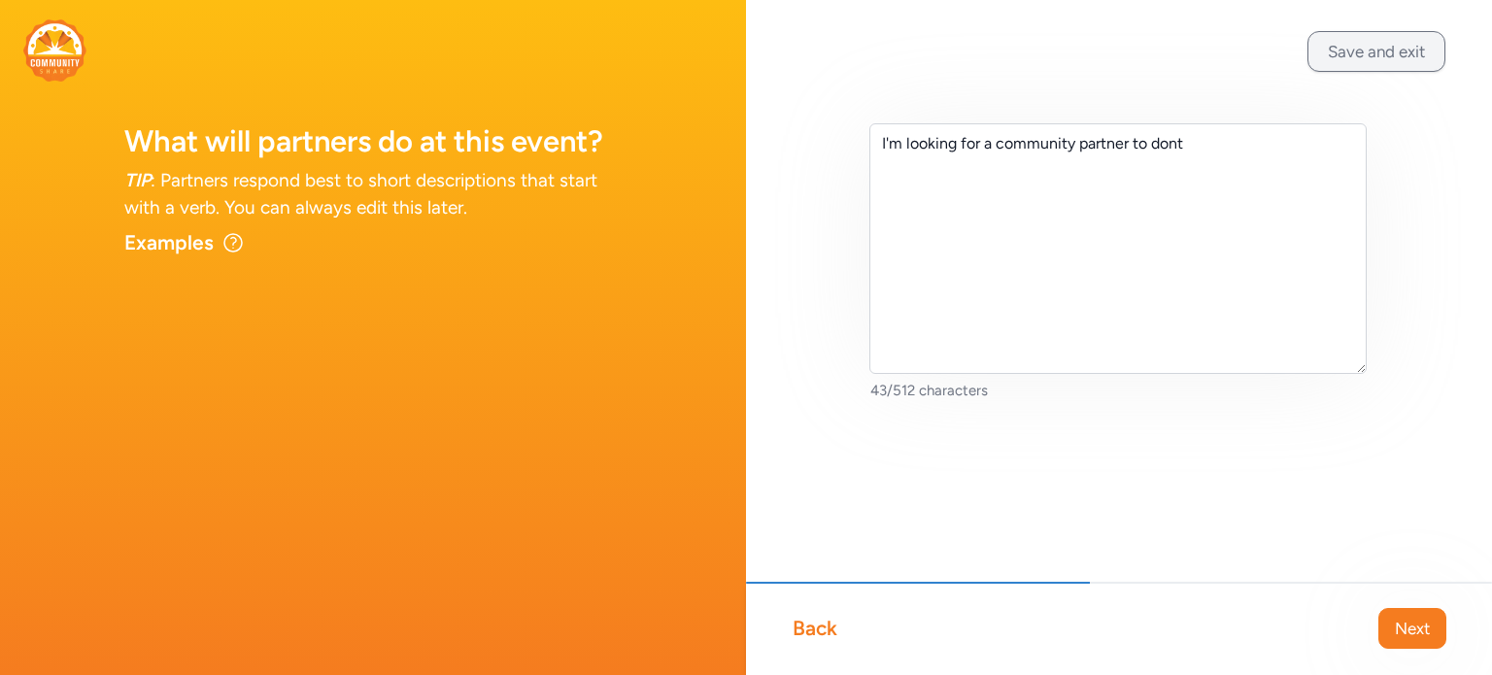
click at [1378, 42] on button "Save and exit" at bounding box center [1377, 51] width 138 height 41
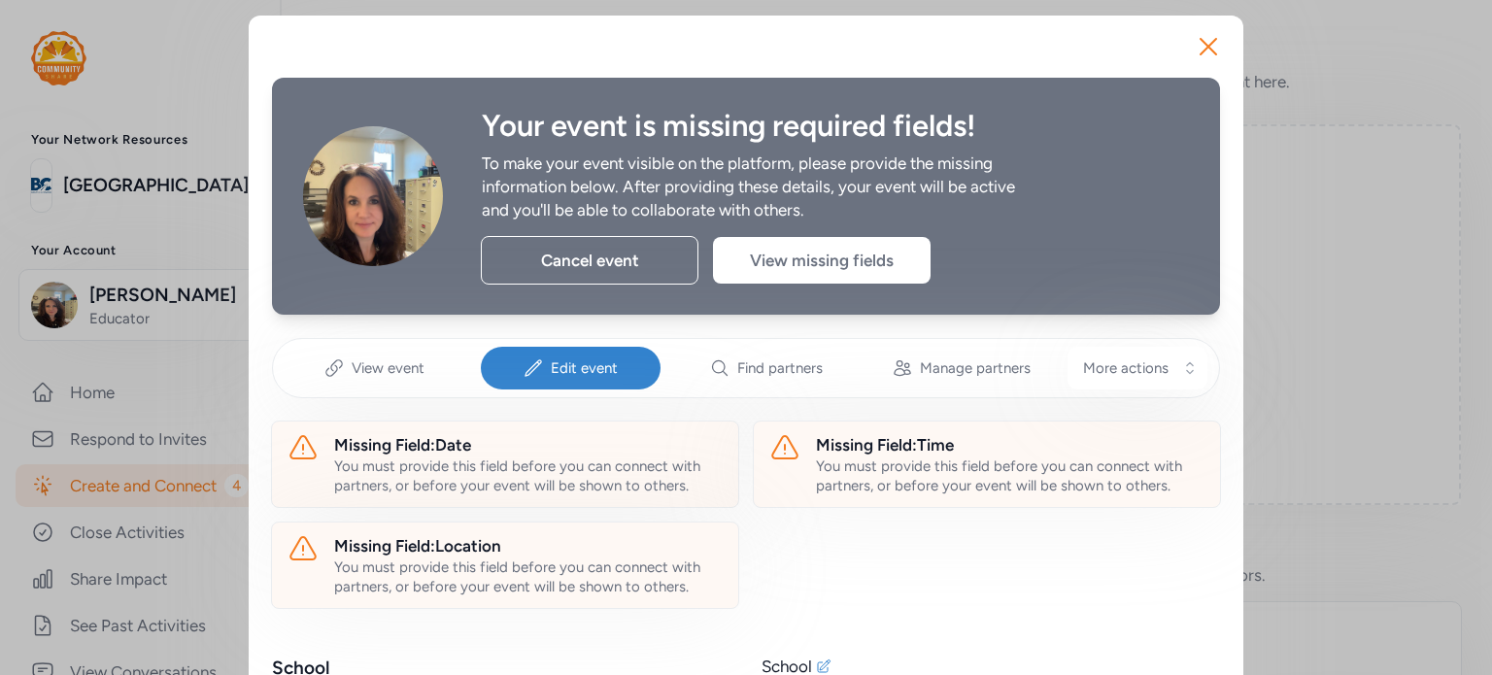
drag, startPoint x: 1197, startPoint y: 44, endPoint x: 1119, endPoint y: 143, distance: 125.9
click at [540, 257] on div "Cancel event" at bounding box center [590, 260] width 218 height 49
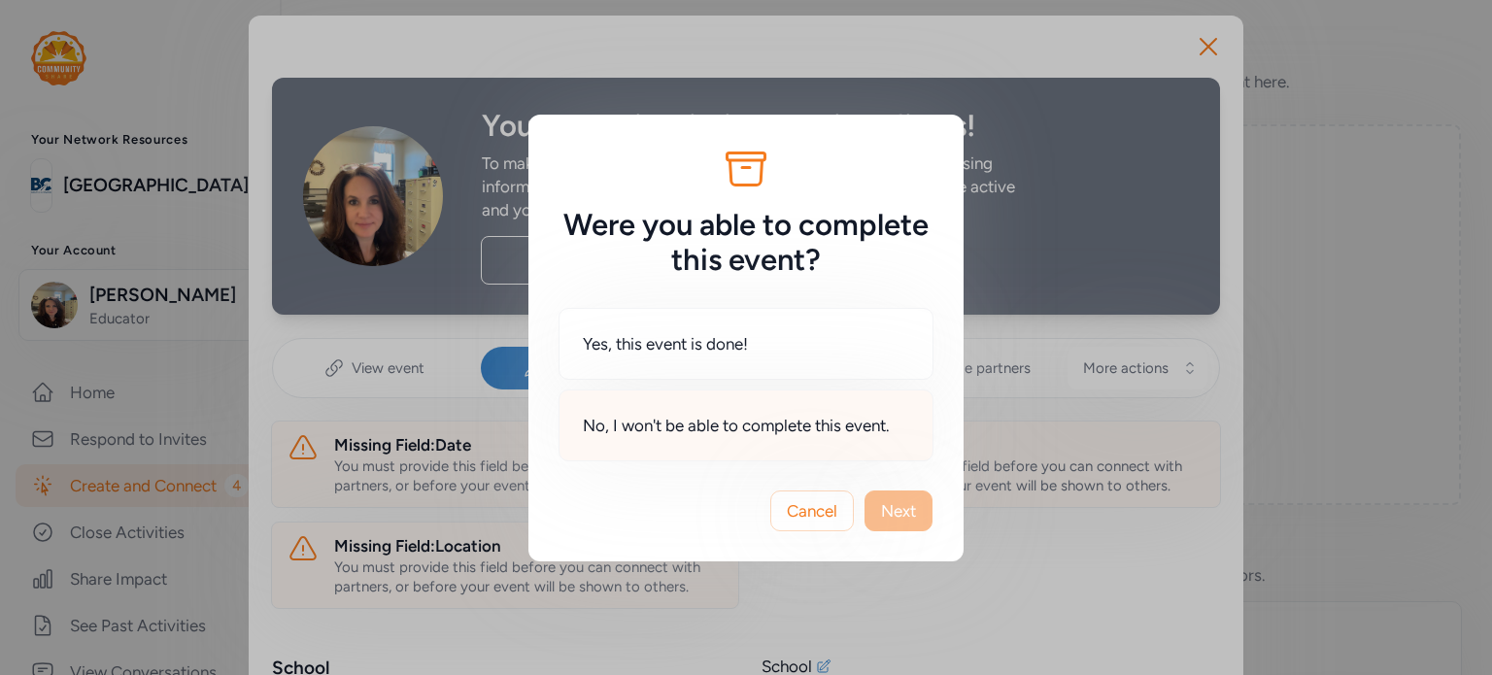
click at [842, 434] on span "No, I won't be able to complete this event." at bounding box center [736, 425] width 307 height 23
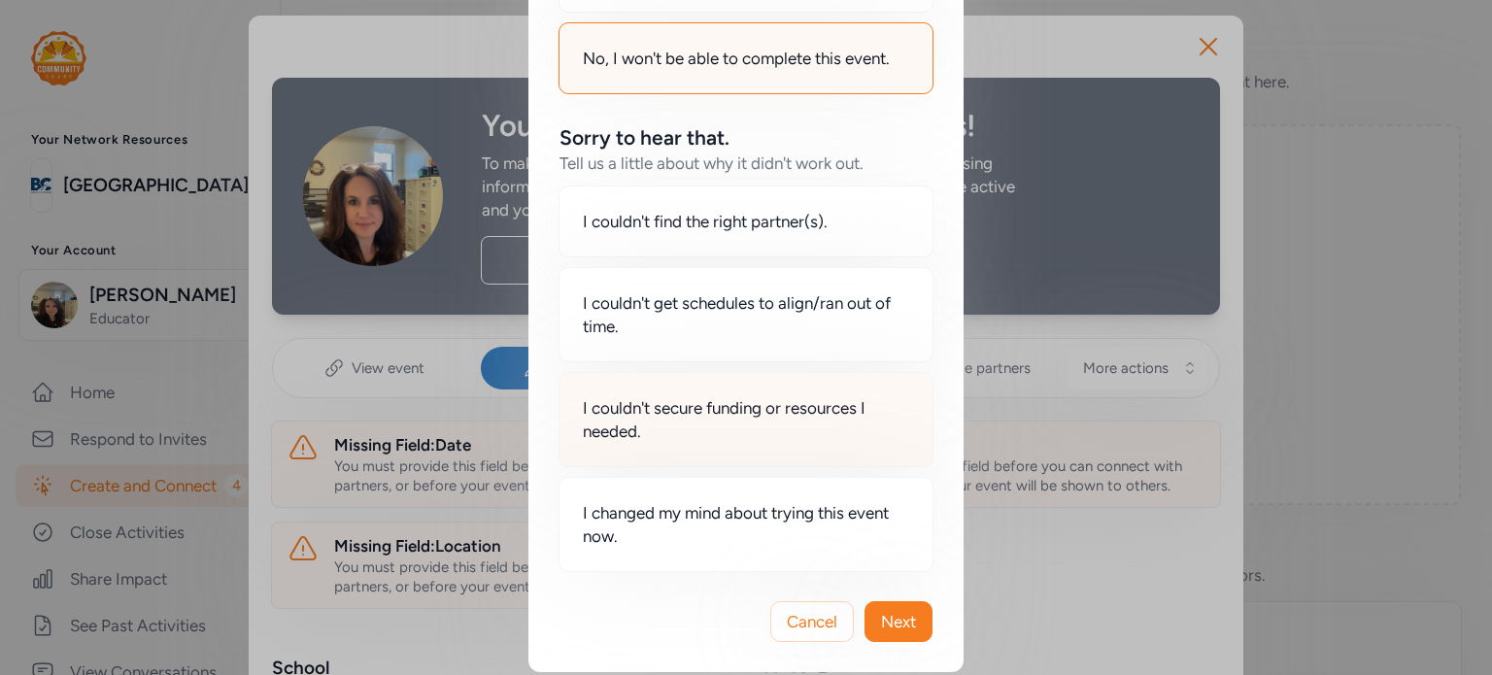
scroll to position [278, 0]
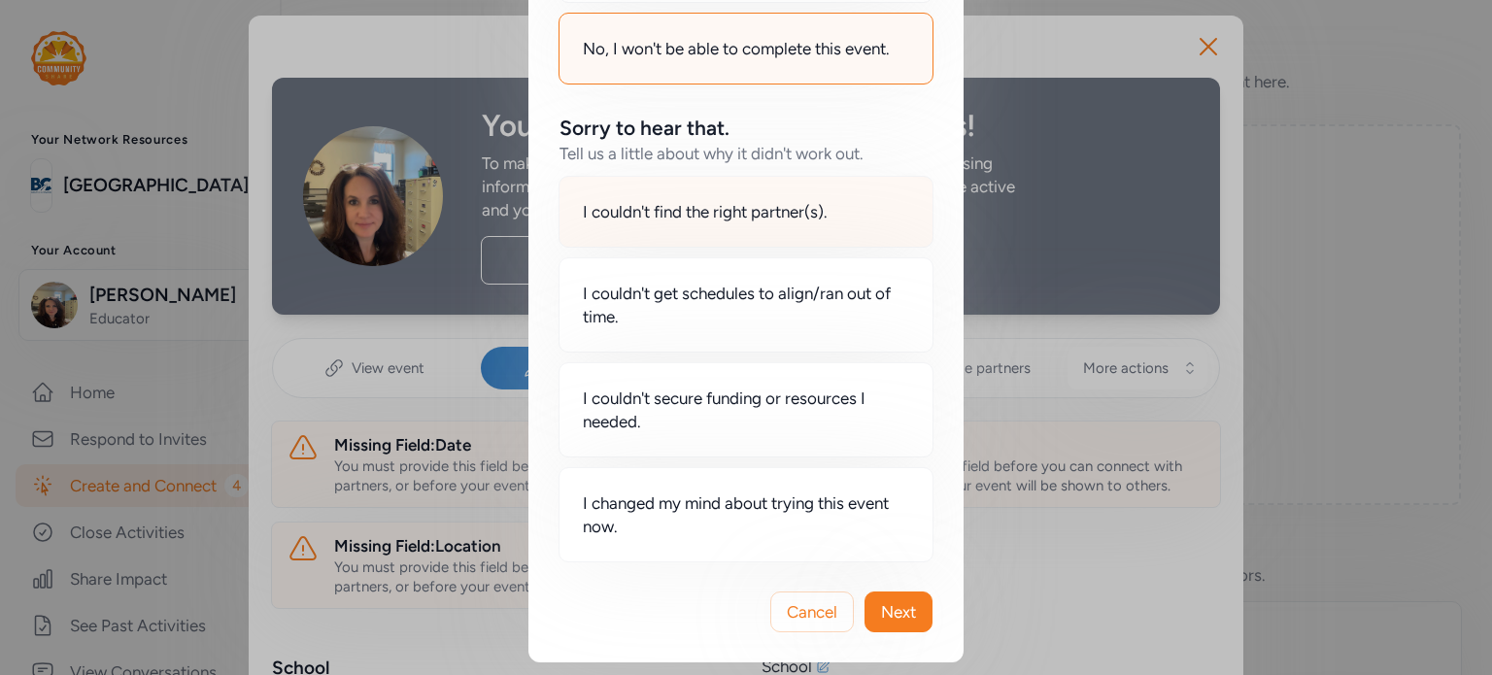
click at [711, 226] on div "I couldn't find the right partner(s)." at bounding box center [746, 212] width 375 height 72
click at [895, 604] on span "Next" at bounding box center [898, 611] width 35 height 23
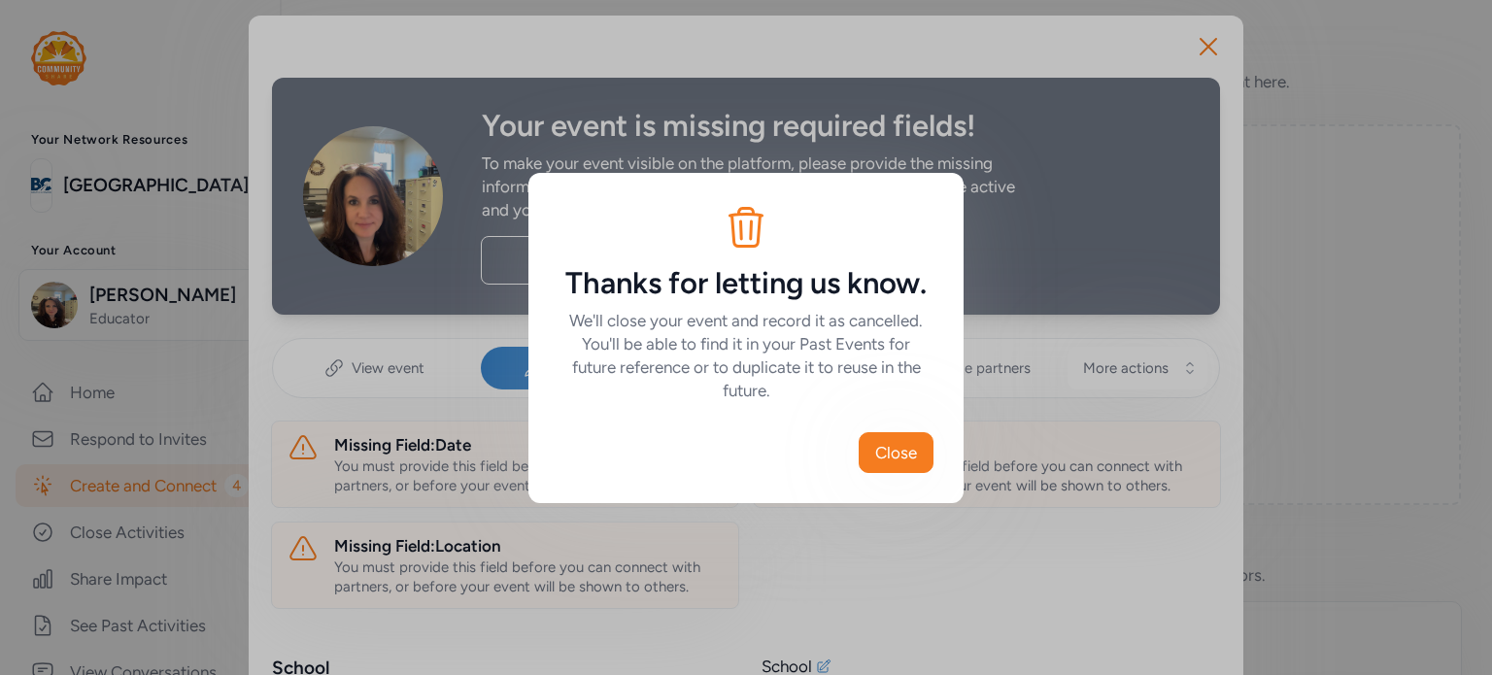
scroll to position [0, 0]
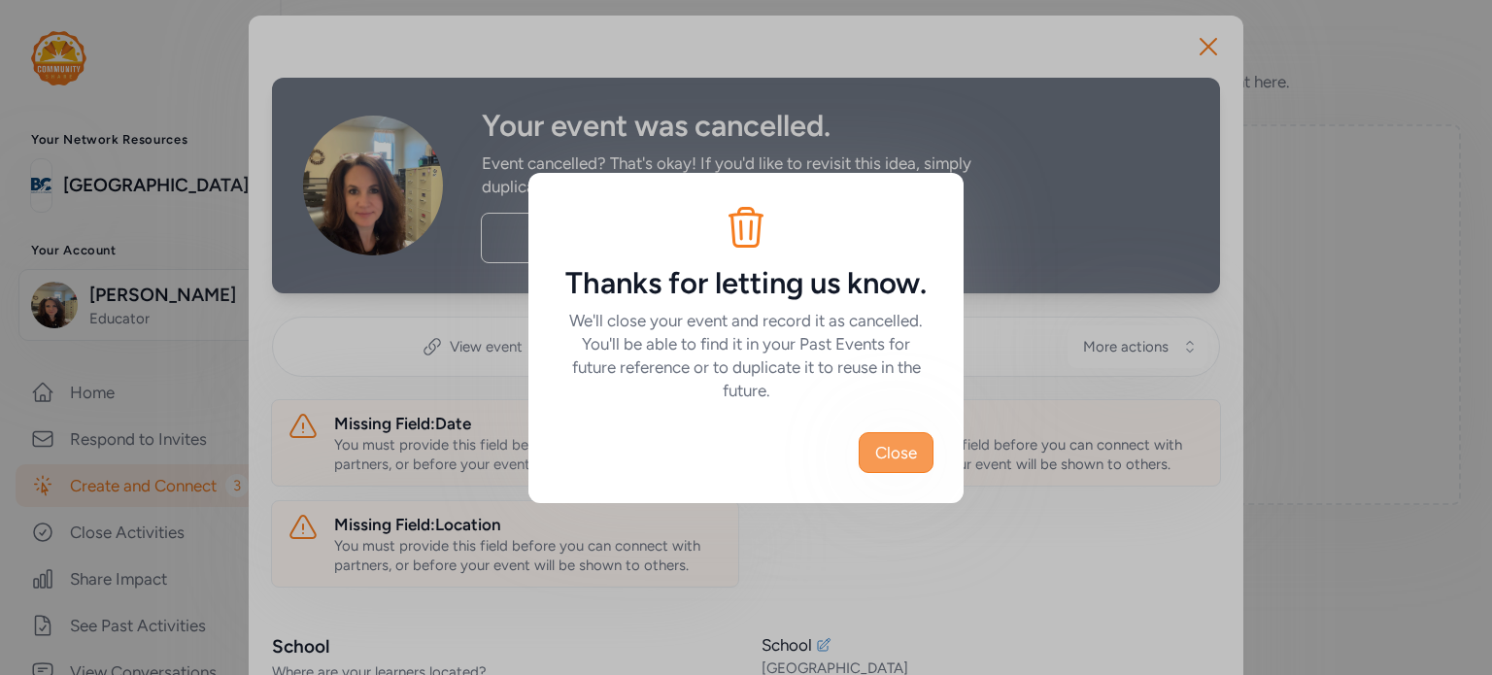
click at [903, 450] on span "Close" at bounding box center [896, 452] width 42 height 23
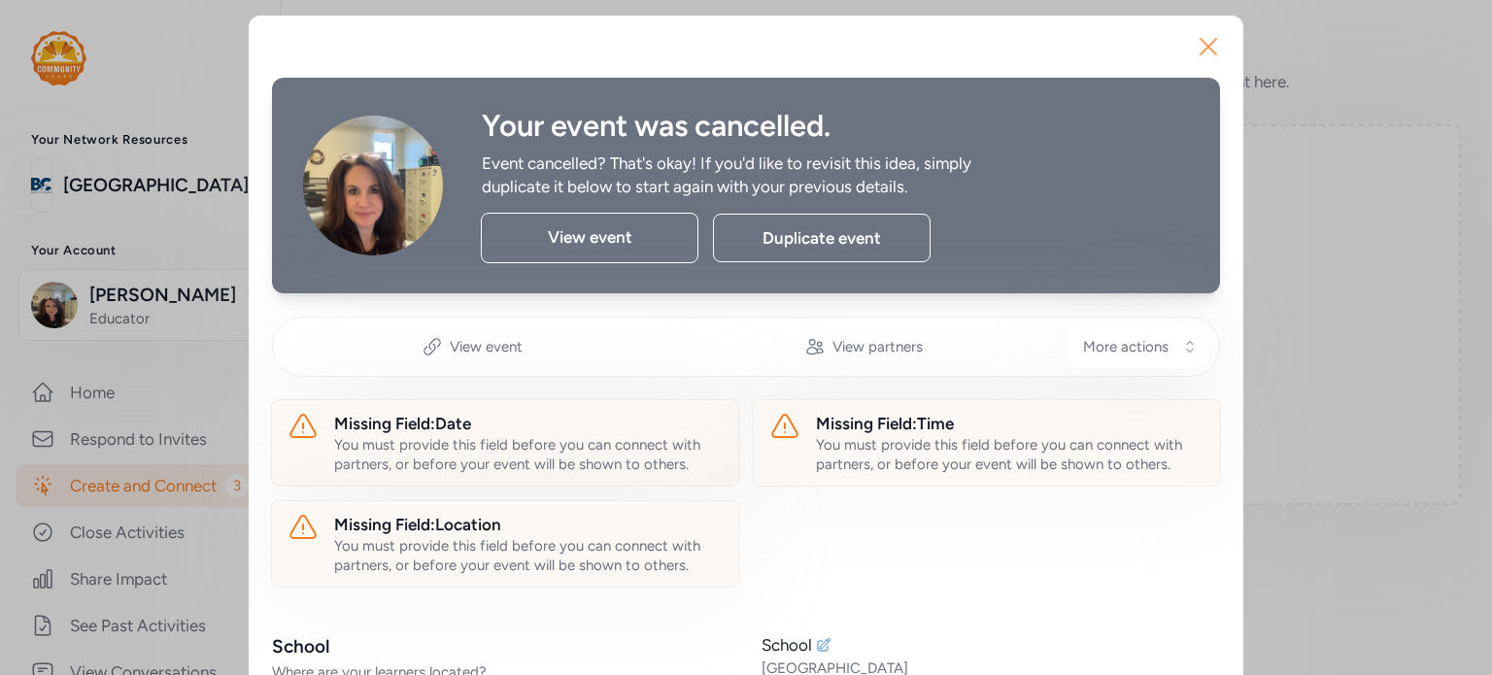
drag, startPoint x: 1204, startPoint y: 43, endPoint x: 1192, endPoint y: 57, distance: 18.7
click at [1193, 57] on icon "button" at bounding box center [1208, 46] width 31 height 31
